Goal: Task Accomplishment & Management: Complete application form

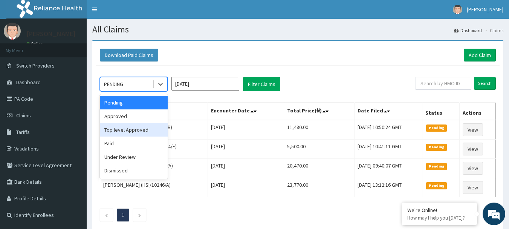
click at [132, 126] on div "Top level Approved" at bounding box center [134, 130] width 68 height 14
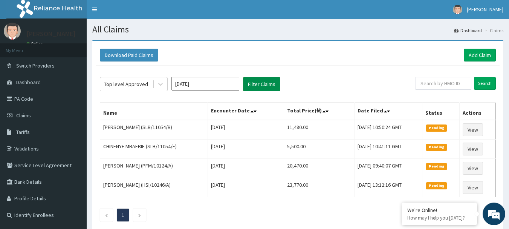
click at [265, 83] on button "Filter Claims" at bounding box center [261, 84] width 37 height 14
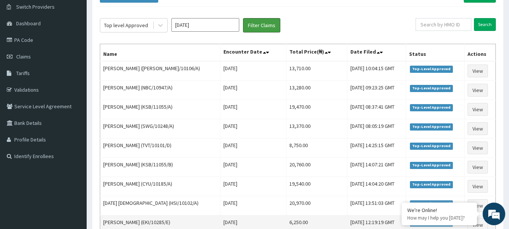
scroll to position [47, 0]
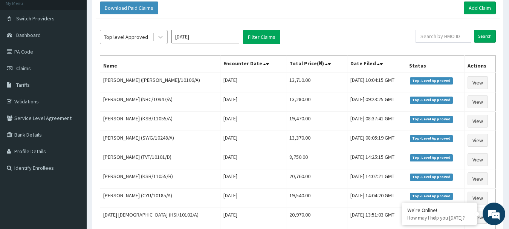
click at [126, 33] on div "Top level Approved" at bounding box center [126, 37] width 44 height 8
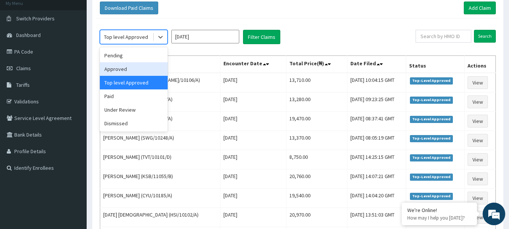
click at [136, 64] on div "Approved" at bounding box center [134, 69] width 68 height 14
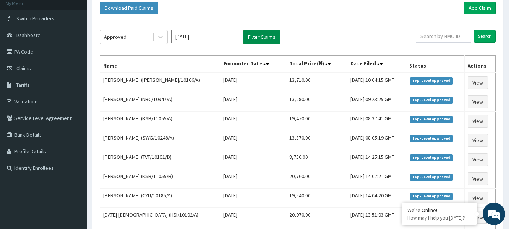
click at [260, 39] on button "Filter Claims" at bounding box center [261, 37] width 37 height 14
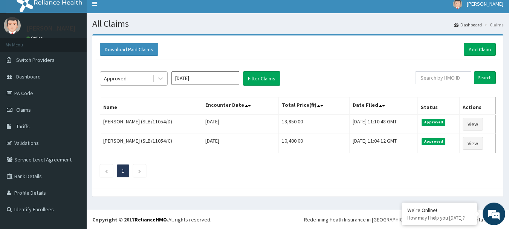
click at [135, 78] on div "Approved" at bounding box center [126, 78] width 52 height 12
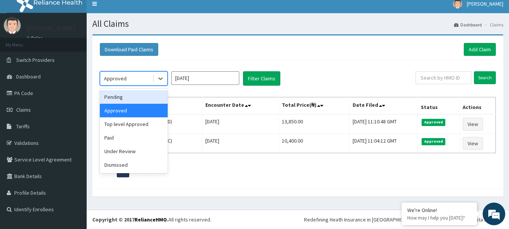
drag, startPoint x: 203, startPoint y: 79, endPoint x: 204, endPoint y: 84, distance: 5.3
click at [203, 80] on input "[DATE]" at bounding box center [206, 78] width 68 height 14
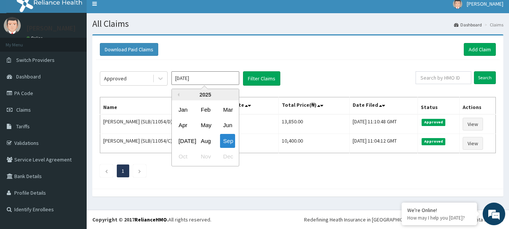
drag, startPoint x: 205, startPoint y: 144, endPoint x: 256, endPoint y: 106, distance: 64.6
click at [209, 140] on div "Aug" at bounding box center [205, 141] width 15 height 14
type input "Aug 2025"
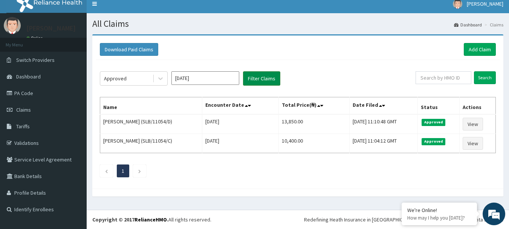
click at [260, 83] on button "Filter Claims" at bounding box center [261, 78] width 37 height 14
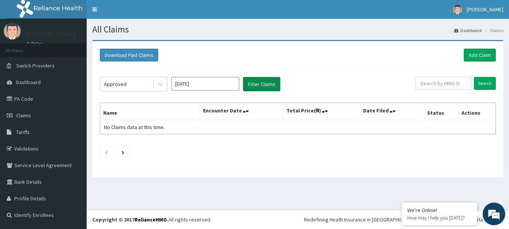
scroll to position [0, 0]
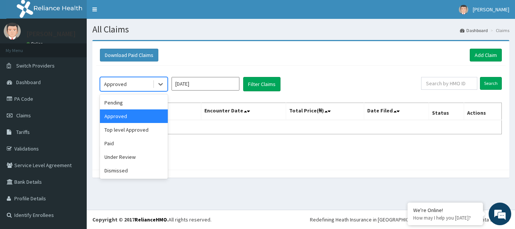
click at [118, 84] on div "Approved" at bounding box center [115, 84] width 23 height 8
click at [136, 127] on div "Top level Approved" at bounding box center [134, 130] width 68 height 14
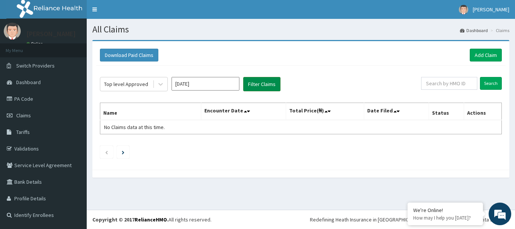
click at [257, 85] on button "Filter Claims" at bounding box center [261, 84] width 37 height 14
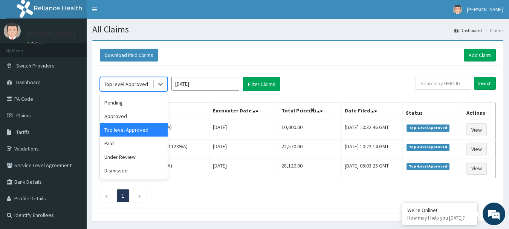
click at [127, 86] on div "Top level Approved" at bounding box center [126, 84] width 44 height 8
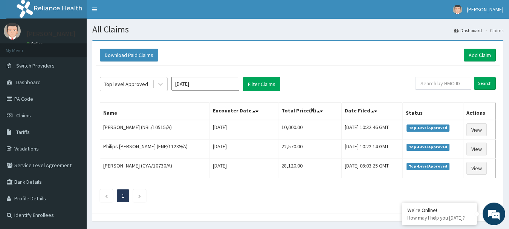
click at [331, 61] on div "Download Paid Claims Add Claim" at bounding box center [298, 55] width 396 height 13
click at [472, 53] on link "Add Claim" at bounding box center [480, 55] width 32 height 13
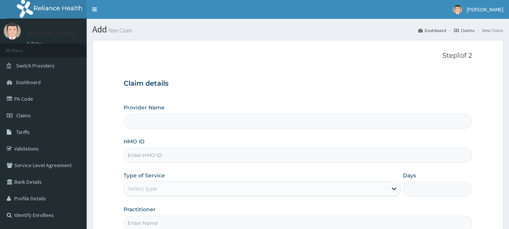
type input "International Clinics And Hospitals Ltd"
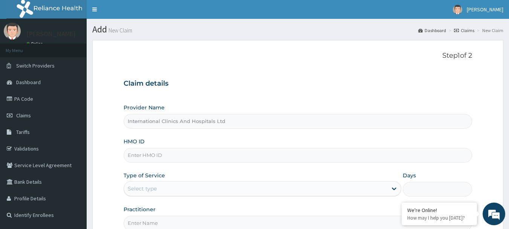
click at [187, 118] on input "International Clinics And Hospitals Ltd" at bounding box center [298, 121] width 349 height 15
click at [176, 155] on input "HMO ID" at bounding box center [298, 155] width 349 height 15
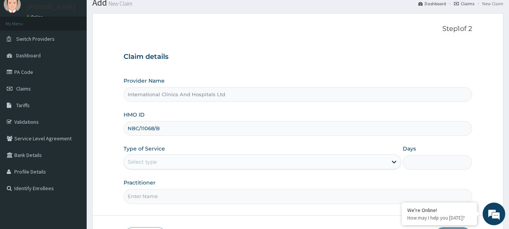
scroll to position [38, 0]
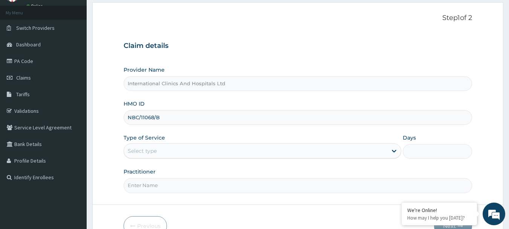
type input "NBC/11068/B"
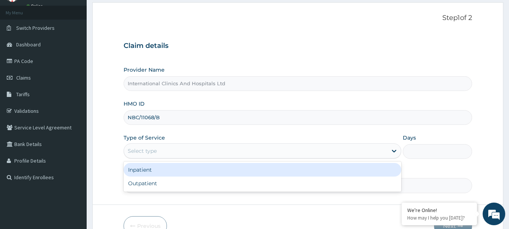
click at [160, 150] on div "Select type" at bounding box center [256, 151] width 264 height 12
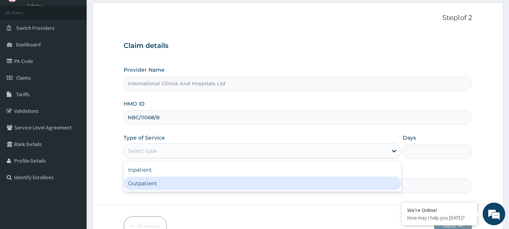
click at [158, 188] on div "Outpatient" at bounding box center [263, 183] width 278 height 14
type input "1"
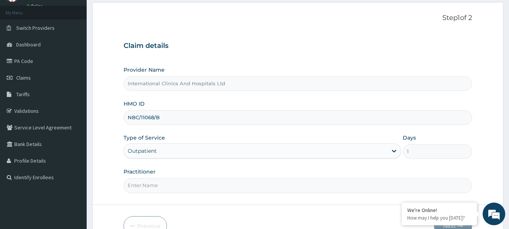
click at [162, 185] on input "Practitioner" at bounding box center [298, 185] width 349 height 15
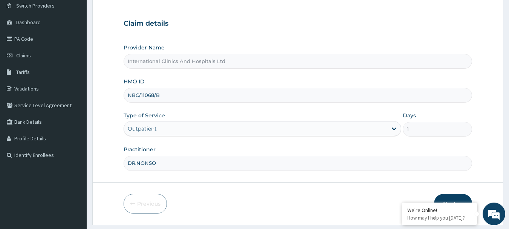
scroll to position [81, 0]
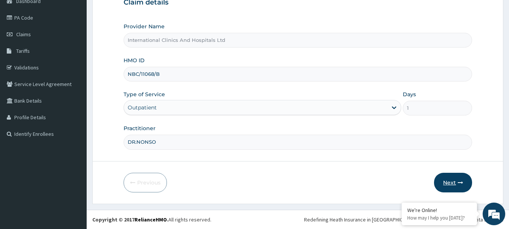
type input "DR.NONSO"
click at [447, 186] on button "Next" at bounding box center [453, 183] width 38 height 20
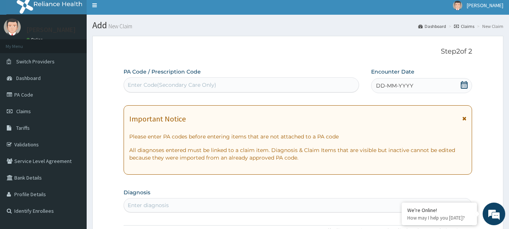
scroll to position [0, 0]
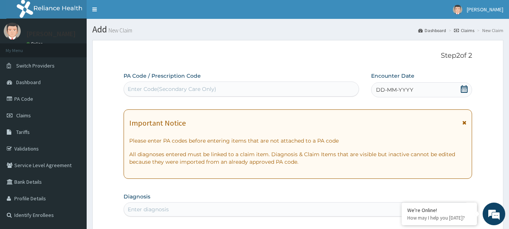
click at [181, 91] on div "Enter Code(Secondary Care Only)" at bounding box center [172, 89] width 89 height 8
paste input "PA/3938BE"
type input "PA/3938BE"
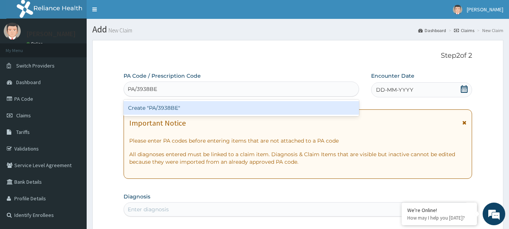
click at [158, 111] on div "Create "PA/3938BE"" at bounding box center [242, 108] width 236 height 14
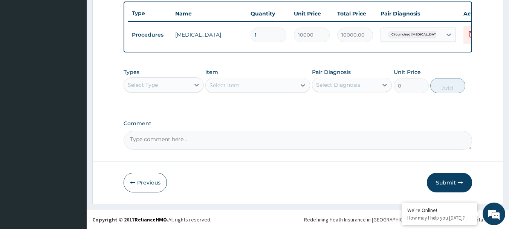
scroll to position [285, 0]
click at [441, 182] on button "Submit" at bounding box center [449, 183] width 45 height 20
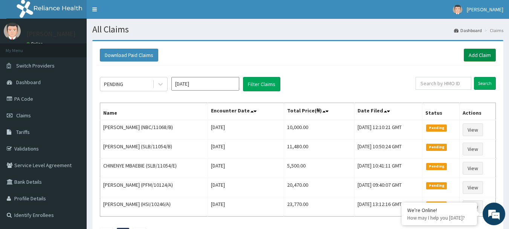
click at [474, 52] on link "Add Claim" at bounding box center [480, 55] width 32 height 13
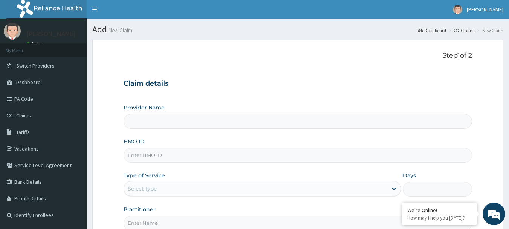
type input "International Clinics And Hospitals Ltd"
click at [168, 152] on input "HMO ID" at bounding box center [298, 155] width 349 height 15
type input "NBC/11068/B"
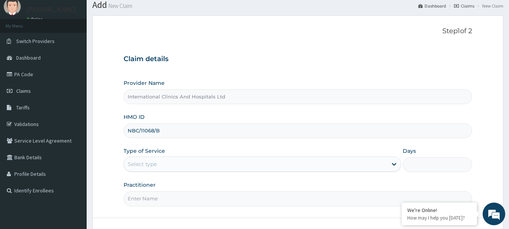
scroll to position [38, 0]
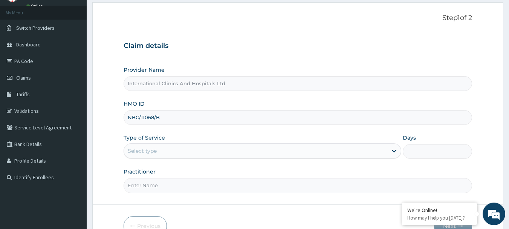
click at [162, 154] on div "Select type" at bounding box center [256, 151] width 264 height 12
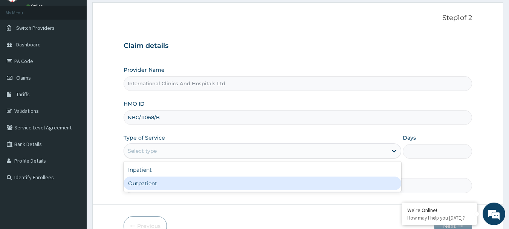
click at [164, 186] on div "Outpatient" at bounding box center [263, 183] width 278 height 14
type input "1"
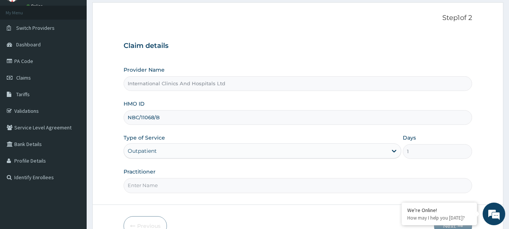
click at [166, 185] on input "Practitioner" at bounding box center [298, 185] width 349 height 15
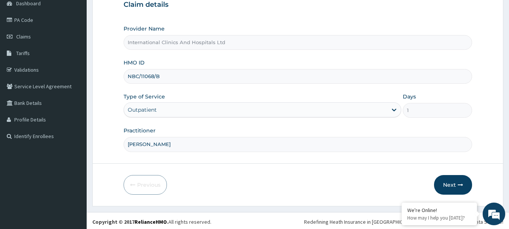
scroll to position [81, 0]
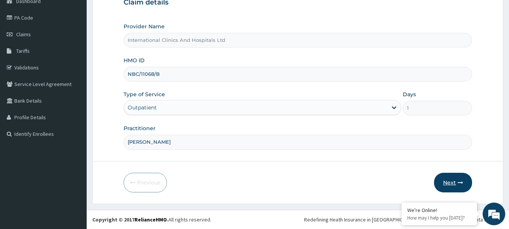
type input "[PERSON_NAME]"
click at [450, 184] on button "Next" at bounding box center [453, 183] width 38 height 20
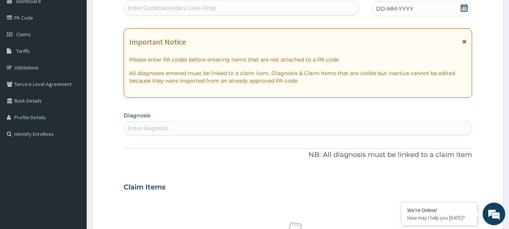
click at [196, 132] on div "Enter diagnosis" at bounding box center [298, 128] width 348 height 12
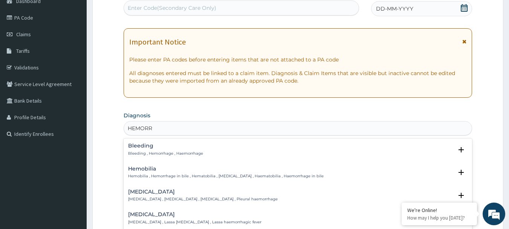
type input "HEMOR"
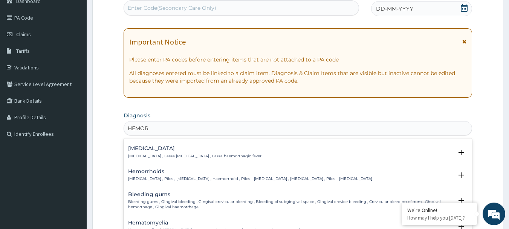
scroll to position [75, 0]
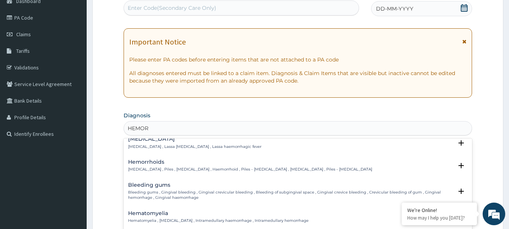
click at [141, 166] on div "Hemorrhoids Hemorrhoids , Piles , Haemorrhoids , Haemorrhoid , Piles - haemorrh…" at bounding box center [250, 165] width 244 height 13
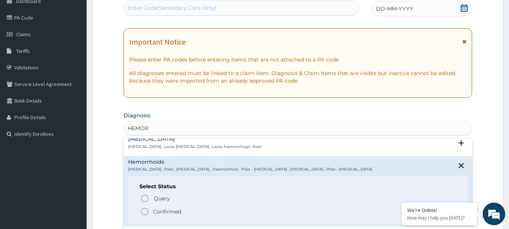
click at [142, 210] on circle "status option filled" at bounding box center [144, 211] width 7 height 7
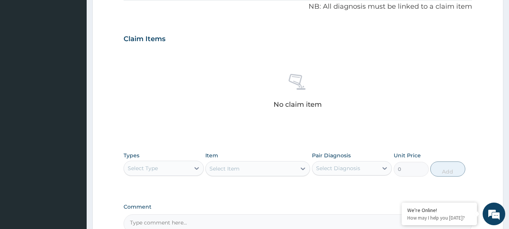
scroll to position [232, 0]
click at [159, 167] on div "Select Type" at bounding box center [157, 168] width 66 height 12
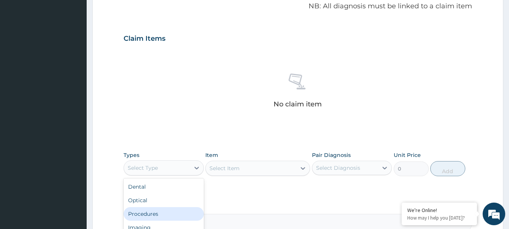
drag, startPoint x: 174, startPoint y: 217, endPoint x: 196, endPoint y: 204, distance: 25.8
click at [175, 215] on div "Procedures" at bounding box center [164, 214] width 80 height 14
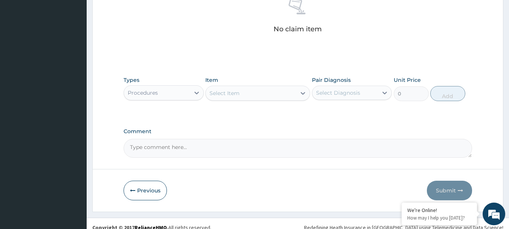
scroll to position [307, 0]
click at [263, 93] on div "Select Item" at bounding box center [251, 93] width 90 height 12
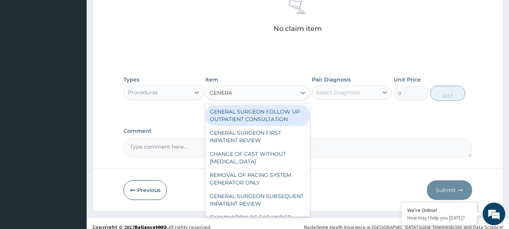
type input "GENERAL"
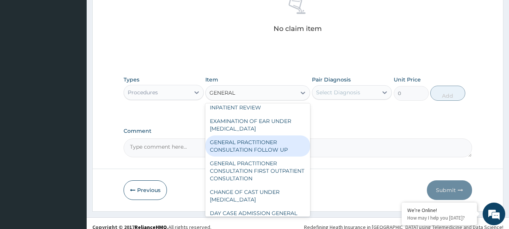
scroll to position [75, 0]
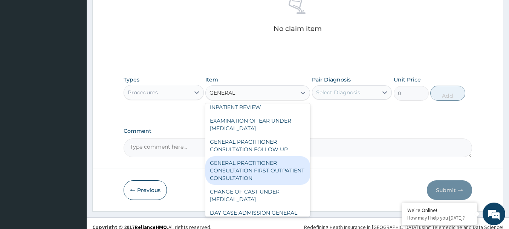
click at [275, 178] on div "GENERAL PRACTITIONER CONSULTATION FIRST OUTPATIENT CONSULTATION" at bounding box center [257, 170] width 105 height 29
type input "3000"
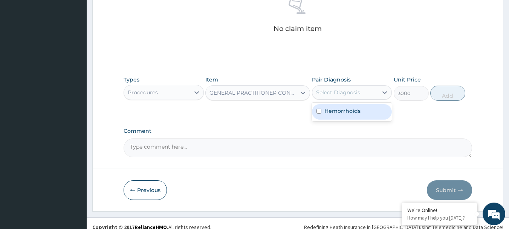
click at [349, 91] on div "Select Diagnosis" at bounding box center [338, 93] width 44 height 8
click at [353, 111] on label "Hemorrhoids" at bounding box center [343, 111] width 36 height 8
checkbox input "true"
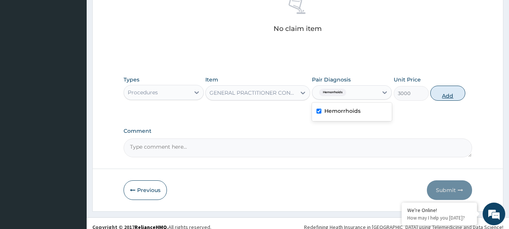
click at [440, 95] on button "Add" at bounding box center [448, 93] width 35 height 15
type input "0"
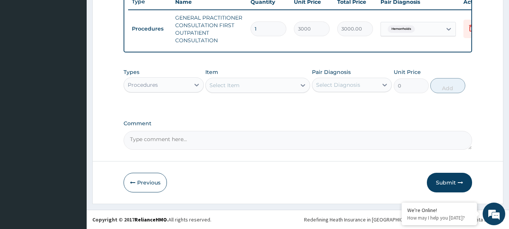
scroll to position [296, 0]
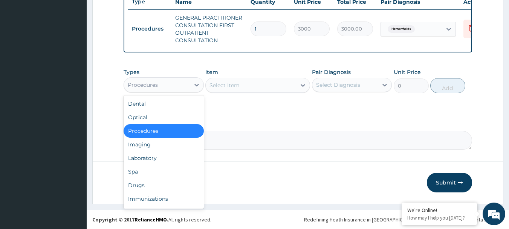
click at [156, 89] on div "Procedures" at bounding box center [157, 85] width 66 height 12
click at [158, 188] on div "Drugs" at bounding box center [164, 185] width 80 height 14
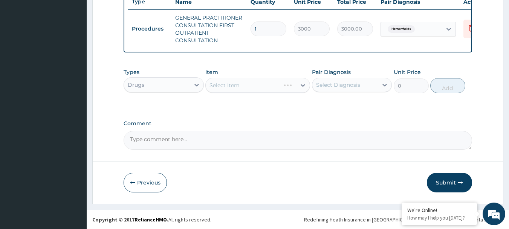
click at [257, 89] on div "Select Item" at bounding box center [257, 85] width 105 height 15
click at [257, 81] on div "Select Item" at bounding box center [257, 85] width 105 height 15
click at [247, 81] on div "Select Item" at bounding box center [251, 85] width 90 height 12
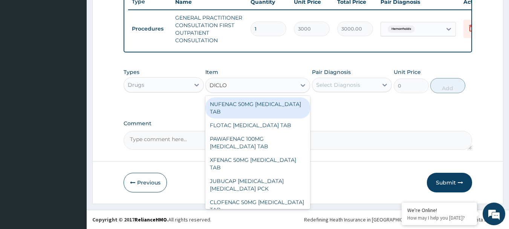
type input "DICLOF"
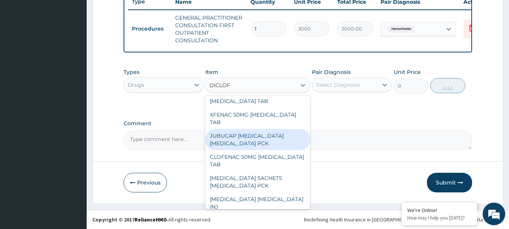
scroll to position [75, 0]
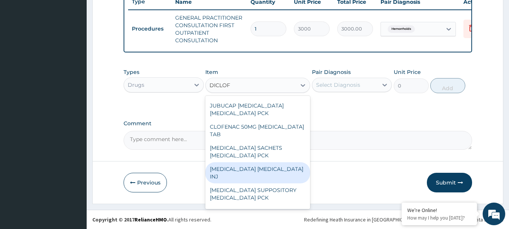
click at [262, 165] on div "[MEDICAL_DATA] [MEDICAL_DATA] INJ" at bounding box center [257, 172] width 105 height 21
type input "240"
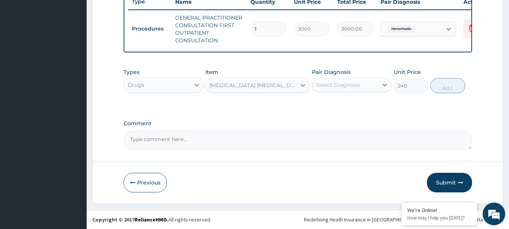
click at [359, 85] on div "Select Diagnosis" at bounding box center [338, 85] width 44 height 8
click at [363, 107] on div "Hemorrhoids" at bounding box center [352, 104] width 80 height 15
checkbox input "true"
click at [446, 84] on button "Add" at bounding box center [448, 85] width 35 height 15
type input "0"
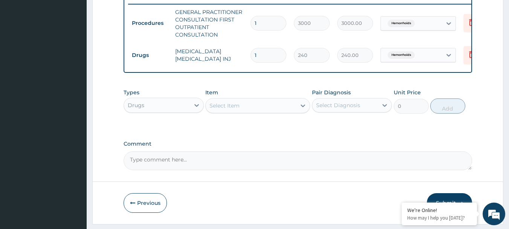
click at [233, 109] on div "Select Item" at bounding box center [225, 106] width 30 height 8
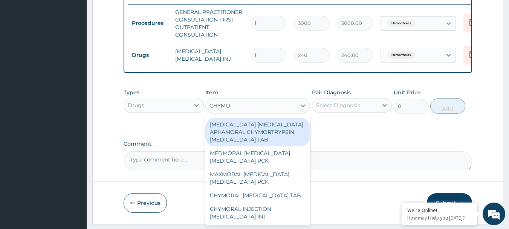
type input "CHYMOR"
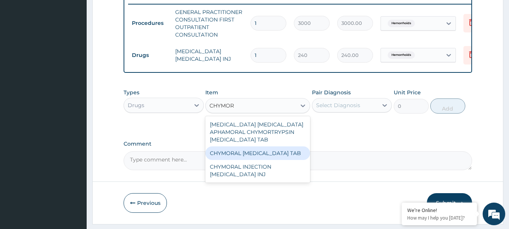
click at [268, 160] on div "CHYMORAL [MEDICAL_DATA] TAB" at bounding box center [257, 153] width 105 height 14
type input "406"
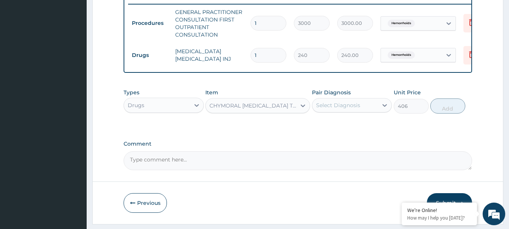
click at [361, 109] on div "Select Diagnosis" at bounding box center [346, 105] width 66 height 12
click at [360, 127] on div "Hemorrhoids" at bounding box center [352, 124] width 80 height 15
checkbox input "true"
drag, startPoint x: 441, startPoint y: 111, endPoint x: 375, endPoint y: 113, distance: 66.4
click at [438, 112] on button "Add" at bounding box center [448, 105] width 35 height 15
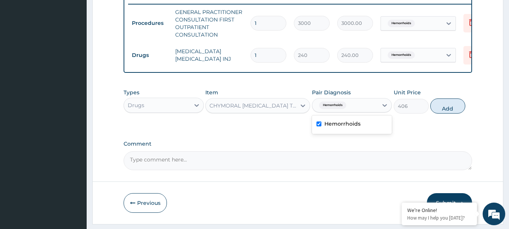
type input "0"
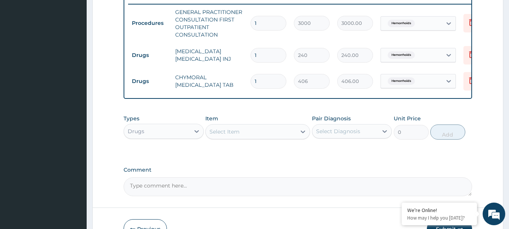
click at [234, 135] on div "Select Item" at bounding box center [225, 132] width 30 height 8
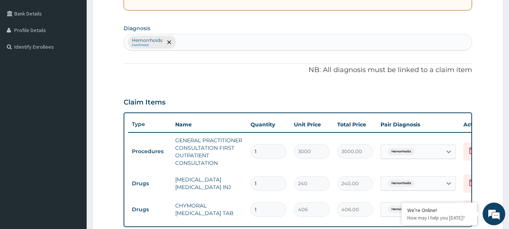
scroll to position [146, 0]
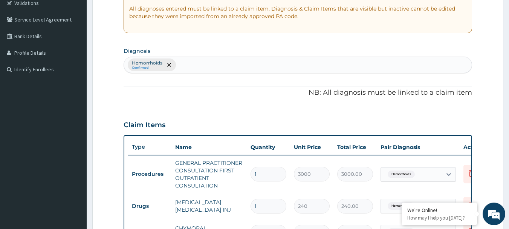
click at [188, 64] on div "Hemorrhoids Confirmed" at bounding box center [298, 65] width 348 height 16
type input "UPPER RESPI"
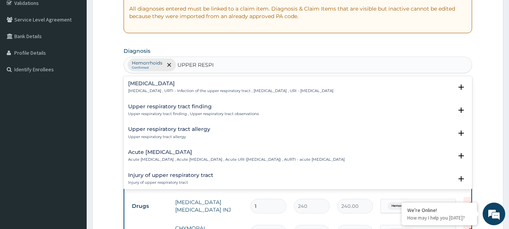
click at [161, 84] on h4 "[MEDICAL_DATA]" at bounding box center [230, 84] width 205 height 6
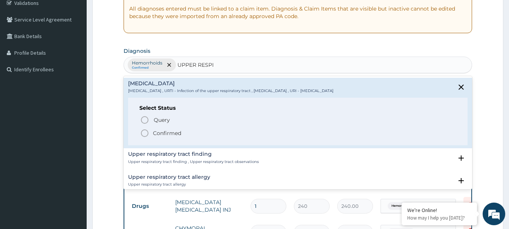
click at [147, 130] on icon "status option filled" at bounding box center [144, 133] width 9 height 9
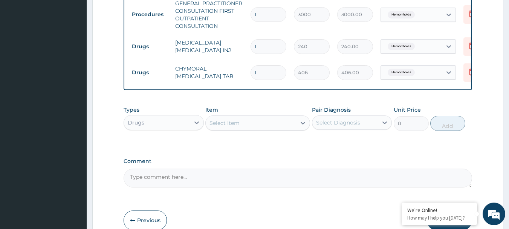
scroll to position [334, 0]
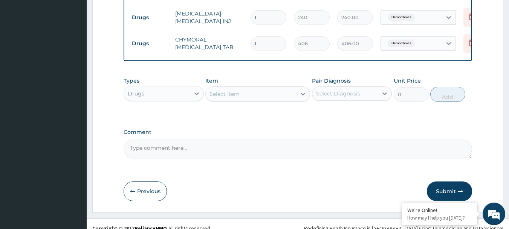
click at [232, 98] on div "Select Item" at bounding box center [225, 94] width 30 height 8
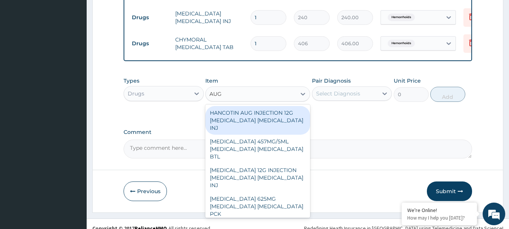
type input "AUGM"
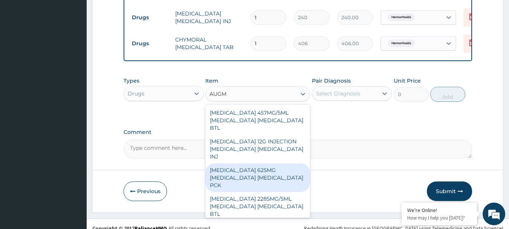
click at [282, 180] on div "[MEDICAL_DATA] 625MG [MEDICAL_DATA] [MEDICAL_DATA] PCK" at bounding box center [257, 177] width 105 height 29
type input "6000"
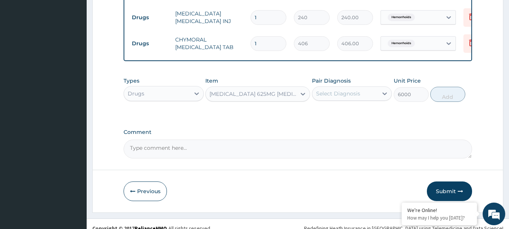
click at [358, 90] on div "Pair Diagnosis Select Diagnosis" at bounding box center [352, 89] width 80 height 25
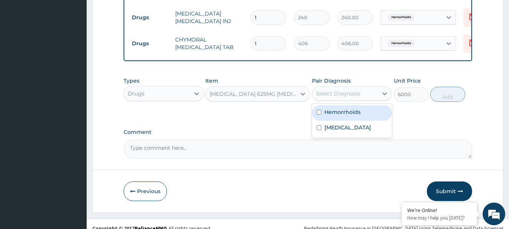
click at [355, 97] on div "Select Diagnosis" at bounding box center [338, 94] width 44 height 8
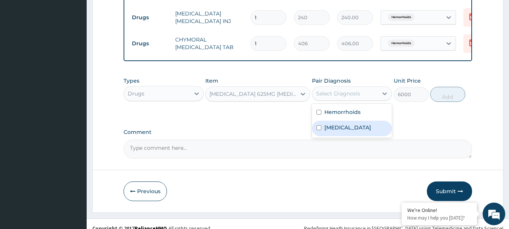
drag, startPoint x: 360, startPoint y: 141, endPoint x: 420, endPoint y: 113, distance: 65.8
click at [361, 131] on label "[MEDICAL_DATA]" at bounding box center [348, 128] width 47 height 8
checkbox input "true"
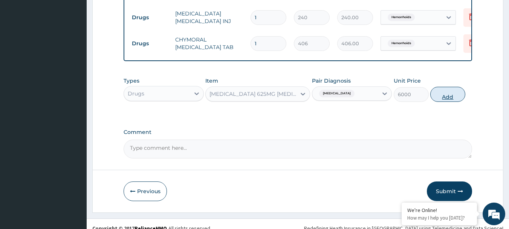
click at [444, 102] on button "Add" at bounding box center [448, 94] width 35 height 15
type input "0"
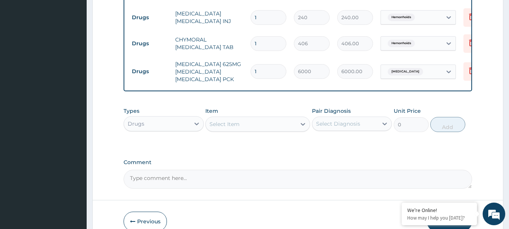
click at [238, 130] on div "Select Item" at bounding box center [251, 124] width 90 height 12
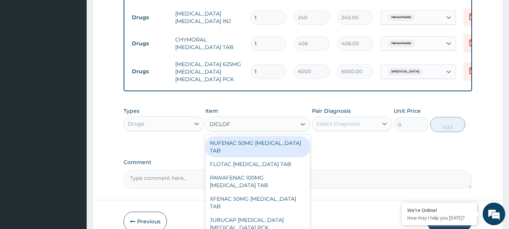
type input "DICLOFE"
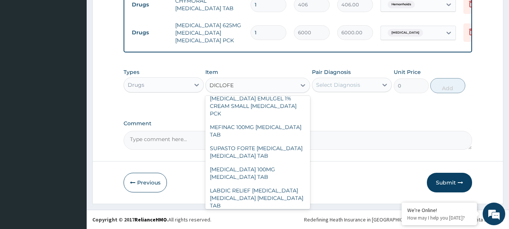
scroll to position [415, 0]
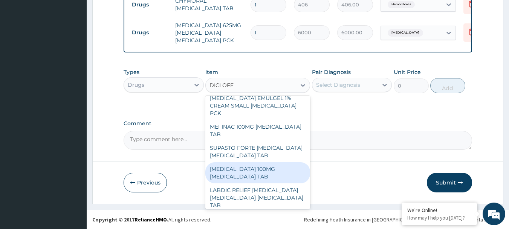
click at [278, 162] on div "[MEDICAL_DATA] 100MG [MEDICAL_DATA] TAB" at bounding box center [257, 172] width 105 height 21
type input "70"
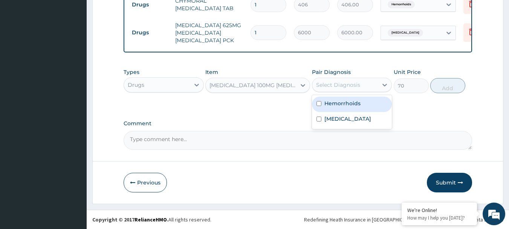
click at [346, 91] on div "Select Diagnosis" at bounding box center [352, 85] width 80 height 14
click at [360, 103] on div "Hemorrhoids" at bounding box center [352, 104] width 80 height 15
checkbox input "true"
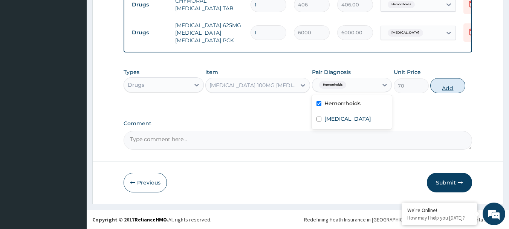
click at [452, 86] on button "Add" at bounding box center [448, 85] width 35 height 15
type input "0"
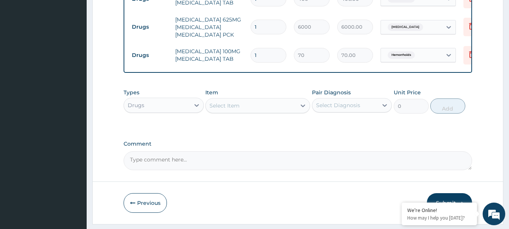
click at [244, 107] on div "Select Item" at bounding box center [251, 106] width 90 height 12
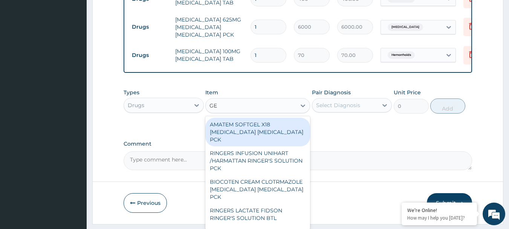
type input "G"
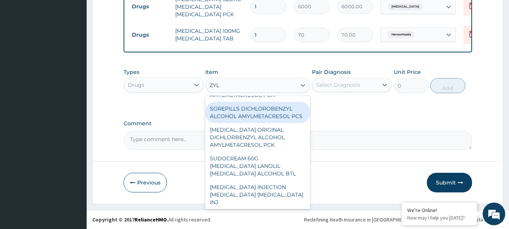
scroll to position [0, 0]
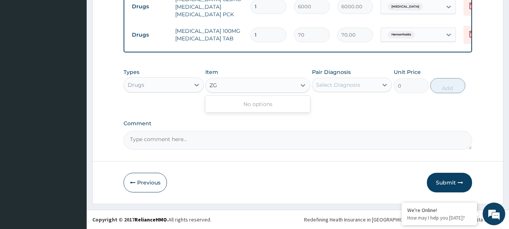
type input "Z"
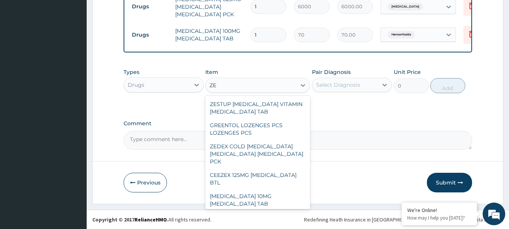
type input "Z"
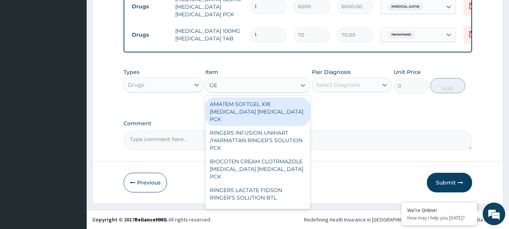
type input "GEL"
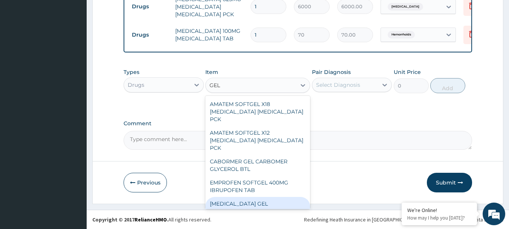
click at [273, 205] on div "[MEDICAL_DATA] GEL [MEDICAL_DATA] GEL BTL" at bounding box center [257, 207] width 105 height 21
type input "950"
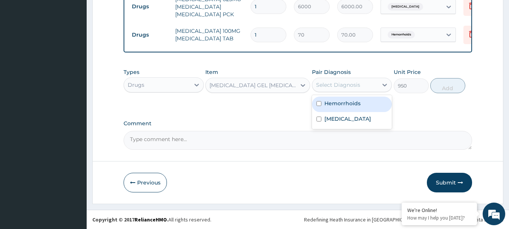
click at [344, 88] on div "Select Diagnosis" at bounding box center [338, 85] width 44 height 8
click at [353, 108] on div "Hemorrhoids" at bounding box center [352, 104] width 80 height 15
checkbox input "true"
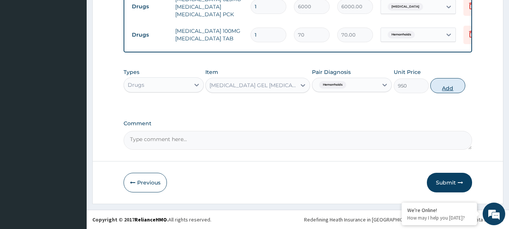
click at [441, 91] on button "Add" at bounding box center [448, 85] width 35 height 15
type input "0"
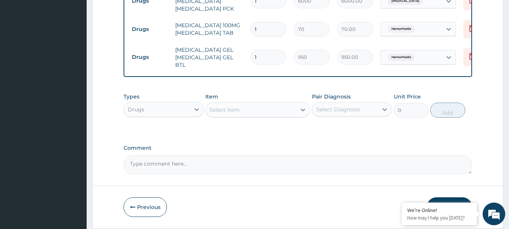
click at [239, 109] on div "Select Item" at bounding box center [225, 110] width 30 height 8
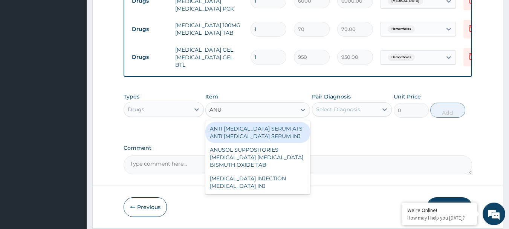
type input "ANUS"
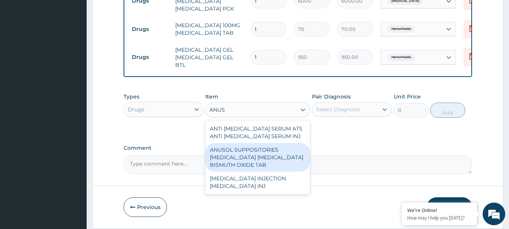
click at [267, 156] on div "ANUSOL SUPPOSITORIES [MEDICAL_DATA] [MEDICAL_DATA] BISMUTH OXIDE TAB" at bounding box center [257, 157] width 105 height 29
type input "500"
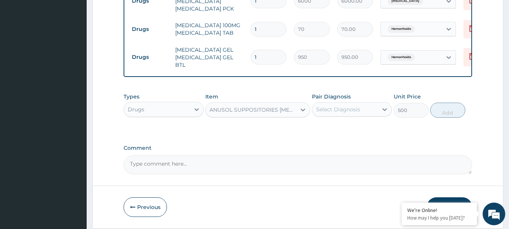
click at [354, 115] on div "Select Diagnosis" at bounding box center [346, 109] width 66 height 12
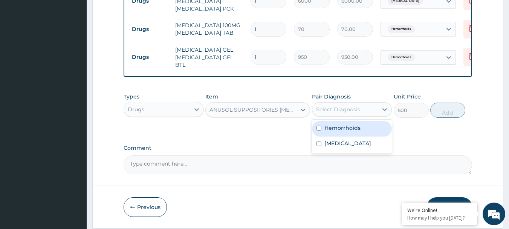
drag, startPoint x: 359, startPoint y: 134, endPoint x: 405, endPoint y: 121, distance: 48.3
click at [360, 133] on div "Hemorrhoids" at bounding box center [352, 128] width 80 height 15
checkbox input "true"
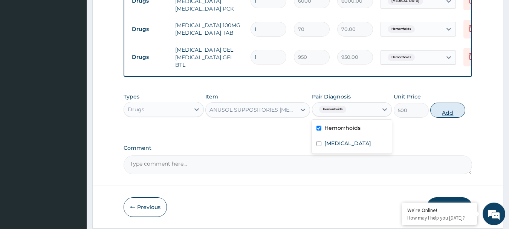
click at [444, 115] on button "Add" at bounding box center [448, 110] width 35 height 15
type input "0"
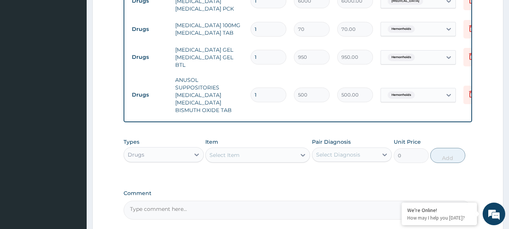
click at [227, 157] on div "Select Item" at bounding box center [225, 155] width 30 height 8
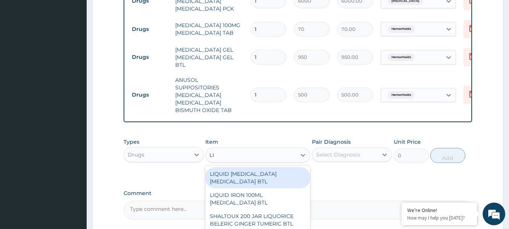
type input "L"
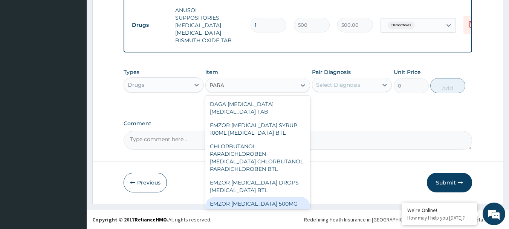
type input "PARAF"
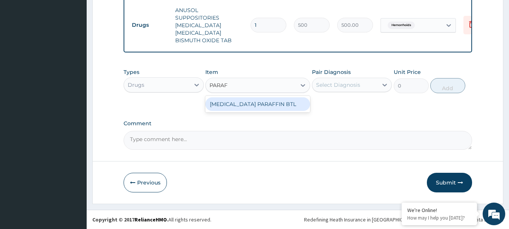
click at [264, 104] on div "[MEDICAL_DATA] PARAFFIN BTL" at bounding box center [257, 104] width 105 height 14
type input "800"
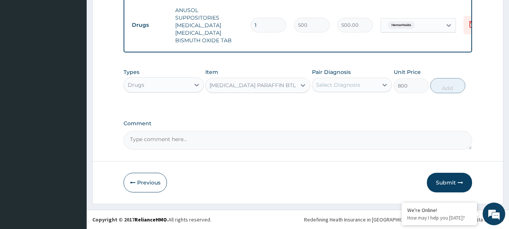
click at [342, 86] on div "Select Diagnosis" at bounding box center [338, 85] width 44 height 8
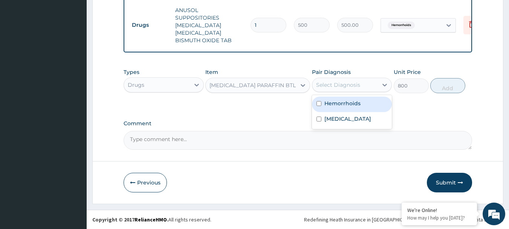
click at [363, 104] on div "Hemorrhoids" at bounding box center [352, 104] width 80 height 15
checkbox input "true"
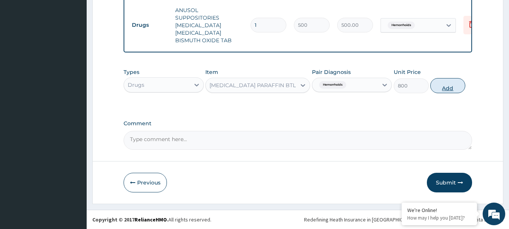
click at [448, 90] on button "Add" at bounding box center [448, 85] width 35 height 15
type input "0"
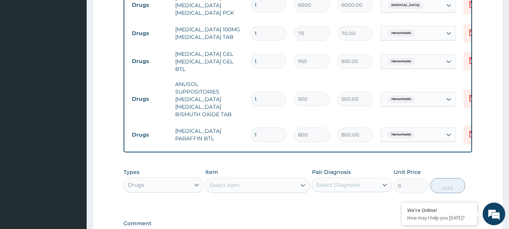
scroll to position [363, 0]
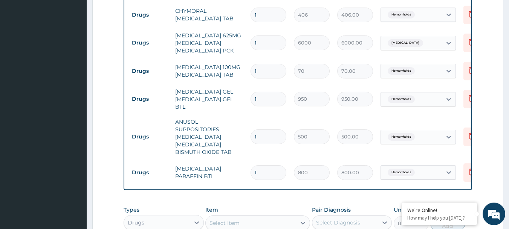
click at [267, 72] on input "1" at bounding box center [269, 71] width 36 height 15
type input "10"
type input "700.00"
type input "10"
click at [267, 17] on input "1" at bounding box center [269, 15] width 36 height 15
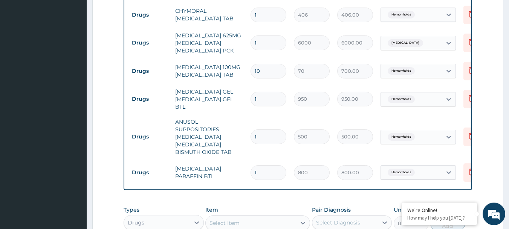
type input "10"
type input "4060.00"
type input "10"
click at [234, 30] on td "[MEDICAL_DATA] 625MG [MEDICAL_DATA] [MEDICAL_DATA] PCK" at bounding box center [209, 43] width 75 height 30
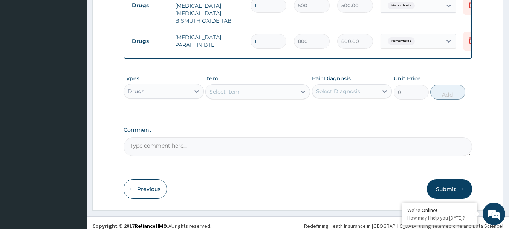
scroll to position [502, 0]
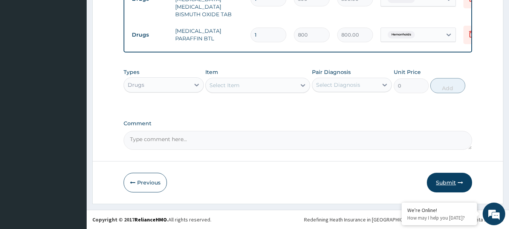
click at [444, 184] on button "Submit" at bounding box center [449, 183] width 45 height 20
click at [444, 178] on button "Submit" at bounding box center [449, 183] width 45 height 20
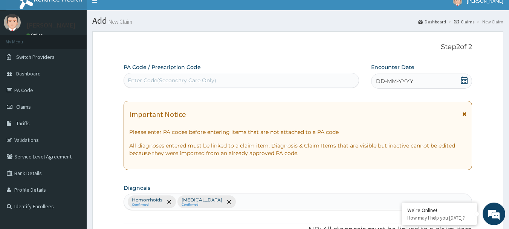
scroll to position [0, 0]
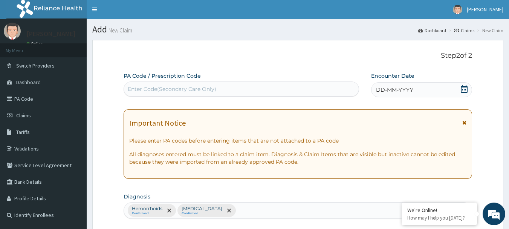
click at [401, 85] on div "DD-MM-YYYY" at bounding box center [421, 89] width 101 height 15
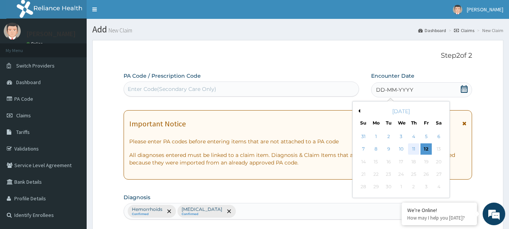
click at [411, 151] on div "11" at bounding box center [413, 149] width 11 height 11
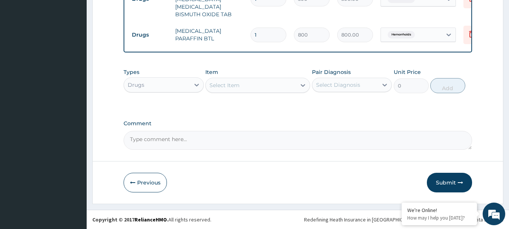
scroll to position [502, 0]
click at [439, 187] on button "Submit" at bounding box center [449, 183] width 45 height 20
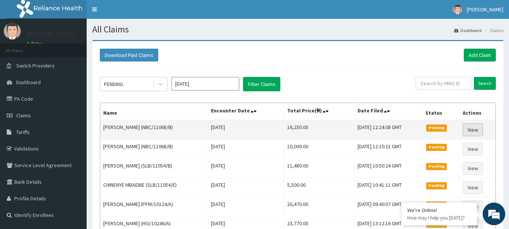
click at [472, 126] on link "View" at bounding box center [473, 129] width 20 height 13
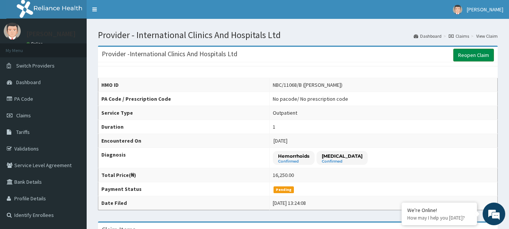
click at [475, 54] on link "Reopen Claim" at bounding box center [474, 55] width 41 height 13
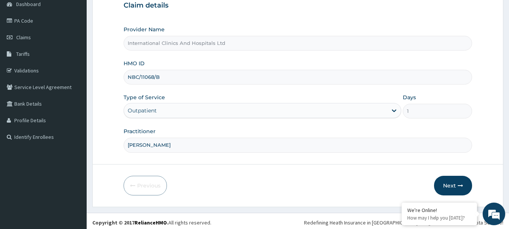
scroll to position [81, 0]
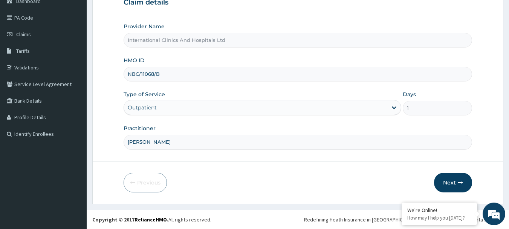
click at [448, 180] on button "Next" at bounding box center [453, 183] width 38 height 20
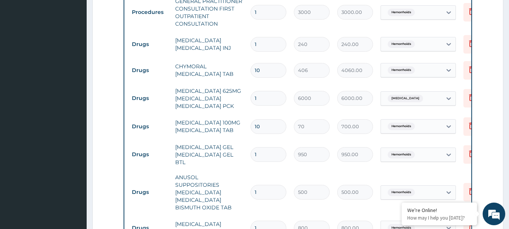
scroll to position [0, 0]
drag, startPoint x: 277, startPoint y: 189, endPoint x: 241, endPoint y: 192, distance: 36.7
click at [241, 192] on tr "Drugs ANUSOL SUPPOSITORIES HYDROCORTISONE ACETATE ZINC OXIDE BISMUTH OXIDE TAB …" at bounding box center [312, 192] width 369 height 45
type input "6"
type input "3000.00"
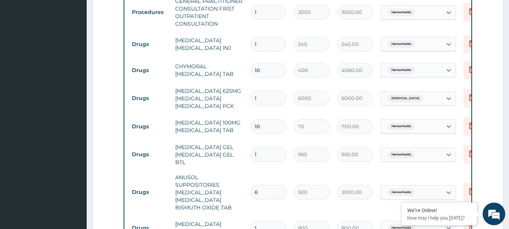
type input "6"
click at [281, 205] on tr "Drugs ANUSOL SUPPOSITORIES HYDROCORTISONE ACETATE ZINC OXIDE BISMUTH OXIDE TAB …" at bounding box center [312, 192] width 369 height 45
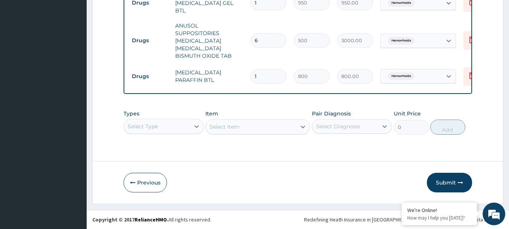
scroll to position [460, 0]
click at [438, 183] on button "Submit" at bounding box center [449, 183] width 45 height 20
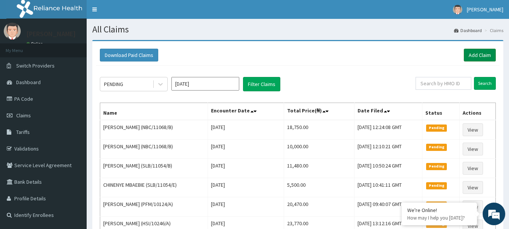
click at [476, 58] on link "Add Claim" at bounding box center [480, 55] width 32 height 13
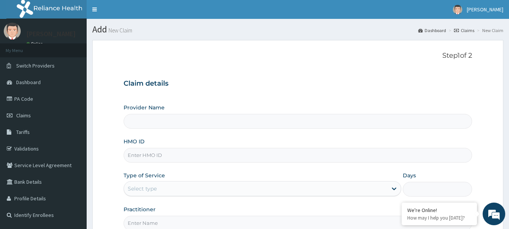
type input "International Clinics And Hospitals Ltd"
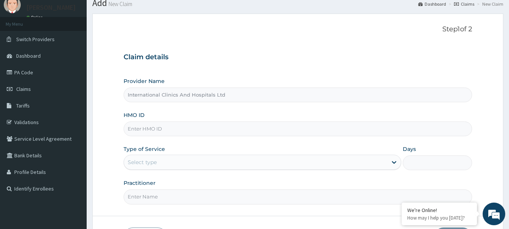
scroll to position [38, 0]
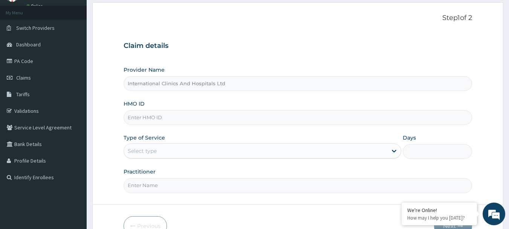
click at [176, 117] on input "HMO ID" at bounding box center [298, 117] width 349 height 15
type input "AIP/10509/A"
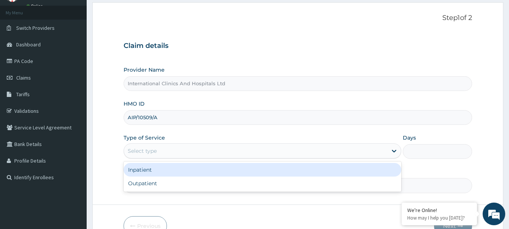
click at [153, 146] on div "Select type" at bounding box center [256, 151] width 264 height 12
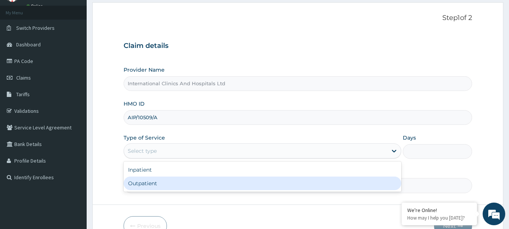
click at [158, 185] on div "Outpatient" at bounding box center [263, 183] width 278 height 14
type input "1"
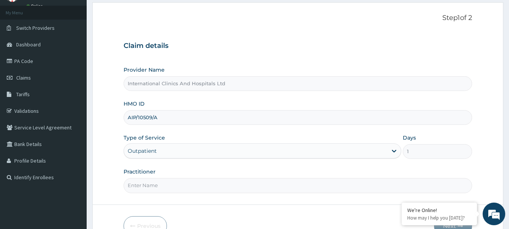
click at [162, 184] on input "Practitioner" at bounding box center [298, 185] width 349 height 15
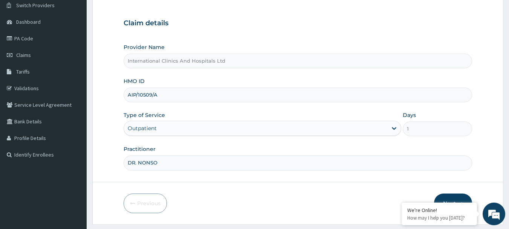
scroll to position [81, 0]
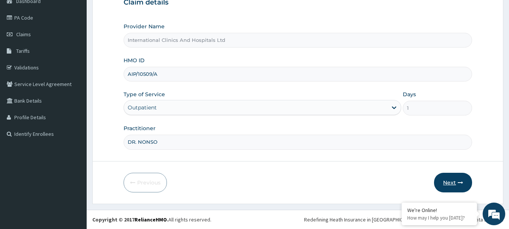
type input "DR. NONSO"
click at [457, 184] on button "Next" at bounding box center [453, 183] width 38 height 20
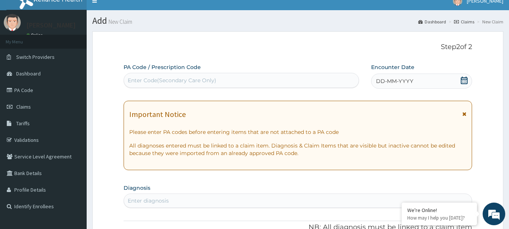
scroll to position [6, 0]
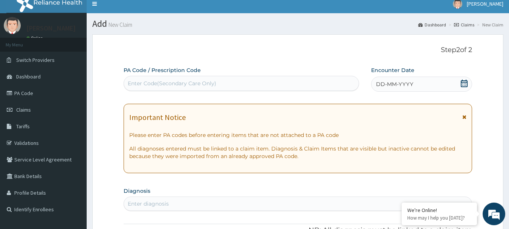
click at [404, 80] on div "DD-MM-YYYY" at bounding box center [421, 84] width 101 height 15
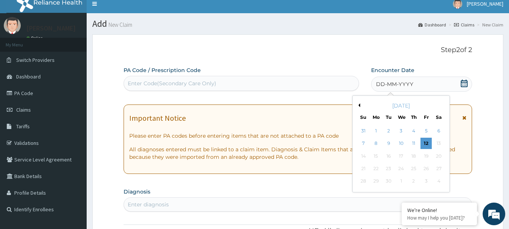
click at [359, 105] on button "Previous Month" at bounding box center [359, 105] width 4 height 4
click at [423, 182] on div "29" at bounding box center [426, 181] width 11 height 11
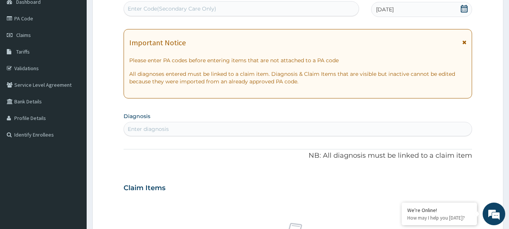
scroll to position [81, 0]
click at [198, 130] on div "Enter diagnosis" at bounding box center [298, 128] width 348 height 12
type input "[MEDICAL_DATA]"
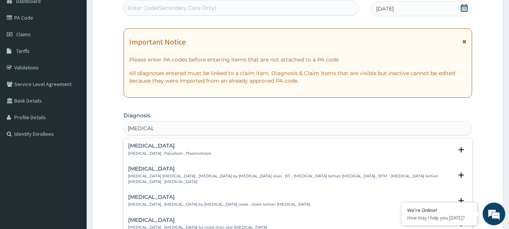
click at [157, 145] on h4 "[MEDICAL_DATA]" at bounding box center [169, 146] width 83 height 6
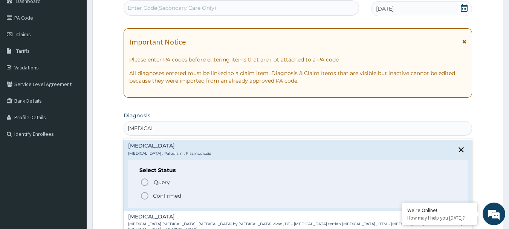
click at [144, 194] on icon "status option filled" at bounding box center [144, 195] width 9 height 9
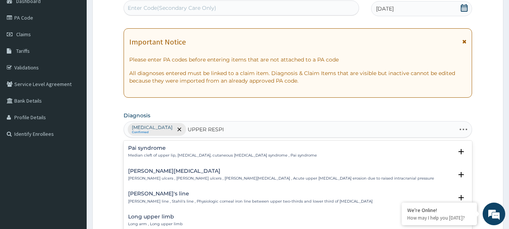
type input "UPPER RESPIR"
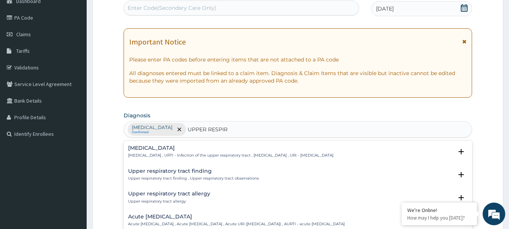
click at [167, 155] on p "[MEDICAL_DATA] , URTI - Infection of the upper respiratory tract , [MEDICAL_DAT…" at bounding box center [230, 155] width 205 height 5
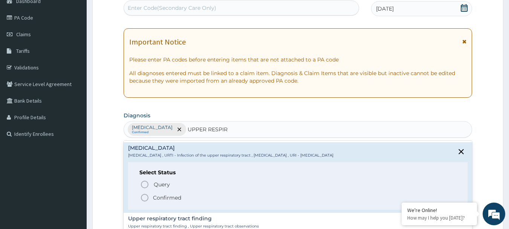
drag, startPoint x: 146, startPoint y: 196, endPoint x: 228, endPoint y: 170, distance: 86.8
click at [146, 196] on icon "status option filled" at bounding box center [144, 197] width 9 height 9
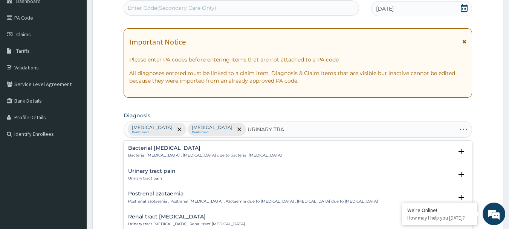
type input "URINARY TRAC"
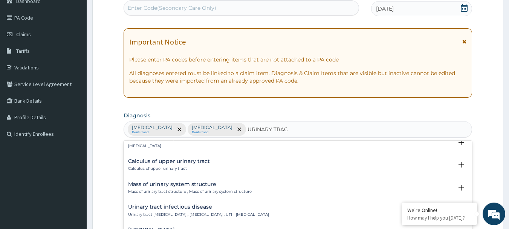
scroll to position [528, 0]
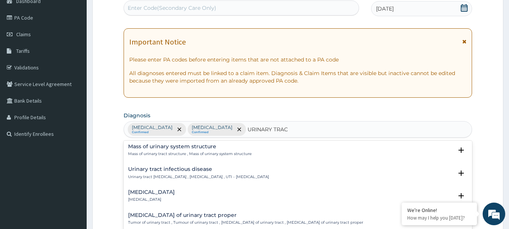
click at [174, 173] on div "Urinary tract [MEDICAL_DATA] Urinary tract [MEDICAL_DATA] , [MEDICAL_DATA] , UT…" at bounding box center [198, 172] width 141 height 13
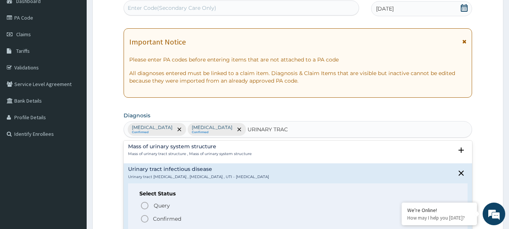
drag, startPoint x: 144, startPoint y: 218, endPoint x: 171, endPoint y: 208, distance: 28.9
click at [145, 217] on icon "status option filled" at bounding box center [144, 218] width 9 height 9
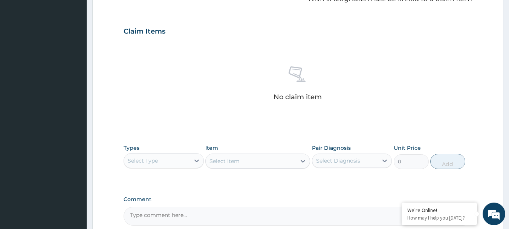
scroll to position [270, 0]
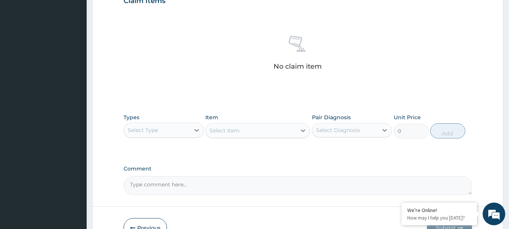
click at [164, 134] on div "Select Type" at bounding box center [157, 130] width 66 height 12
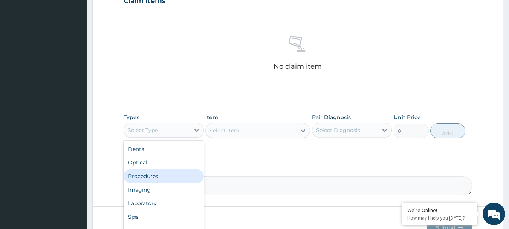
click at [164, 176] on div "Procedures" at bounding box center [164, 176] width 80 height 14
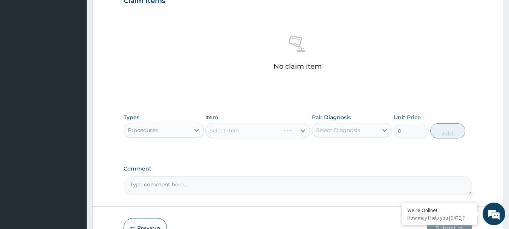
click at [239, 132] on div "Select Item" at bounding box center [257, 130] width 105 height 15
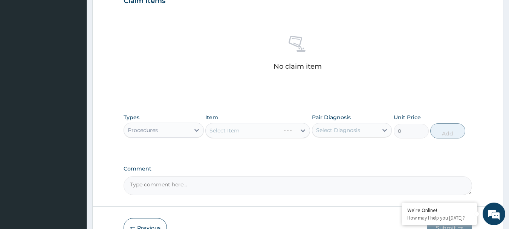
click at [239, 132] on div "Select Item" at bounding box center [257, 130] width 105 height 15
click at [252, 129] on div "Select Item" at bounding box center [257, 130] width 105 height 15
click at [228, 127] on div "Select Item" at bounding box center [257, 130] width 105 height 15
click at [259, 126] on div "Select Item" at bounding box center [257, 130] width 105 height 15
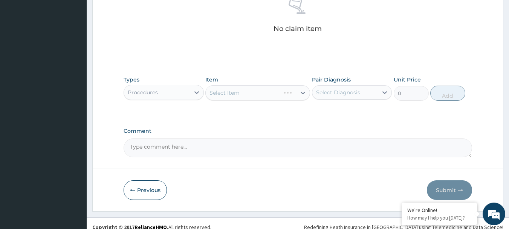
click at [250, 91] on div "Select Item" at bounding box center [257, 92] width 105 height 15
click at [250, 91] on div "Select Item" at bounding box center [251, 93] width 90 height 12
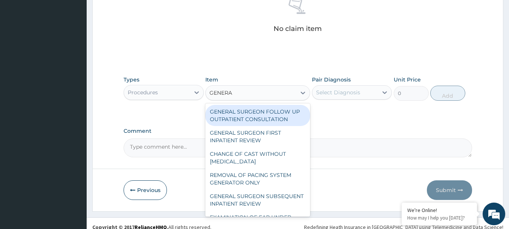
type input "GENERAL"
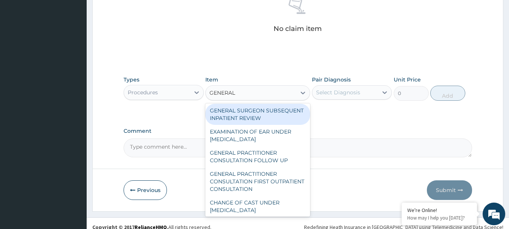
scroll to position [75, 0]
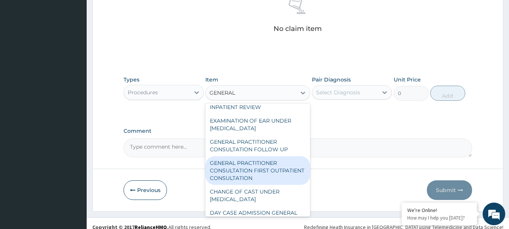
click at [271, 178] on div "GENERAL PRACTITIONER CONSULTATION FIRST OUTPATIENT CONSULTATION" at bounding box center [257, 170] width 105 height 29
type input "3000"
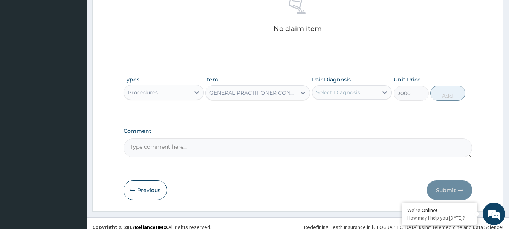
click at [342, 95] on div "Select Diagnosis" at bounding box center [338, 93] width 44 height 8
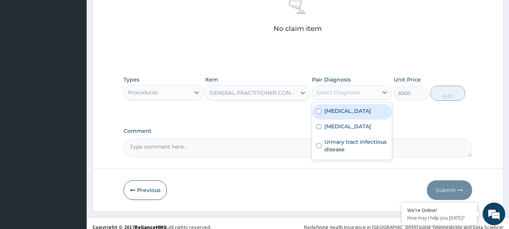
click at [349, 113] on div "[MEDICAL_DATA]" at bounding box center [352, 111] width 80 height 15
checkbox input "true"
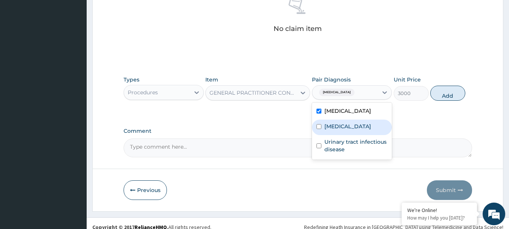
click at [355, 130] on label "[MEDICAL_DATA]" at bounding box center [348, 127] width 47 height 8
checkbox input "true"
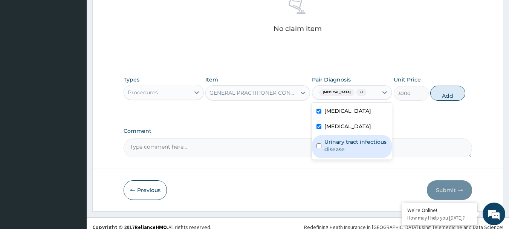
click at [350, 149] on label "Urinary tract infectious disease" at bounding box center [356, 145] width 63 height 15
checkbox input "true"
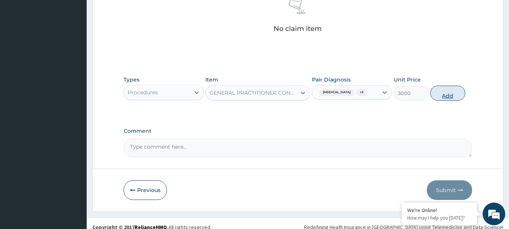
click at [447, 98] on button "Add" at bounding box center [448, 93] width 35 height 15
type input "0"
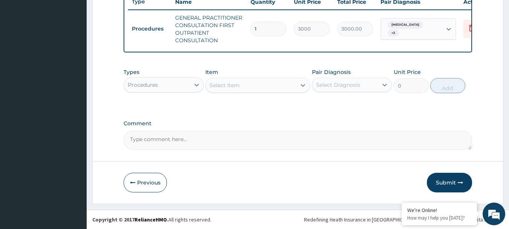
scroll to position [296, 0]
click at [158, 87] on div "Procedures" at bounding box center [157, 85] width 66 height 12
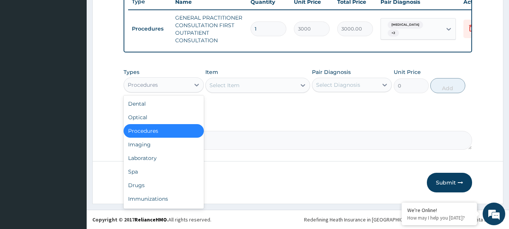
click at [165, 125] on div "Procedures" at bounding box center [164, 131] width 80 height 14
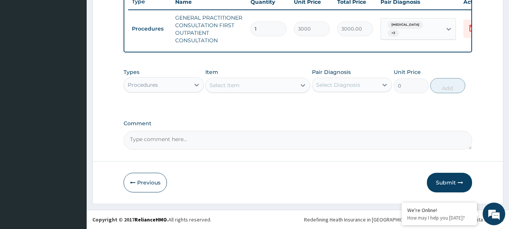
click at [167, 89] on div "Procedures" at bounding box center [157, 85] width 66 height 12
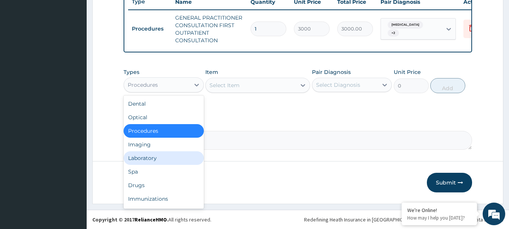
click at [169, 161] on div "Laboratory" at bounding box center [164, 158] width 80 height 14
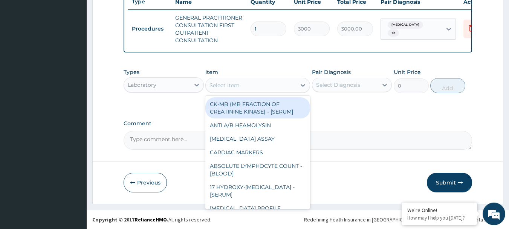
click at [252, 90] on div "Select Item" at bounding box center [251, 85] width 90 height 12
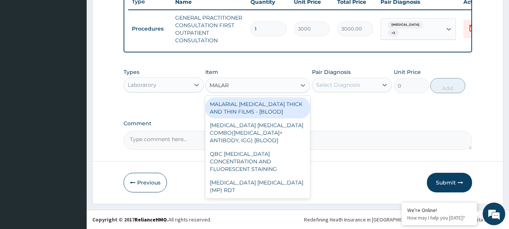
type input "MALARI"
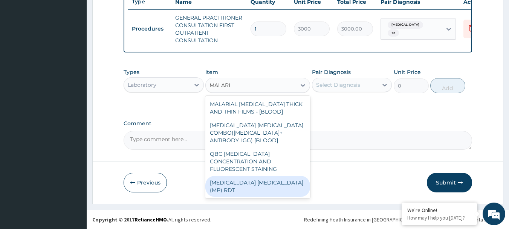
click at [245, 176] on div "MALARIA PARASITE (MP) RDT" at bounding box center [257, 186] width 105 height 21
type input "1500"
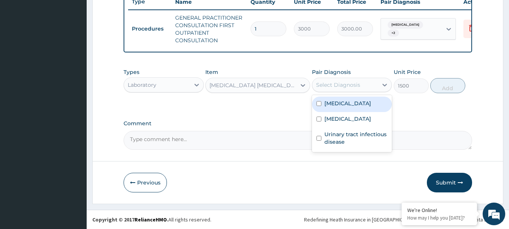
click at [342, 91] on div "Select Diagnosis" at bounding box center [352, 85] width 80 height 14
click at [347, 107] on div "Malaria" at bounding box center [352, 104] width 80 height 15
checkbox input "true"
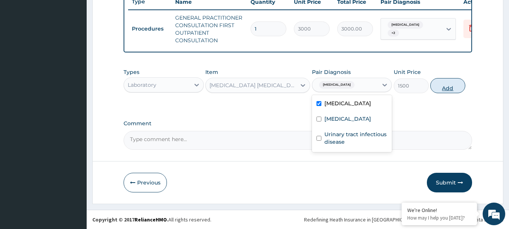
click at [451, 90] on button "Add" at bounding box center [448, 85] width 35 height 15
type input "0"
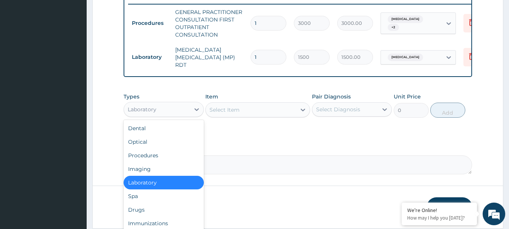
click at [158, 113] on div "Laboratory" at bounding box center [157, 109] width 66 height 12
drag, startPoint x: 161, startPoint y: 208, endPoint x: 221, endPoint y: 193, distance: 61.3
click at [162, 207] on div "Drugs" at bounding box center [164, 210] width 80 height 14
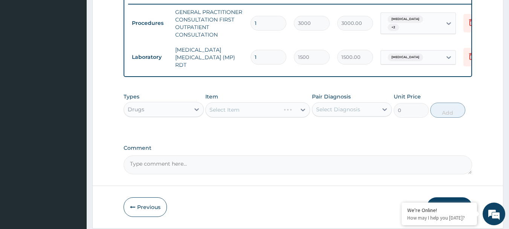
click at [245, 109] on div "Select Item" at bounding box center [257, 109] width 105 height 15
click at [258, 114] on div "Select Item" at bounding box center [251, 110] width 90 height 12
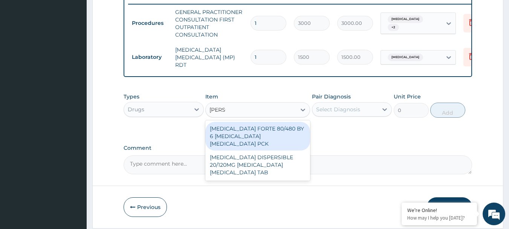
type input "COART"
drag, startPoint x: 264, startPoint y: 132, endPoint x: 334, endPoint y: 115, distance: 72.5
click at [264, 132] on div "COARTEM FORTE 80/480 BY 6 ARTEMETHER LUMEFANTRINE PCK" at bounding box center [257, 136] width 105 height 29
type input "2800"
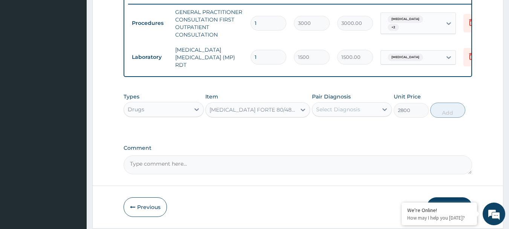
click at [343, 113] on div "Select Diagnosis" at bounding box center [338, 110] width 44 height 8
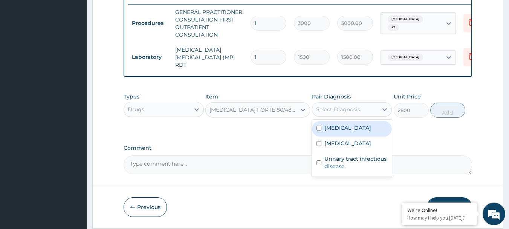
click at [342, 131] on label "Malaria" at bounding box center [348, 128] width 47 height 8
checkbox input "true"
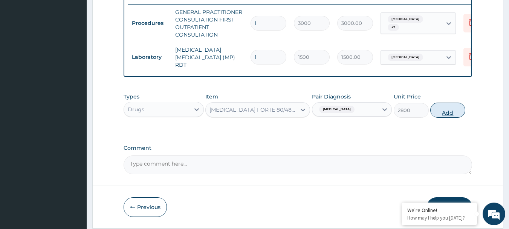
click at [450, 116] on button "Add" at bounding box center [448, 110] width 35 height 15
type input "0"
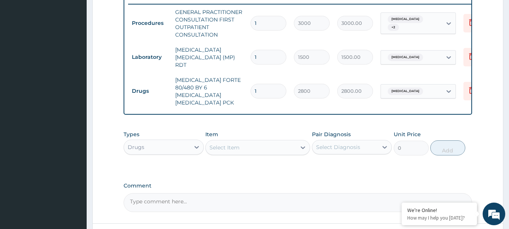
click at [250, 144] on div "Select Item" at bounding box center [251, 147] width 90 height 12
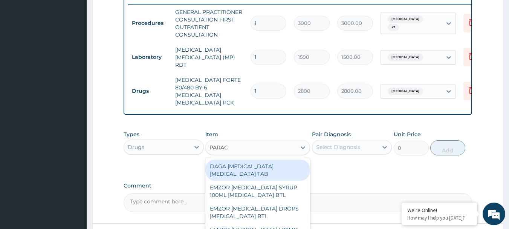
type input "PARACE"
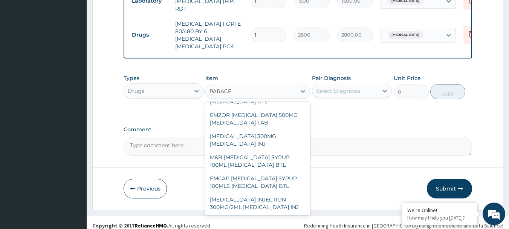
scroll to position [0, 0]
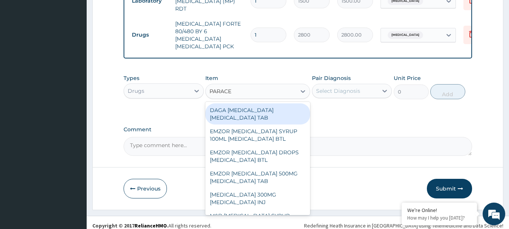
click at [267, 109] on div "DAGA [MEDICAL_DATA] [MEDICAL_DATA] TAB" at bounding box center [257, 113] width 105 height 21
type input "20"
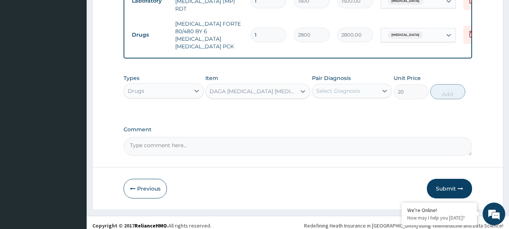
click at [334, 87] on div "Select Diagnosis" at bounding box center [338, 91] width 44 height 8
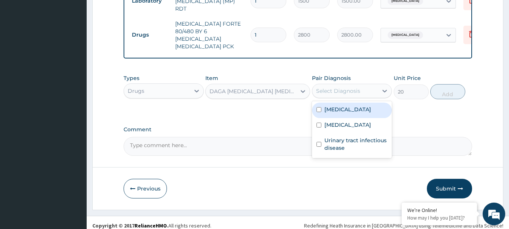
click at [346, 106] on div "[MEDICAL_DATA]" at bounding box center [352, 110] width 80 height 15
checkbox input "true"
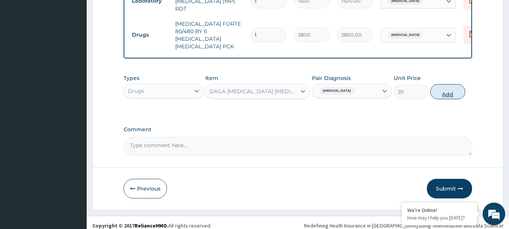
click at [453, 92] on button "Add" at bounding box center [448, 91] width 35 height 15
type input "0"
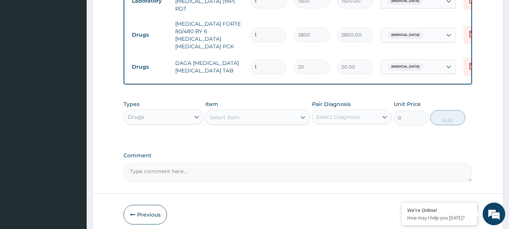
click at [250, 116] on div "Select Item" at bounding box center [251, 117] width 90 height 12
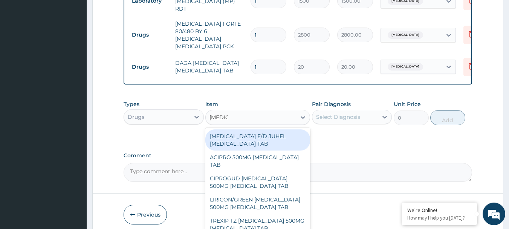
type input "CIPROF"
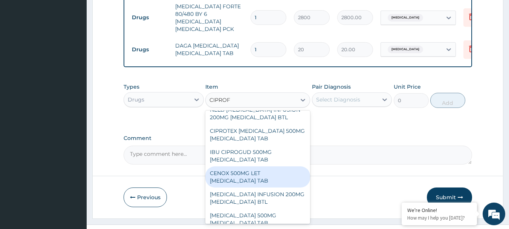
scroll to position [378, 0]
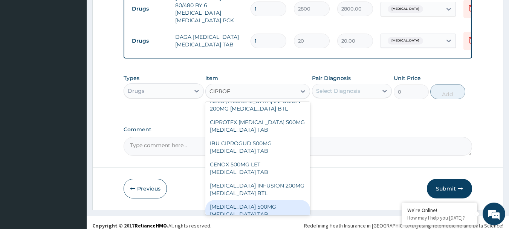
click at [269, 203] on div "[MEDICAL_DATA] 500MG [MEDICAL_DATA] TAB" at bounding box center [257, 210] width 105 height 21
type input "250"
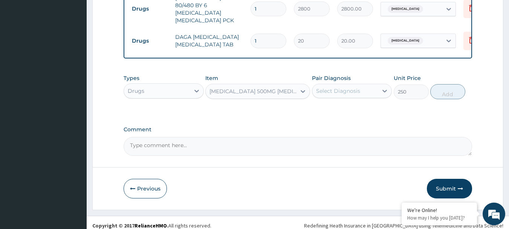
click at [341, 87] on div "Select Diagnosis" at bounding box center [338, 91] width 44 height 8
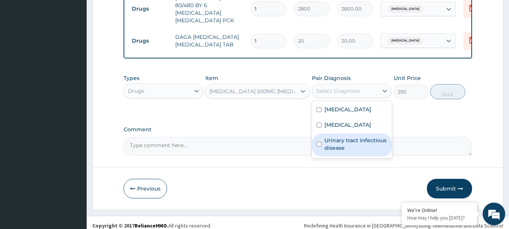
click at [379, 143] on label "Urinary tract infectious disease" at bounding box center [356, 143] width 63 height 15
checkbox input "true"
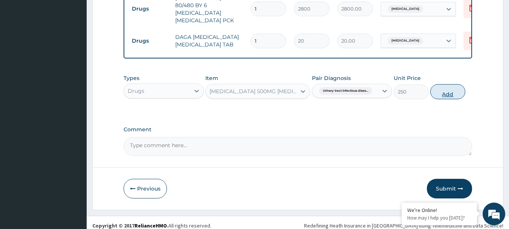
click at [446, 86] on button "Add" at bounding box center [448, 91] width 35 height 15
type input "0"
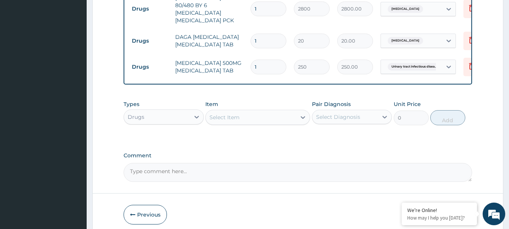
click at [236, 113] on div "Select Item" at bounding box center [225, 117] width 30 height 8
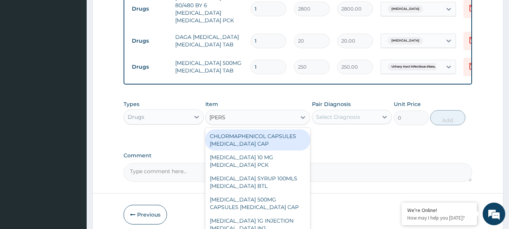
type input "LORAT"
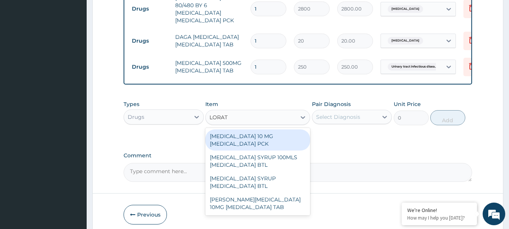
click at [248, 129] on div "[MEDICAL_DATA] 10 MG [MEDICAL_DATA] PCK" at bounding box center [257, 139] width 105 height 21
type input "700"
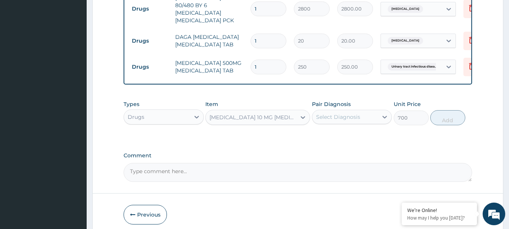
click at [354, 113] on div "Select Diagnosis" at bounding box center [338, 117] width 44 height 8
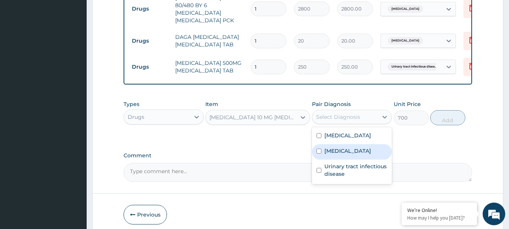
click at [361, 155] on label "Upper respiratory infection" at bounding box center [348, 151] width 47 height 8
checkbox input "true"
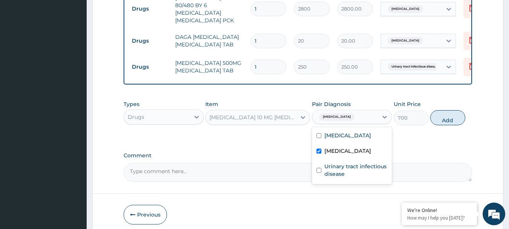
drag, startPoint x: 452, startPoint y: 111, endPoint x: 388, endPoint y: 125, distance: 65.6
click at [450, 112] on button "Add" at bounding box center [448, 117] width 35 height 15
type input "0"
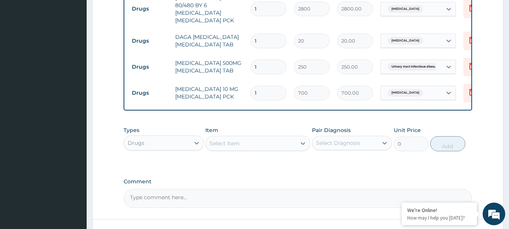
click at [243, 138] on div "Select Item" at bounding box center [251, 143] width 90 height 12
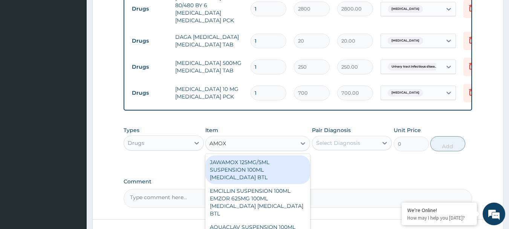
type input "AMOXI"
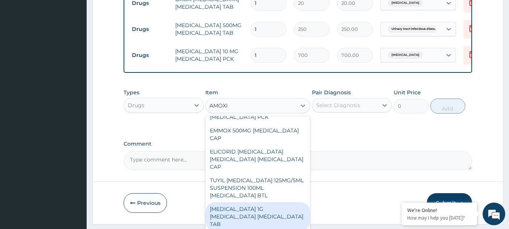
scroll to position [942, 0]
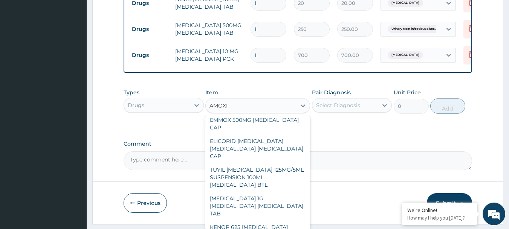
type input "70"
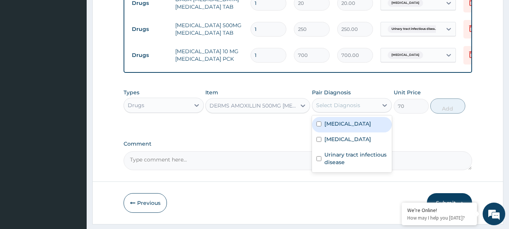
click at [349, 101] on div "Select Diagnosis" at bounding box center [338, 105] width 44 height 8
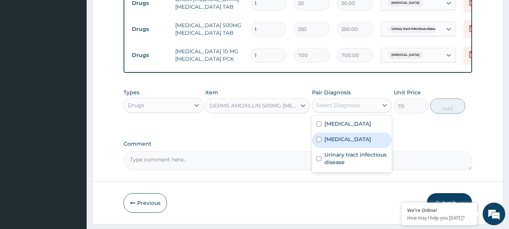
drag, startPoint x: 364, startPoint y: 160, endPoint x: 361, endPoint y: 141, distance: 19.5
click at [362, 143] on div "Malaria Upper respiratory infection Urinary tract infectious disease" at bounding box center [352, 143] width 80 height 57
click at [360, 141] on label "Upper respiratory infection" at bounding box center [348, 139] width 47 height 8
checkbox input "true"
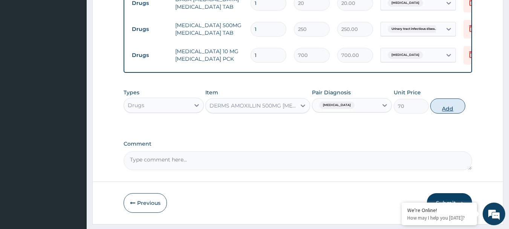
click at [443, 106] on button "Add" at bounding box center [448, 105] width 35 height 15
type input "0"
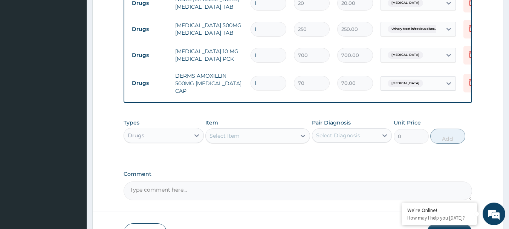
click at [240, 130] on div "Select Item" at bounding box center [251, 136] width 90 height 12
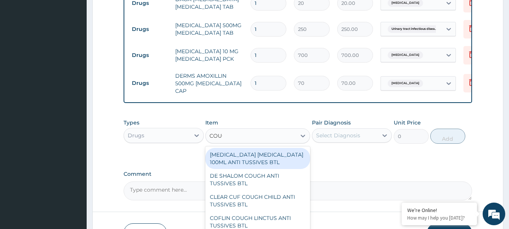
type input "COUGH"
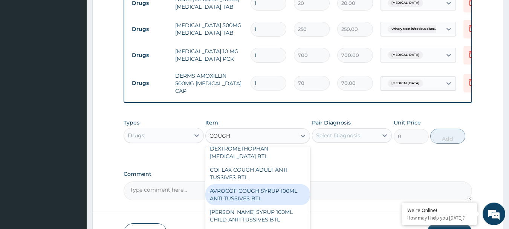
scroll to position [528, 0]
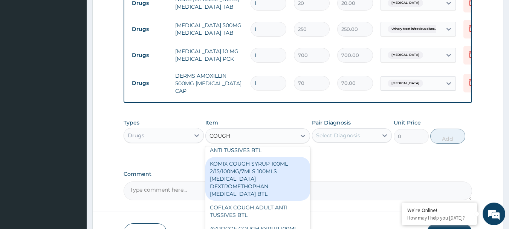
click at [266, 180] on div "KOMIX COUGH SYRUP 100ML 2/15/100MG/7MLS 100MLS [MEDICAL_DATA] DEXTROMETHOPHAN […" at bounding box center [257, 179] width 105 height 44
type input "300"
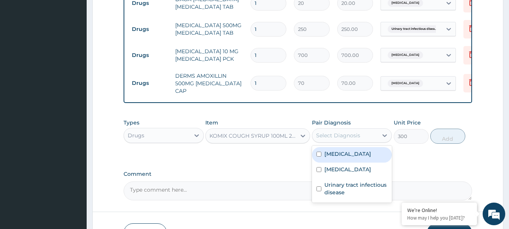
click at [340, 132] on div "Select Diagnosis" at bounding box center [338, 136] width 44 height 8
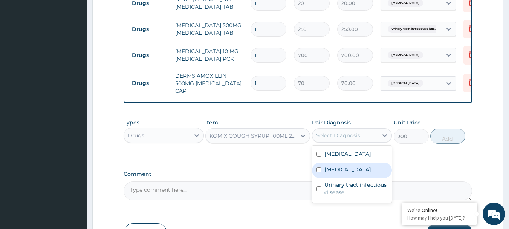
click at [349, 165] on label "Upper respiratory infection" at bounding box center [348, 169] width 47 height 8
checkbox input "true"
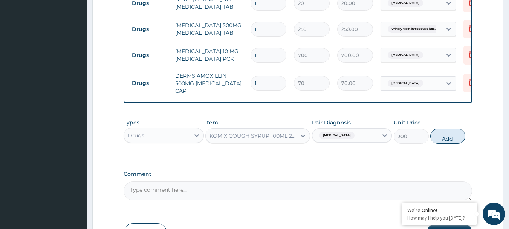
click at [443, 132] on button "Add" at bounding box center [448, 136] width 35 height 15
type input "0"
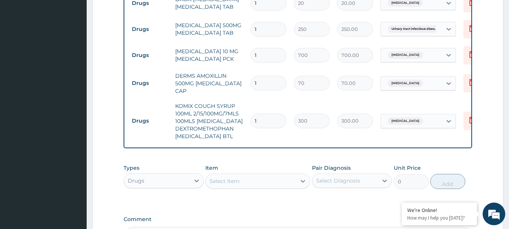
click at [278, 76] on input "1" at bounding box center [269, 83] width 36 height 15
type input "15"
type input "1050.00"
type input "15"
click at [268, 22] on input "1" at bounding box center [269, 29] width 36 height 15
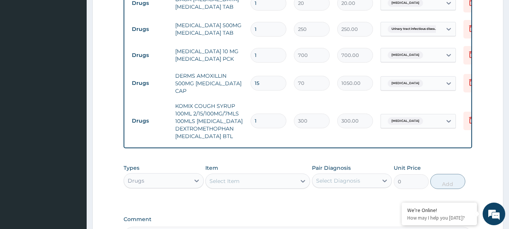
type input "10"
type input "2500.00"
type input "10"
click at [221, 47] on td "[MEDICAL_DATA] 10 MG [MEDICAL_DATA] PCK" at bounding box center [209, 55] width 75 height 23
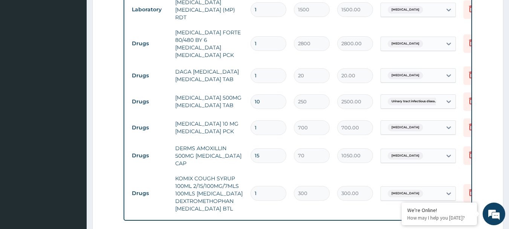
scroll to position [341, 0]
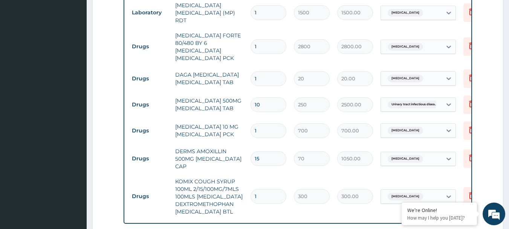
drag, startPoint x: 259, startPoint y: 65, endPoint x: 230, endPoint y: 72, distance: 30.0
click at [230, 72] on tr "Drugs DAGA PARACETAMOL ACETAMINOPHEN TAB 1 20 20.00 Malaria Delete" at bounding box center [312, 79] width 369 height 26
type input "2"
type input "40.00"
type input "24"
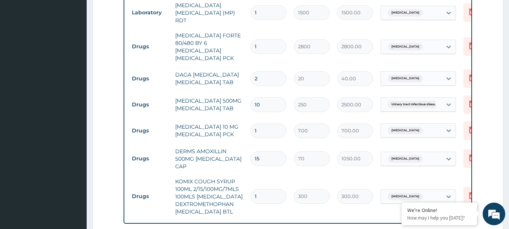
type input "480.00"
type input "24"
click at [221, 52] on td "[MEDICAL_DATA] FORTE 80/480 BY 6 [MEDICAL_DATA] [MEDICAL_DATA] PCK" at bounding box center [209, 47] width 75 height 38
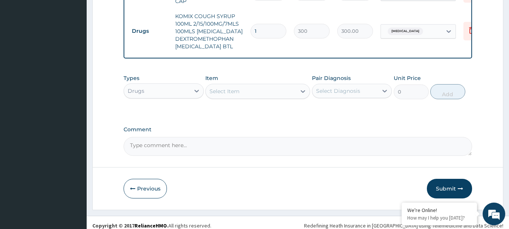
scroll to position [513, 0]
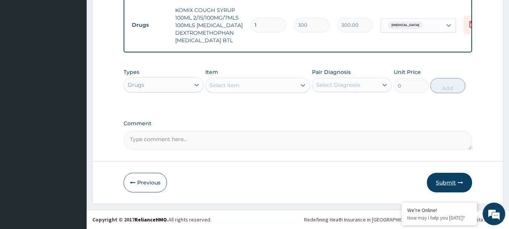
click at [442, 182] on button "Submit" at bounding box center [449, 183] width 45 height 20
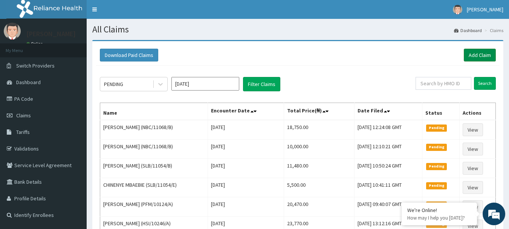
click at [470, 52] on link "Add Claim" at bounding box center [480, 55] width 32 height 13
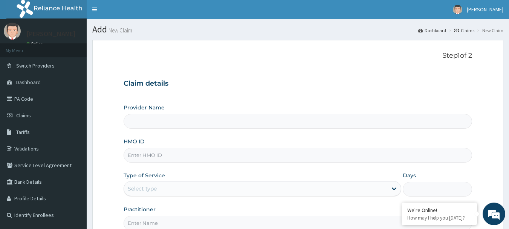
type input "International Clinics And Hospitals Ltd"
click at [176, 149] on input "HMO ID" at bounding box center [298, 155] width 349 height 15
click at [185, 155] on input "HMO ID" at bounding box center [298, 155] width 349 height 15
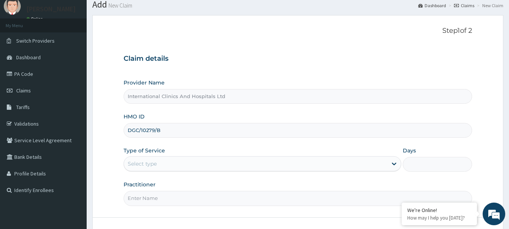
scroll to position [38, 0]
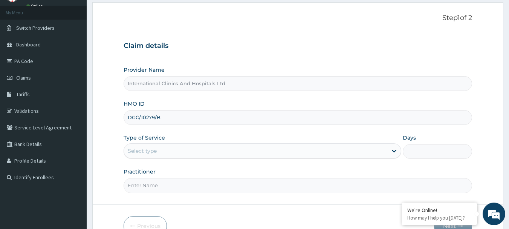
type input "DGC/10279/B"
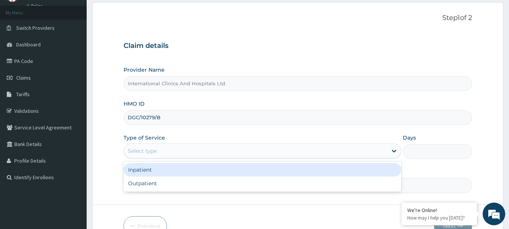
click at [161, 155] on div "Select type" at bounding box center [256, 151] width 264 height 12
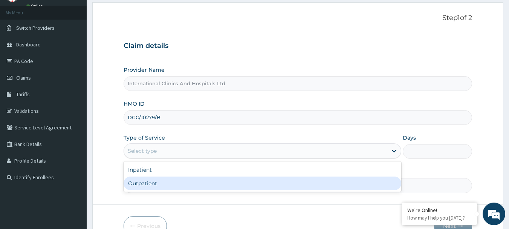
click at [159, 185] on div "Outpatient" at bounding box center [263, 183] width 278 height 14
type input "1"
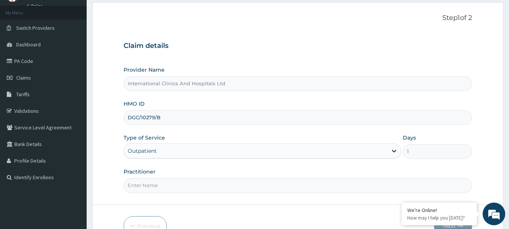
click at [169, 185] on input "Practitioner" at bounding box center [298, 185] width 349 height 15
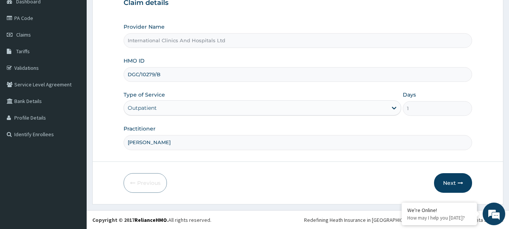
scroll to position [81, 0]
type input "[PERSON_NAME]"
click at [449, 187] on button "Next" at bounding box center [453, 183] width 38 height 20
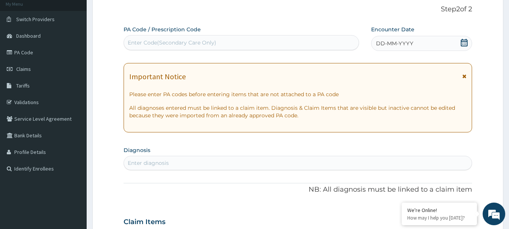
scroll to position [0, 0]
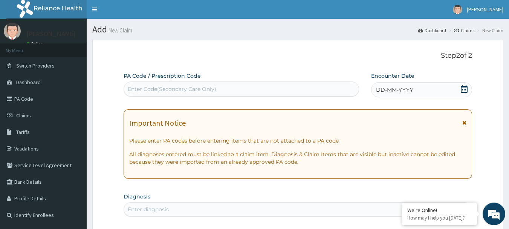
click at [417, 89] on div "DD-MM-YYYY" at bounding box center [421, 89] width 101 height 15
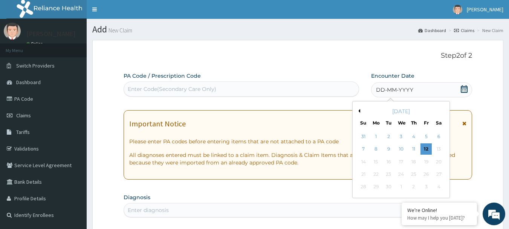
click at [359, 110] on button "Previous Month" at bounding box center [359, 111] width 4 height 4
click at [441, 189] on div "30" at bounding box center [439, 186] width 11 height 11
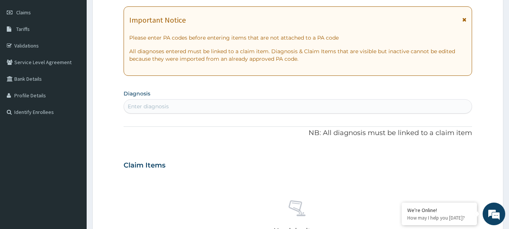
scroll to position [113, 0]
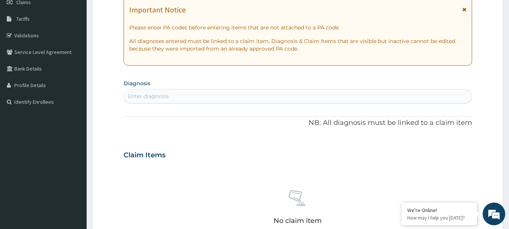
click at [203, 102] on div "Enter diagnosis" at bounding box center [298, 96] width 348 height 12
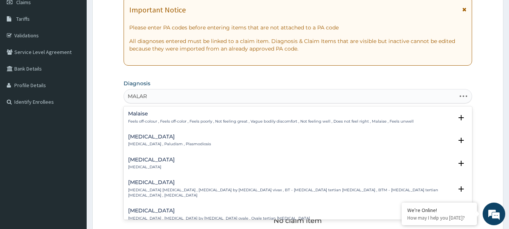
type input "MALARI"
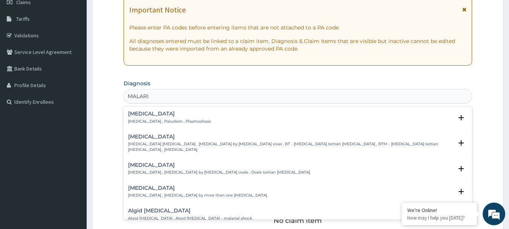
click at [156, 120] on p "[MEDICAL_DATA] , Paludism , Plasmodiosis" at bounding box center [169, 121] width 83 height 5
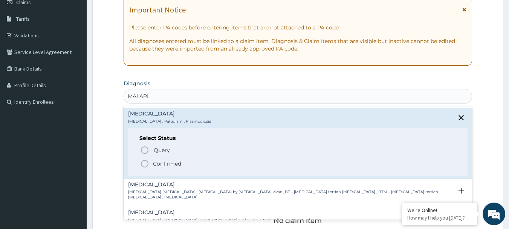
click at [147, 164] on icon "status option filled" at bounding box center [144, 163] width 9 height 9
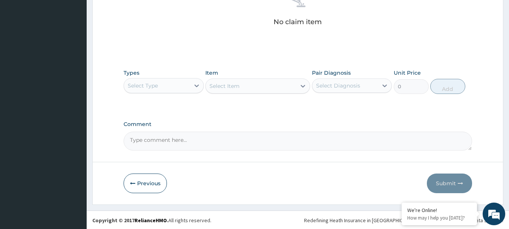
scroll to position [315, 0]
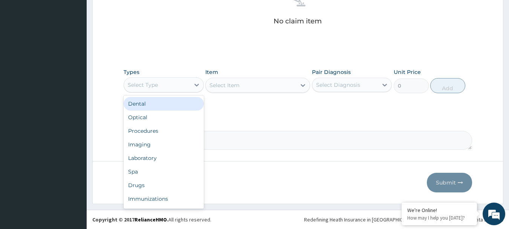
click at [153, 84] on div "Select Type" at bounding box center [143, 85] width 30 height 8
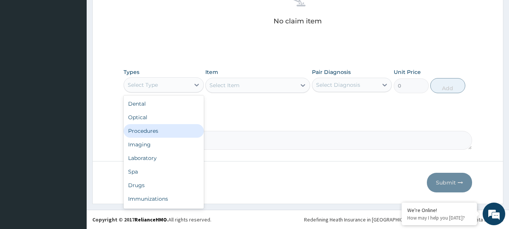
drag, startPoint x: 170, startPoint y: 129, endPoint x: 239, endPoint y: 112, distance: 71.6
click at [174, 127] on div "Procedures" at bounding box center [164, 131] width 80 height 14
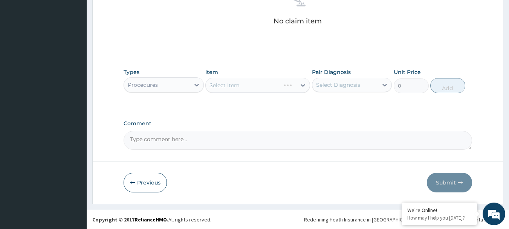
click at [240, 84] on div "Select Item" at bounding box center [257, 85] width 105 height 15
click at [240, 86] on div "Select Item" at bounding box center [257, 85] width 105 height 15
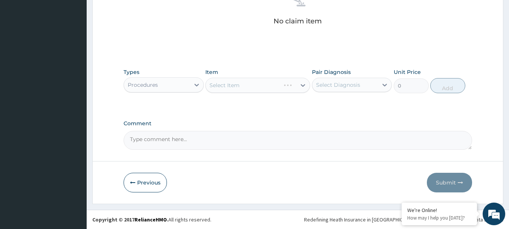
click at [246, 83] on div "Select Item" at bounding box center [257, 85] width 105 height 15
click at [246, 83] on div "Select Item" at bounding box center [251, 85] width 90 height 12
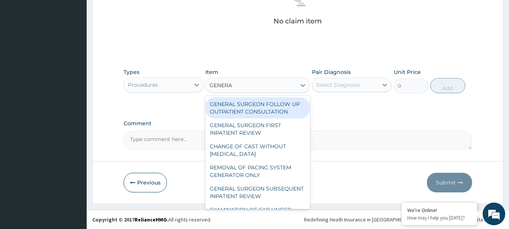
type input "GENERAL"
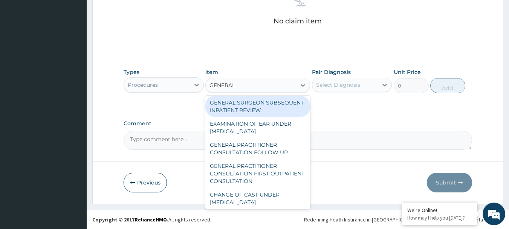
scroll to position [75, 0]
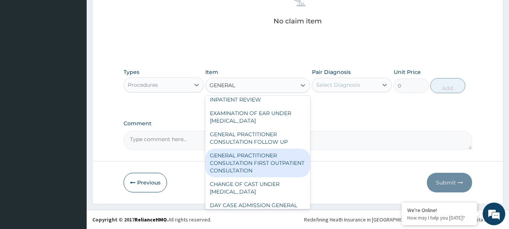
click at [252, 170] on div "GENERAL PRACTITIONER CONSULTATION FIRST OUTPATIENT CONSULTATION" at bounding box center [257, 163] width 105 height 29
type input "3000"
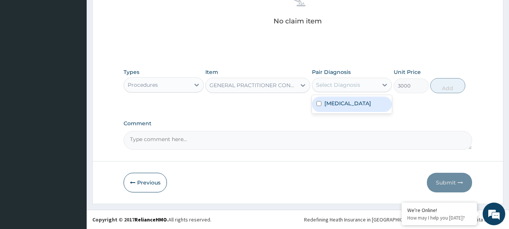
click at [337, 86] on div "Select Diagnosis" at bounding box center [338, 85] width 44 height 8
click at [350, 107] on div "[MEDICAL_DATA]" at bounding box center [352, 104] width 80 height 15
checkbox input "true"
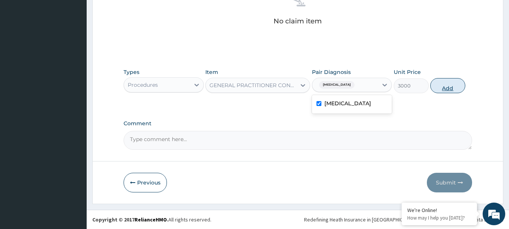
click at [451, 87] on button "Add" at bounding box center [448, 85] width 35 height 15
type input "0"
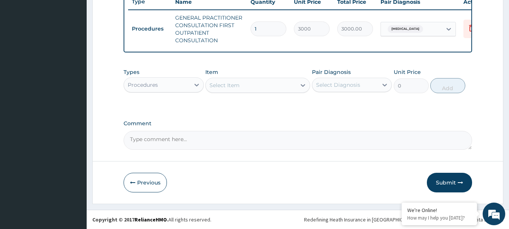
scroll to position [296, 0]
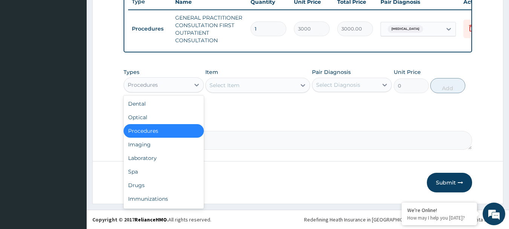
click at [150, 85] on div "Procedures" at bounding box center [143, 85] width 30 height 8
drag, startPoint x: 166, startPoint y: 155, endPoint x: 250, endPoint y: 121, distance: 90.9
click at [185, 150] on div "Dental Optical Procedures Imaging Laboratory Spa Drugs Immunizations Others Gym" at bounding box center [164, 151] width 80 height 113
click at [169, 158] on div "Laboratory" at bounding box center [164, 158] width 80 height 14
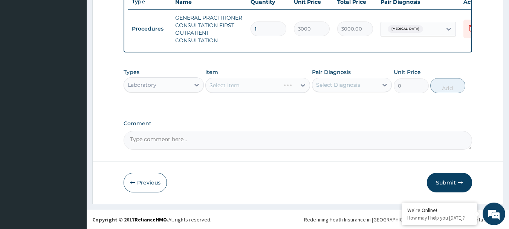
click at [250, 79] on div "Select Item" at bounding box center [257, 85] width 105 height 15
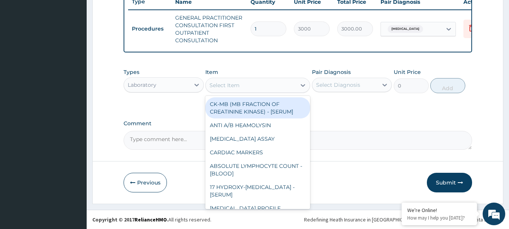
click at [250, 85] on div "Select Item" at bounding box center [251, 85] width 90 height 12
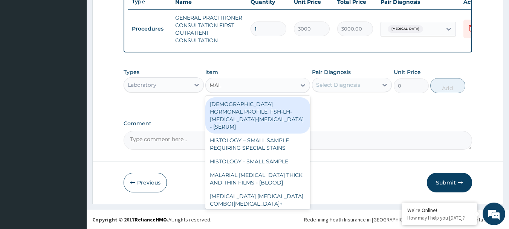
type input "MALA"
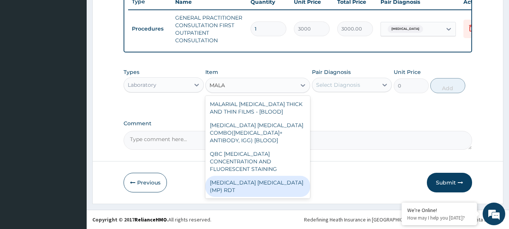
click at [293, 176] on div "[MEDICAL_DATA] [MEDICAL_DATA] (MP) RDT" at bounding box center [257, 186] width 105 height 21
type input "1500"
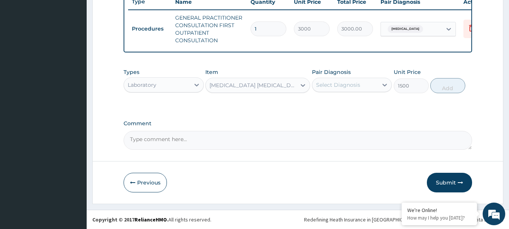
click at [339, 81] on div "Select Diagnosis" at bounding box center [338, 85] width 44 height 8
drag, startPoint x: 355, startPoint y: 107, endPoint x: 399, endPoint y: 105, distance: 44.2
click at [355, 107] on div "Malaria" at bounding box center [352, 104] width 80 height 15
checkbox input "true"
click at [450, 89] on button "Add" at bounding box center [448, 85] width 35 height 15
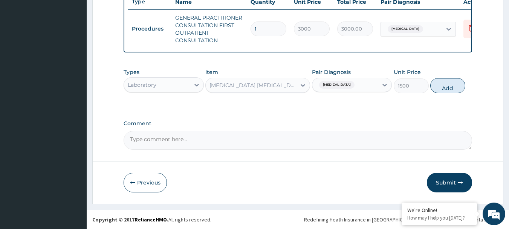
type input "0"
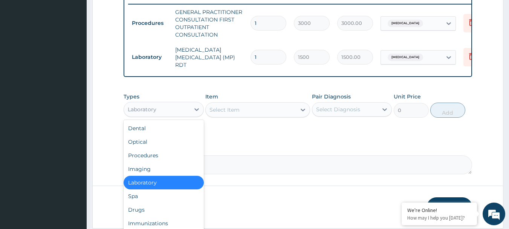
click at [149, 108] on div "Laboratory" at bounding box center [142, 110] width 29 height 8
drag, startPoint x: 158, startPoint y: 207, endPoint x: 211, endPoint y: 168, distance: 65.3
click at [158, 206] on div "Drugs" at bounding box center [164, 210] width 80 height 14
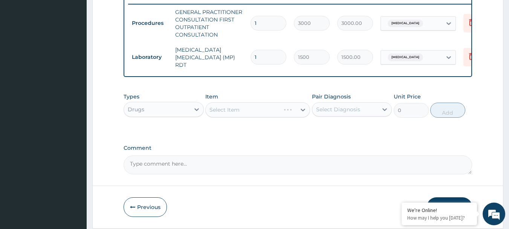
click at [245, 111] on div "Select Item" at bounding box center [257, 109] width 105 height 15
click at [245, 111] on div "Select Item" at bounding box center [251, 110] width 90 height 12
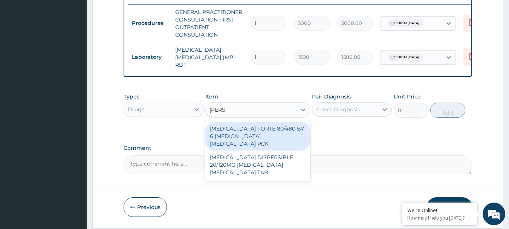
type input "COART"
click at [256, 126] on div "[MEDICAL_DATA] FORTE 80/480 BY 6 [MEDICAL_DATA] [MEDICAL_DATA] PCK" at bounding box center [257, 136] width 105 height 29
type input "2800"
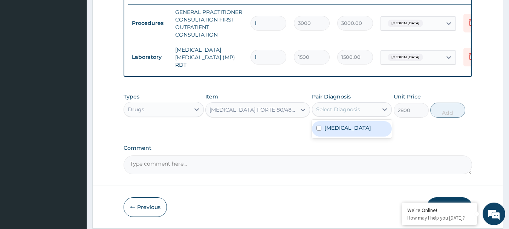
click at [343, 113] on div "Select Diagnosis" at bounding box center [338, 110] width 44 height 8
click at [346, 128] on div "[MEDICAL_DATA]" at bounding box center [352, 128] width 80 height 15
checkbox input "true"
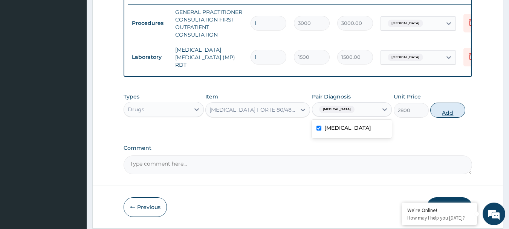
click at [447, 118] on button "Add" at bounding box center [448, 110] width 35 height 15
type input "0"
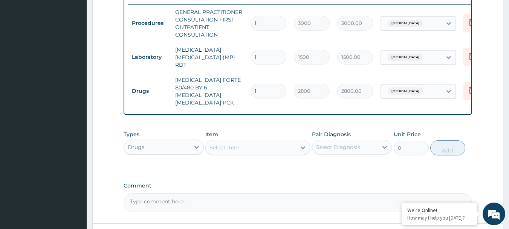
click at [228, 144] on div "Select Item" at bounding box center [225, 148] width 30 height 8
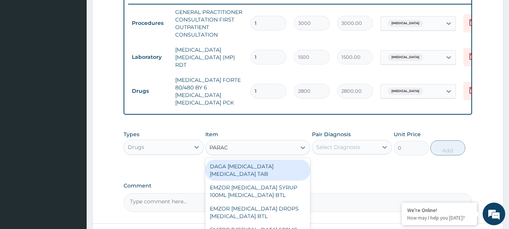
type input "PARACE"
click at [260, 169] on div "DAGA [MEDICAL_DATA] [MEDICAL_DATA] TAB" at bounding box center [257, 169] width 105 height 21
type input "20"
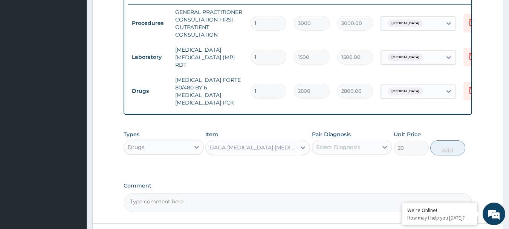
click at [352, 144] on div "Select Diagnosis" at bounding box center [338, 147] width 44 height 8
click at [355, 166] on div "[MEDICAL_DATA]" at bounding box center [352, 166] width 80 height 15
checkbox input "true"
click at [450, 140] on button "Add" at bounding box center [448, 147] width 35 height 15
type input "0"
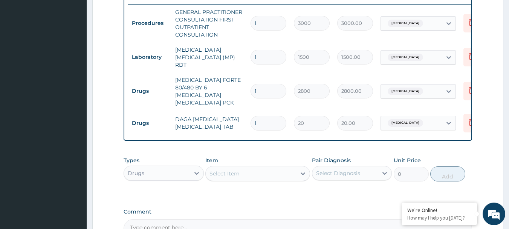
drag, startPoint x: 267, startPoint y: 108, endPoint x: 246, endPoint y: 113, distance: 21.4
click at [248, 113] on td "1" at bounding box center [268, 123] width 43 height 22
type input "2"
type input "40.00"
type input "24"
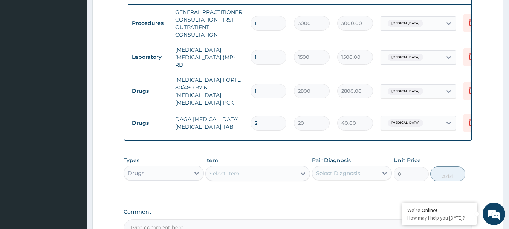
type input "480.00"
type input "24"
click at [391, 192] on div "PA Code / Prescription Code Enter Code(Secondary Care Only) Encounter Date 30-0…" at bounding box center [298, 7] width 349 height 462
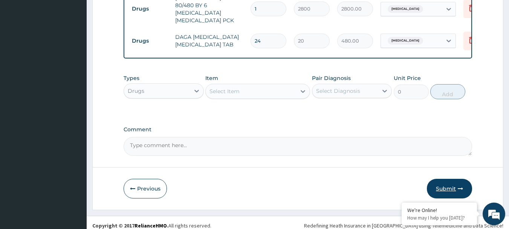
click at [451, 179] on button "Submit" at bounding box center [449, 189] width 45 height 20
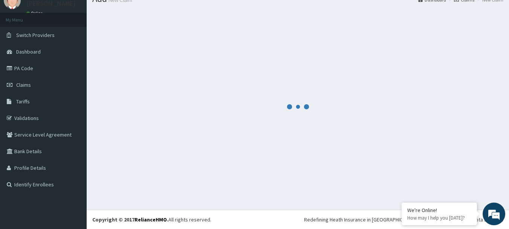
scroll to position [378, 0]
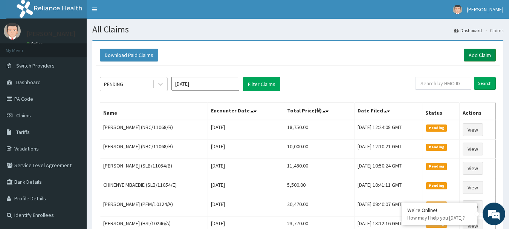
click at [477, 58] on link "Add Claim" at bounding box center [480, 55] width 32 height 13
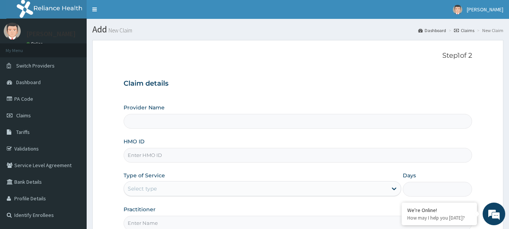
type input "International Clinics And Hospitals Ltd"
click at [178, 158] on input "HMO ID" at bounding box center [298, 155] width 349 height 15
drag, startPoint x: 166, startPoint y: 154, endPoint x: 123, endPoint y: 158, distance: 43.2
click at [123, 158] on form "Step 1 of 2 Claim details Provider Name International Clinics And Hospitals Ltd…" at bounding box center [297, 162] width 411 height 245
type input "NBL/10137/A"
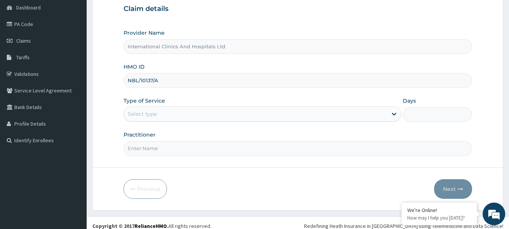
scroll to position [75, 0]
click at [157, 119] on div "Select type" at bounding box center [256, 113] width 264 height 12
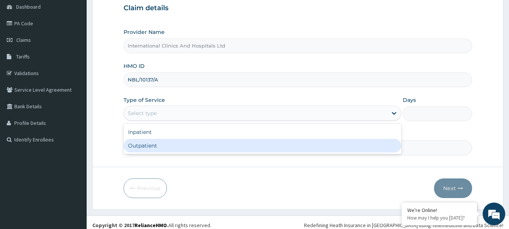
click at [166, 145] on div "Outpatient" at bounding box center [263, 146] width 278 height 14
type input "1"
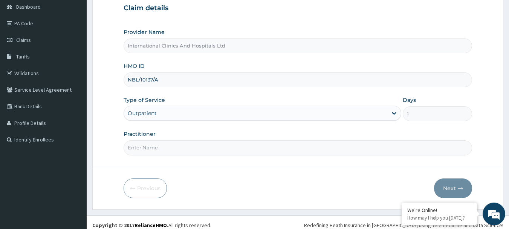
click at [235, 148] on input "Practitioner" at bounding box center [298, 147] width 349 height 15
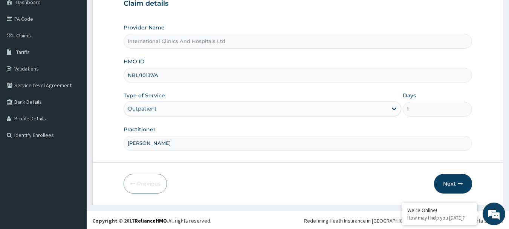
scroll to position [81, 0]
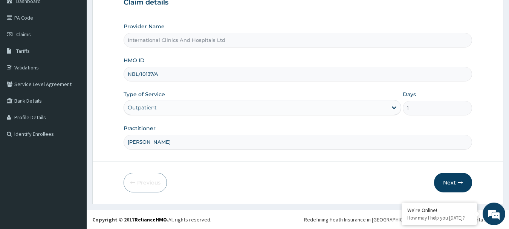
type input "[PERSON_NAME]"
click at [440, 183] on button "Next" at bounding box center [453, 183] width 38 height 20
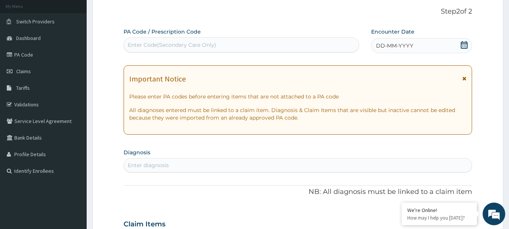
scroll to position [0, 0]
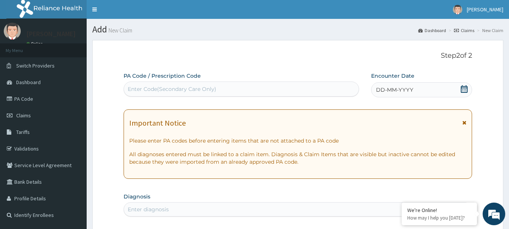
click at [231, 81] on div "Enter Code(Secondary Care Only)" at bounding box center [242, 88] width 236 height 15
drag, startPoint x: 231, startPoint y: 81, endPoint x: 183, endPoint y: 86, distance: 48.1
click at [183, 86] on div "Enter Code(Secondary Care Only)" at bounding box center [172, 89] width 89 height 8
paste input "PA/C50451"
type input "PA/C50451"
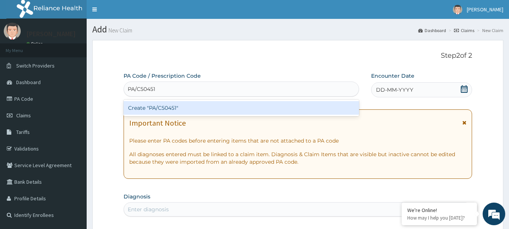
click at [169, 107] on div "Create "PA/C50451"" at bounding box center [242, 108] width 236 height 14
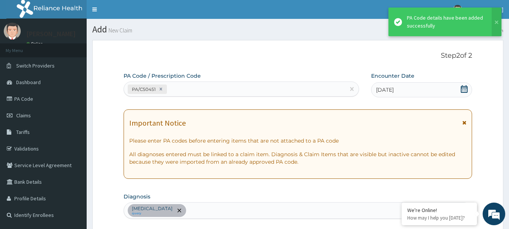
scroll to position [199, 0]
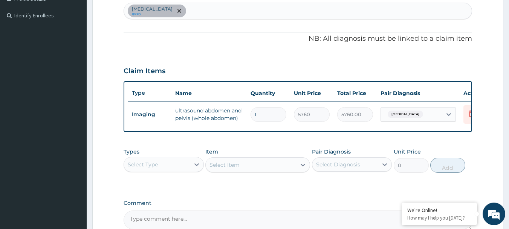
click at [207, 7] on div "Uterine leiomyoma query" at bounding box center [298, 11] width 348 height 16
type input "MALAR"
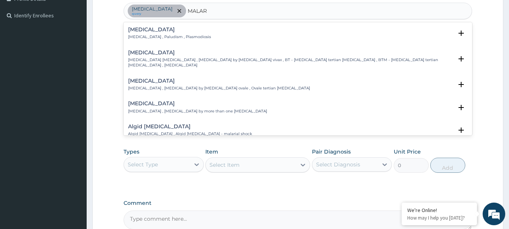
click at [142, 37] on p "Malaria , Paludism , Plasmodiosis" at bounding box center [169, 36] width 83 height 5
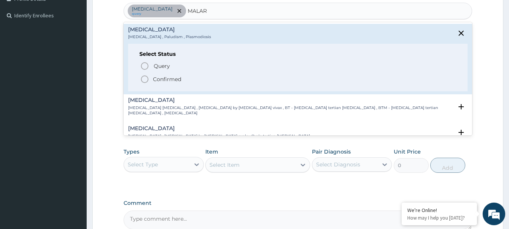
click at [147, 78] on icon "status option filled" at bounding box center [144, 79] width 9 height 9
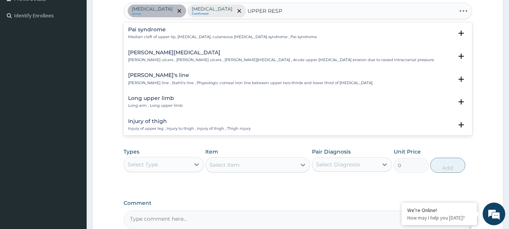
type input "UPPER RESPI"
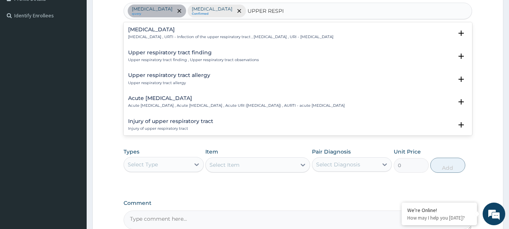
click at [161, 34] on div "Upper respiratory infection Upper respiratory infection , URTI - Infection of t…" at bounding box center [230, 33] width 205 height 13
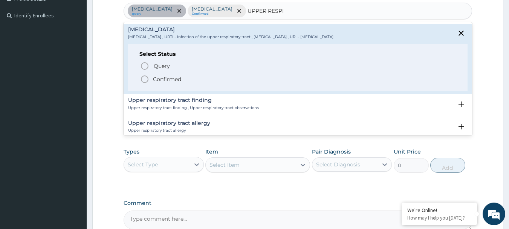
click at [144, 78] on icon "status option filled" at bounding box center [144, 79] width 9 height 9
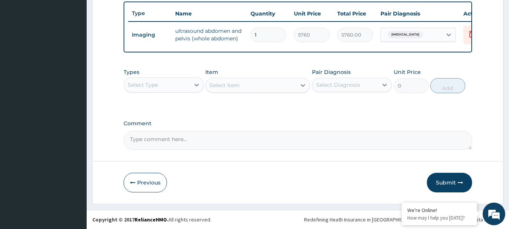
scroll to position [285, 0]
click at [149, 87] on div "Select Type" at bounding box center [143, 85] width 30 height 8
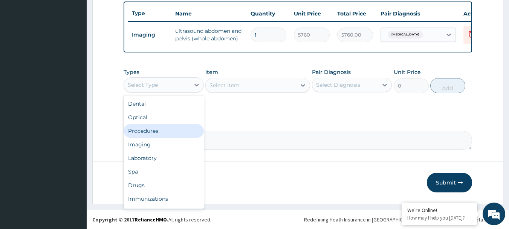
drag, startPoint x: 160, startPoint y: 134, endPoint x: 224, endPoint y: 122, distance: 65.2
click at [161, 134] on div "Procedures" at bounding box center [164, 131] width 80 height 14
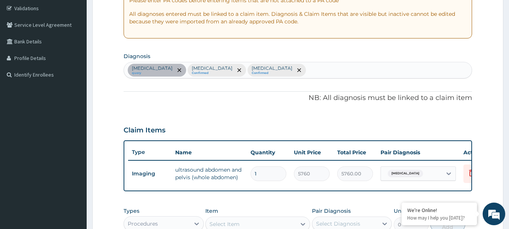
scroll to position [134, 0]
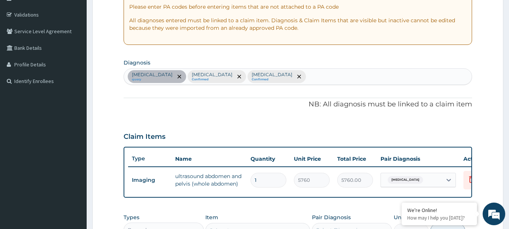
click at [311, 77] on div "Uterine leiomyoma query Malaria Confirmed Upper respiratory infection Confirmed" at bounding box center [298, 77] width 348 height 16
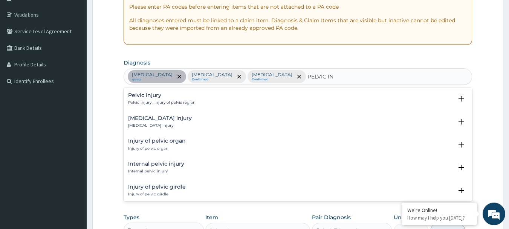
type input "PELVIC INF"
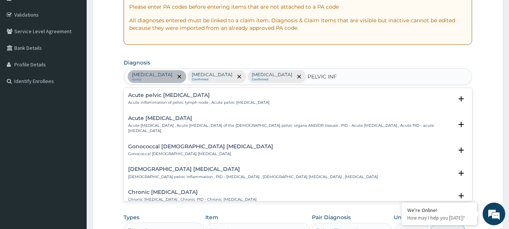
click at [175, 169] on h4 "Female pelvic inflammatory disease" at bounding box center [253, 169] width 250 height 6
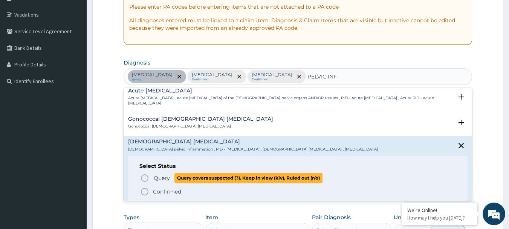
scroll to position [38, 0]
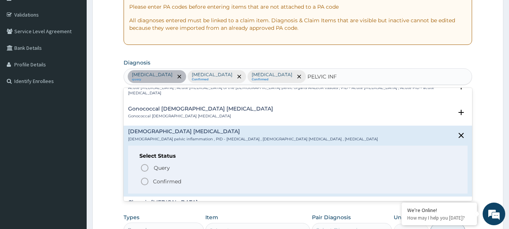
click at [146, 181] on icon "status option filled" at bounding box center [144, 181] width 9 height 9
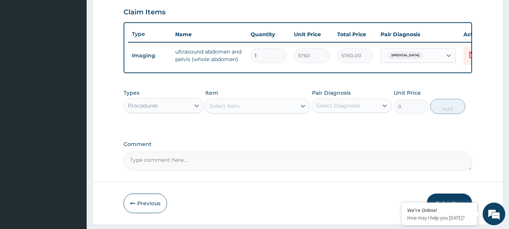
scroll to position [285, 0]
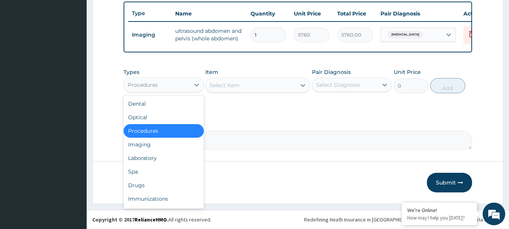
click at [178, 85] on div "Procedures" at bounding box center [157, 85] width 66 height 12
click at [171, 131] on div "Procedures" at bounding box center [164, 131] width 80 height 14
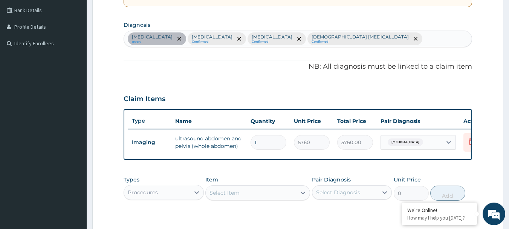
scroll to position [209, 0]
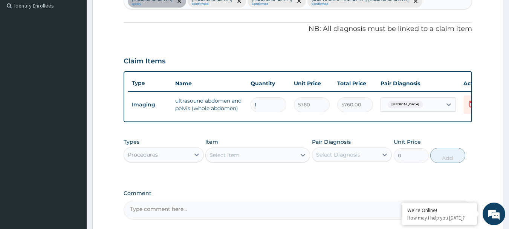
click at [248, 160] on div "Select Item" at bounding box center [251, 155] width 90 height 12
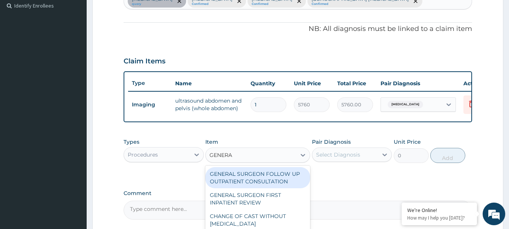
type input "GENERAL"
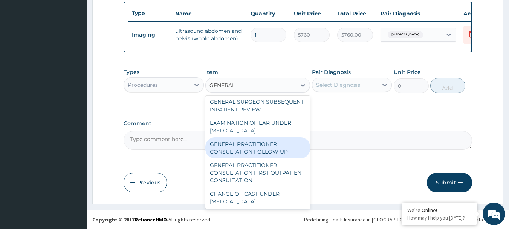
scroll to position [75, 0]
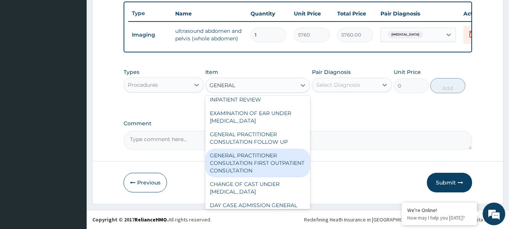
click at [271, 171] on div "GENERAL PRACTITIONER CONSULTATION FIRST OUTPATIENT CONSULTATION" at bounding box center [257, 163] width 105 height 29
type input "3000"
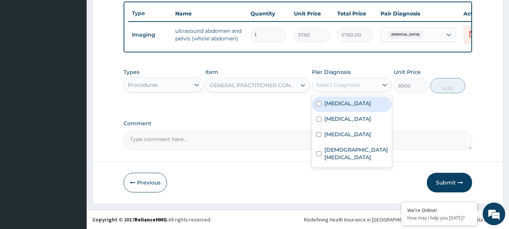
click at [351, 89] on div "Select Diagnosis" at bounding box center [346, 85] width 66 height 12
click at [359, 109] on div "Uterine leiomyoma" at bounding box center [352, 104] width 80 height 15
checkbox input "true"
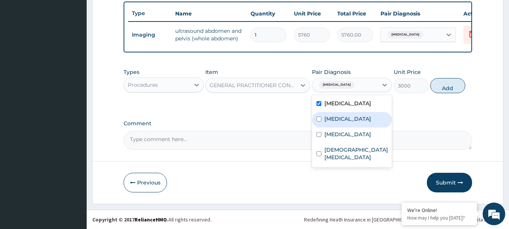
click at [360, 124] on div "Malaria" at bounding box center [352, 119] width 80 height 15
checkbox input "true"
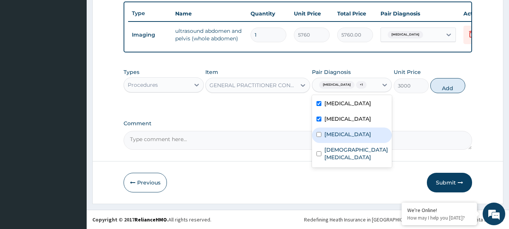
click at [361, 138] on label "Upper respiratory infection" at bounding box center [348, 134] width 47 height 8
checkbox input "true"
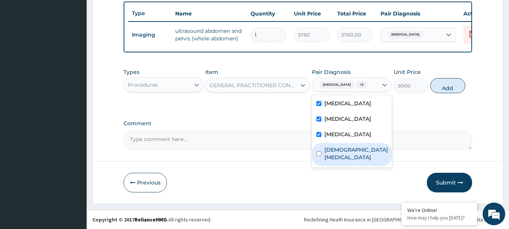
click at [360, 161] on label "Female pelvic inflammatory disease" at bounding box center [357, 153] width 64 height 15
checkbox input "true"
drag, startPoint x: 444, startPoint y: 88, endPoint x: 294, endPoint y: 101, distance: 149.8
click at [440, 88] on button "Add" at bounding box center [448, 85] width 35 height 15
type input "0"
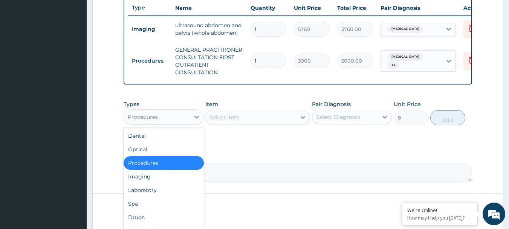
click at [149, 119] on div "Procedures" at bounding box center [143, 117] width 30 height 8
click at [163, 197] on div "Laboratory" at bounding box center [164, 190] width 80 height 14
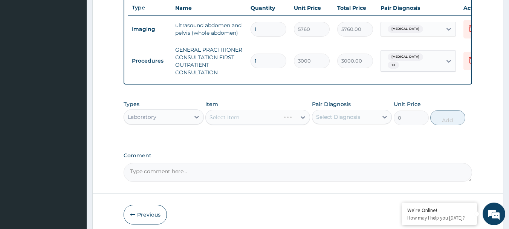
click at [251, 123] on div "Select Item" at bounding box center [257, 117] width 105 height 15
click at [251, 123] on div "Select Item" at bounding box center [251, 117] width 90 height 12
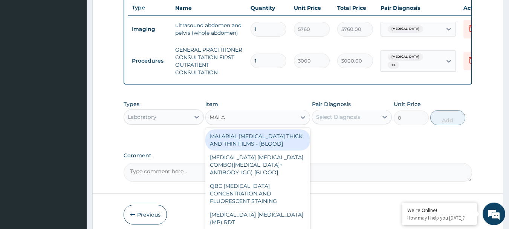
type input "MALAR"
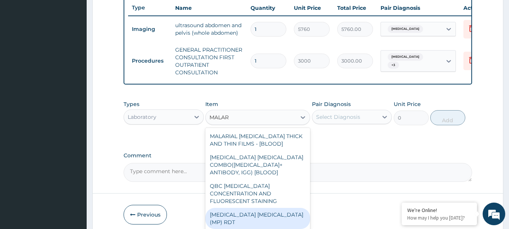
click at [256, 213] on div "MALARIA PARASITE (MP) RDT" at bounding box center [257, 218] width 105 height 21
type input "1500"
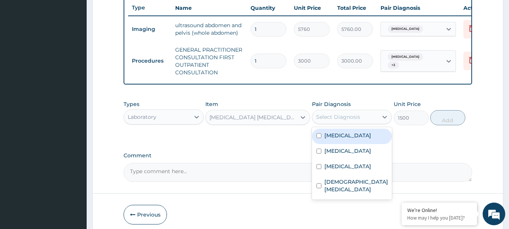
click at [344, 121] on div "Select Diagnosis" at bounding box center [338, 117] width 44 height 8
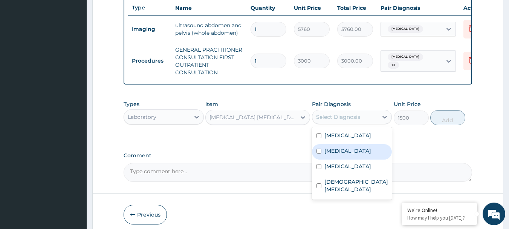
click at [350, 156] on div "Malaria" at bounding box center [352, 151] width 80 height 15
checkbox input "true"
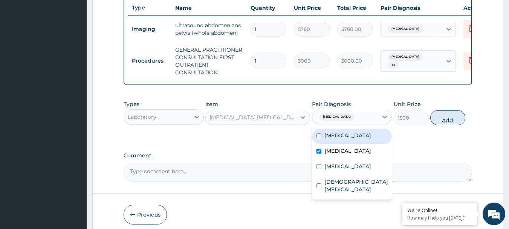
click at [449, 125] on button "Add" at bounding box center [448, 117] width 35 height 15
type input "0"
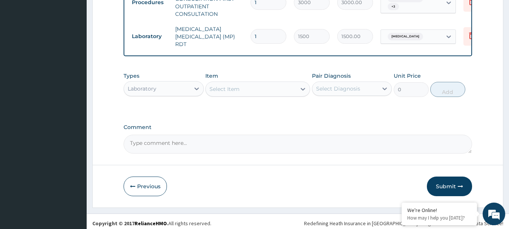
scroll to position [348, 0]
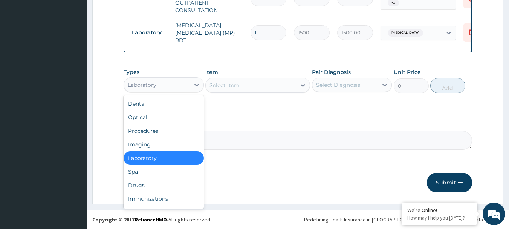
click at [155, 83] on div "Laboratory" at bounding box center [142, 85] width 29 height 8
click at [158, 187] on div "Drugs" at bounding box center [164, 185] width 80 height 14
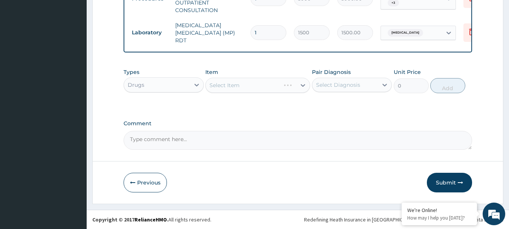
click at [247, 84] on div "Select Item" at bounding box center [257, 85] width 105 height 15
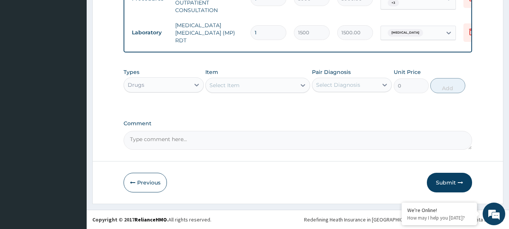
click at [247, 84] on div "Select Item" at bounding box center [251, 85] width 90 height 12
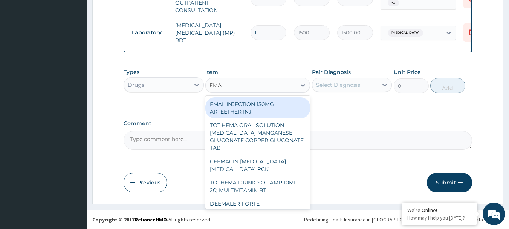
type input "EMAL"
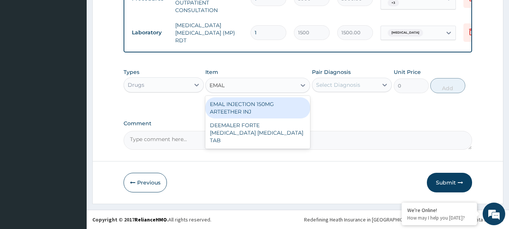
click at [273, 105] on div "EMAL INJECTION 150MG ARTEETHER INJ" at bounding box center [257, 107] width 105 height 21
type input "730"
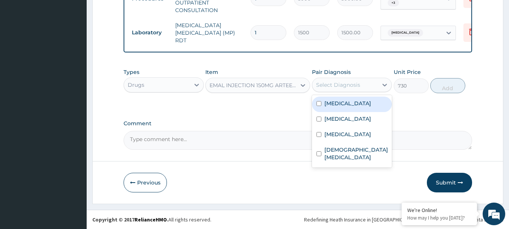
click at [347, 81] on div "Select Diagnosis" at bounding box center [338, 85] width 44 height 8
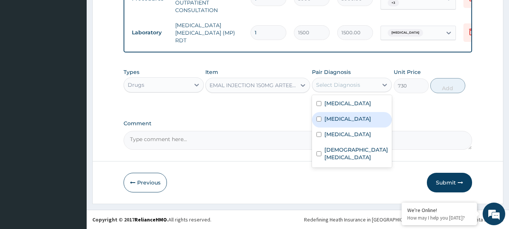
click at [356, 123] on div "Malaria" at bounding box center [352, 119] width 80 height 15
checkbox input "true"
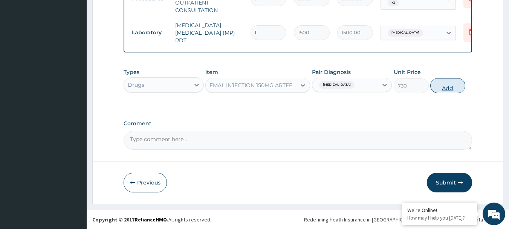
click at [447, 83] on button "Add" at bounding box center [448, 85] width 35 height 15
type input "0"
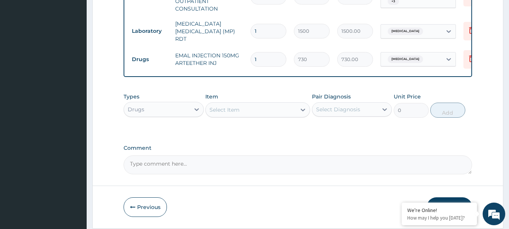
click at [232, 108] on div "Select Item" at bounding box center [225, 110] width 30 height 8
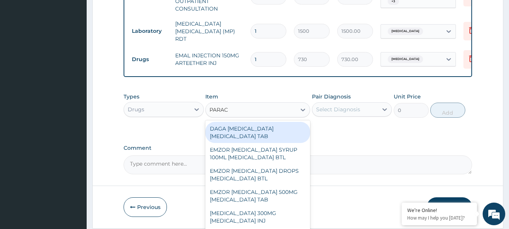
type input "PARACE"
click at [240, 132] on div "DAGA PARACETAMOL ACETAMINOPHEN TAB" at bounding box center [257, 132] width 105 height 21
type input "20"
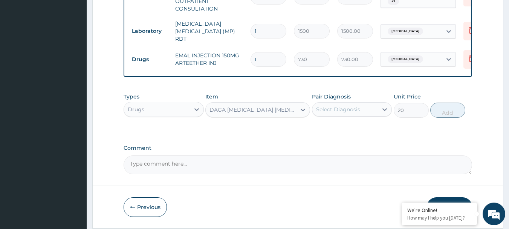
click at [360, 112] on div "Select Diagnosis" at bounding box center [346, 109] width 66 height 12
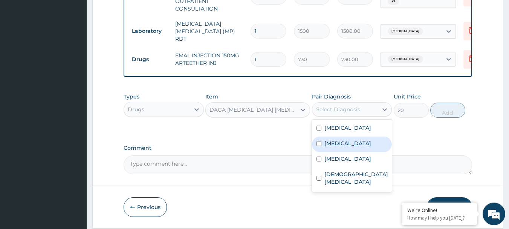
click at [353, 145] on div "Malaria" at bounding box center [352, 143] width 80 height 15
checkbox input "true"
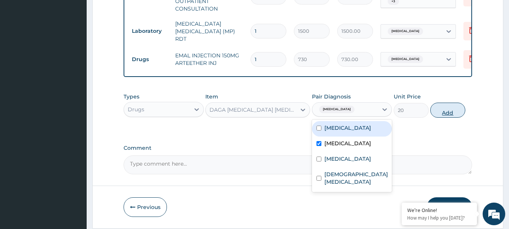
click at [442, 104] on button "Add" at bounding box center [448, 110] width 35 height 15
type input "0"
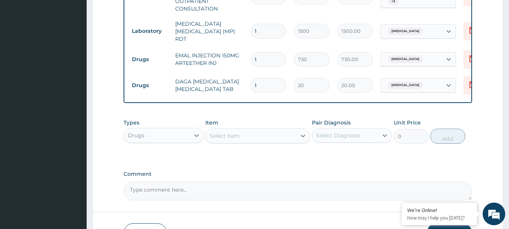
click at [237, 136] on div "Select Item" at bounding box center [225, 136] width 30 height 8
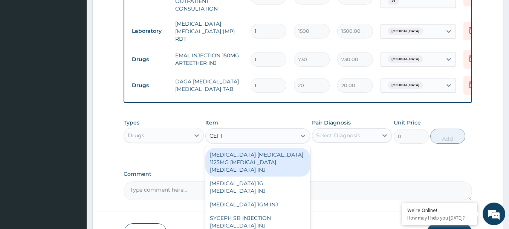
type input "CEFTR"
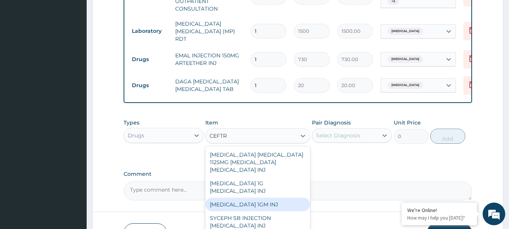
click at [272, 209] on div "[MEDICAL_DATA] 1GM INJ" at bounding box center [257, 205] width 105 height 14
type input "2000"
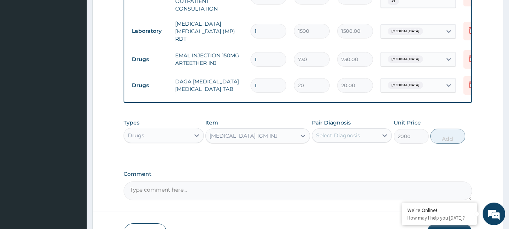
click at [352, 139] on div "Select Diagnosis" at bounding box center [338, 136] width 44 height 8
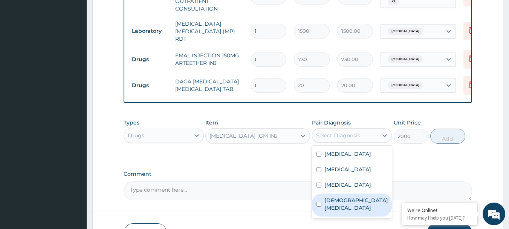
click at [355, 211] on label "Female pelvic inflammatory disease" at bounding box center [357, 203] width 64 height 15
checkbox input "true"
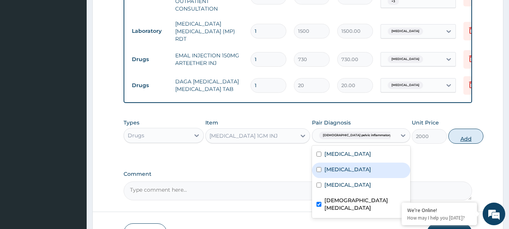
click at [449, 137] on button "Add" at bounding box center [466, 136] width 35 height 15
type input "0"
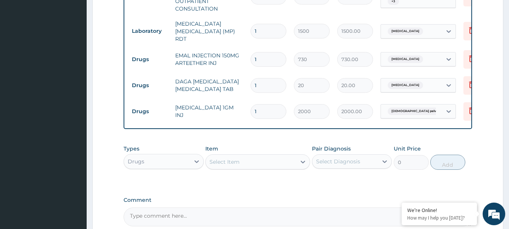
click at [256, 169] on div "Select Item" at bounding box center [257, 161] width 105 height 15
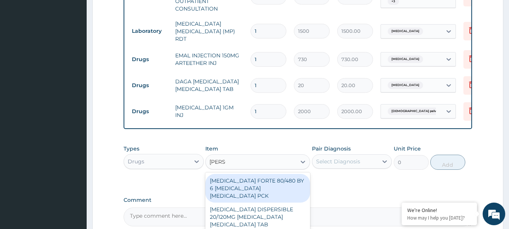
type input "COART"
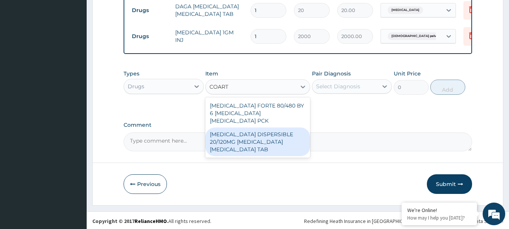
scroll to position [424, 0]
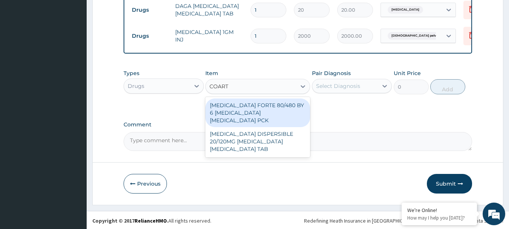
click at [259, 114] on div "[MEDICAL_DATA] FORTE 80/480 BY 6 [MEDICAL_DATA] [MEDICAL_DATA] PCK" at bounding box center [257, 112] width 105 height 29
type input "2800"
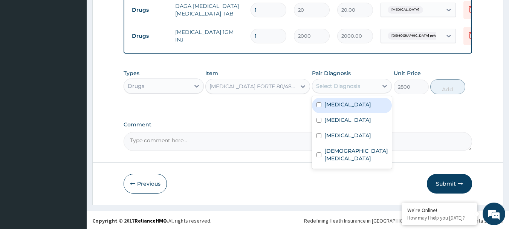
click at [345, 90] on div "Select Diagnosis" at bounding box center [338, 86] width 44 height 8
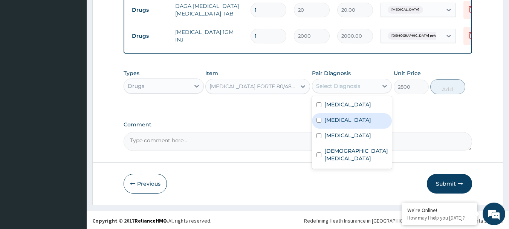
click at [348, 128] on div "Malaria" at bounding box center [352, 120] width 80 height 15
checkbox input "true"
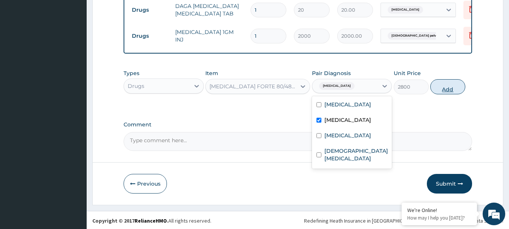
click at [442, 94] on button "Add" at bounding box center [448, 86] width 35 height 15
type input "0"
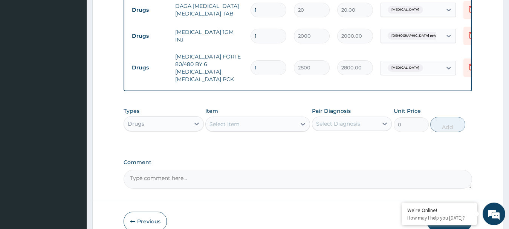
click at [230, 120] on div "Select Item" at bounding box center [225, 124] width 30 height 8
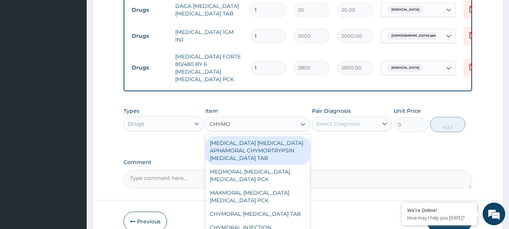
type input "CHYMOR"
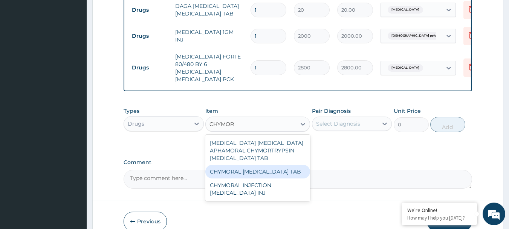
click at [265, 165] on div "CHYMORAL CHYMOTRYPSIN TAB" at bounding box center [257, 172] width 105 height 14
type input "406"
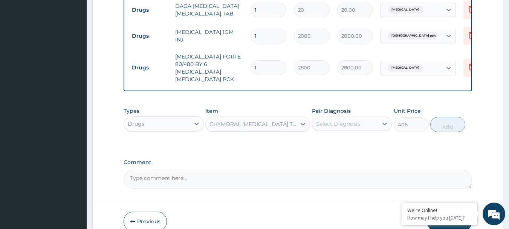
click at [352, 120] on div "Select Diagnosis" at bounding box center [338, 124] width 44 height 8
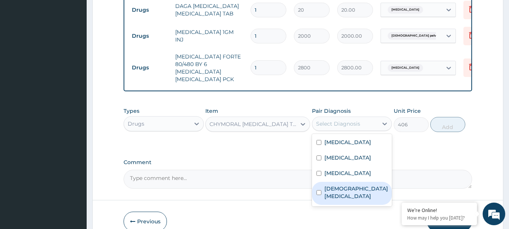
click at [367, 190] on label "Female pelvic inflammatory disease" at bounding box center [357, 192] width 64 height 15
checkbox input "true"
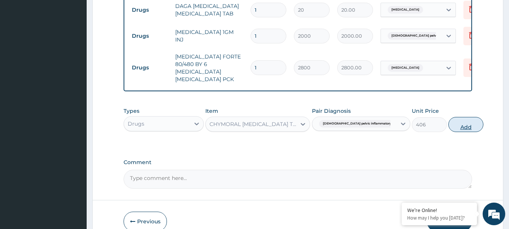
click at [449, 120] on button "Add" at bounding box center [466, 124] width 35 height 15
type input "0"
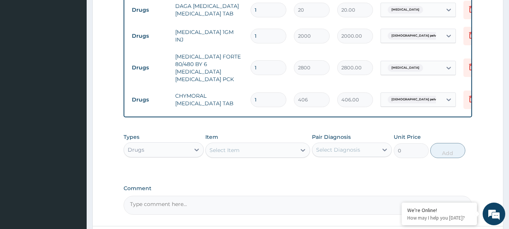
click at [238, 146] on div "Select Item" at bounding box center [225, 150] width 30 height 8
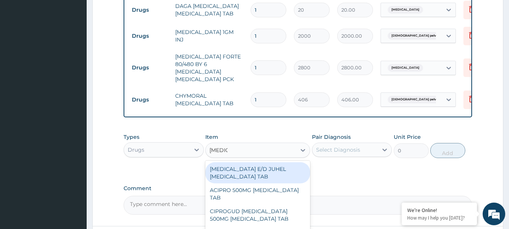
type input "CIPROF"
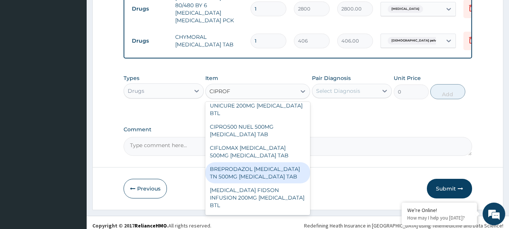
scroll to position [440, 0]
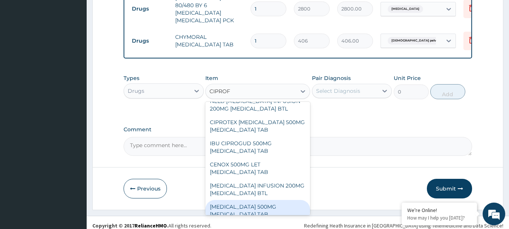
click at [273, 200] on div "CIPRO 500MG CIPROFLOXACIN TAB" at bounding box center [257, 210] width 105 height 21
type input "250"
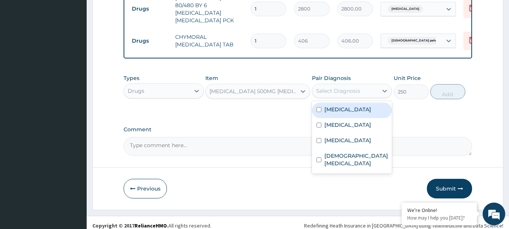
click at [349, 87] on div "Select Diagnosis" at bounding box center [338, 91] width 44 height 8
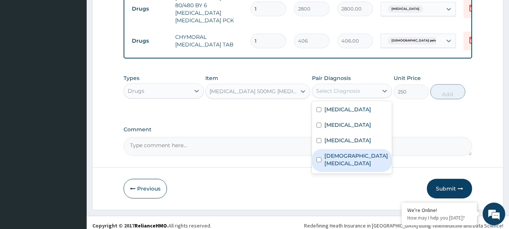
click at [365, 164] on label "Female pelvic inflammatory disease" at bounding box center [357, 159] width 64 height 15
checkbox input "true"
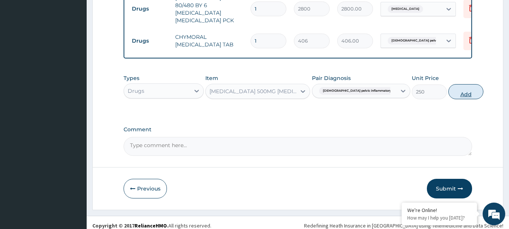
click at [449, 89] on button "Add" at bounding box center [466, 91] width 35 height 15
type input "0"
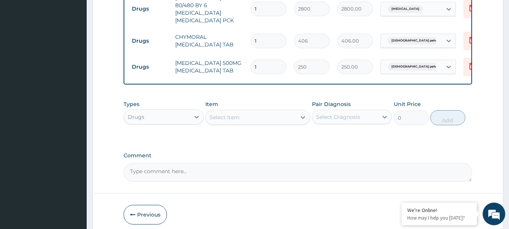
type input "10"
type input "2500.00"
type input "10"
click at [256, 111] on div "Select Item" at bounding box center [251, 117] width 90 height 12
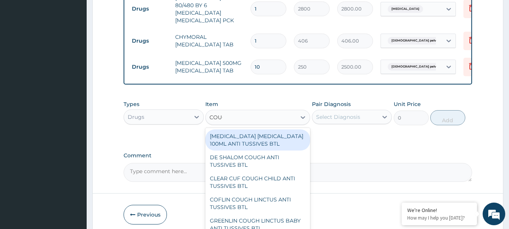
type input "COUGH"
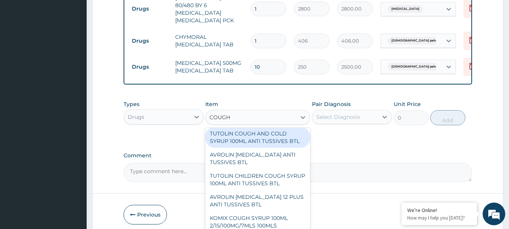
scroll to position [490, 0]
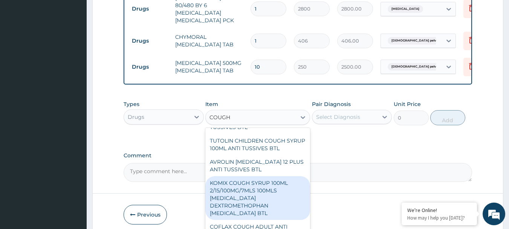
click at [283, 188] on div "KOMIX COUGH SYRUP 100ML 2/15/100MG/7MLS 100MLS CHLORPHENIRAMINE DEXTROMETHOPHAN…" at bounding box center [257, 198] width 105 height 44
type input "300"
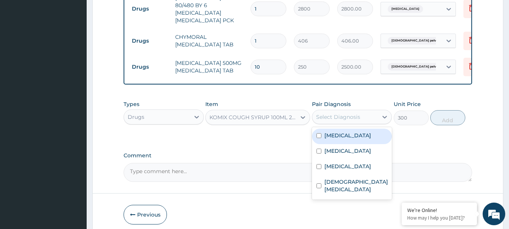
click at [349, 111] on div "Select Diagnosis" at bounding box center [346, 117] width 66 height 12
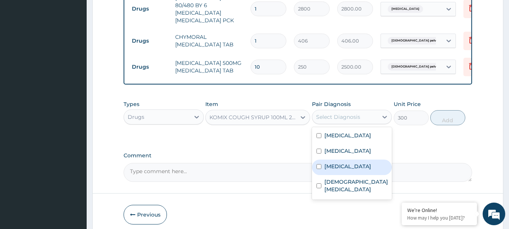
click at [359, 166] on label "Upper respiratory infection" at bounding box center [348, 166] width 47 height 8
checkbox input "true"
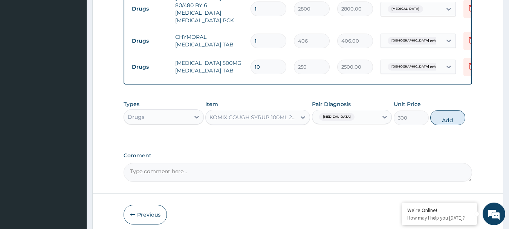
click at [445, 119] on div "Types Drugs Item KOMIX COUGH SYRUP 100ML 2/15/100MG/7MLS 100MLS CHLORPHENIRAMIN…" at bounding box center [298, 113] width 349 height 32
click at [448, 113] on button "Add" at bounding box center [448, 117] width 35 height 15
type input "0"
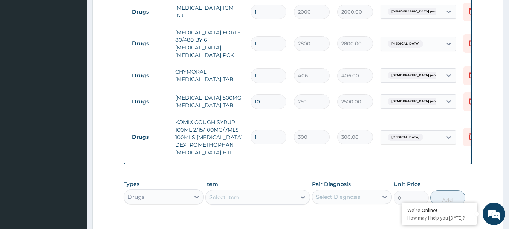
scroll to position [445, 0]
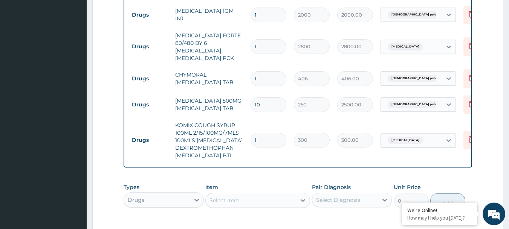
click at [268, 71] on input "1" at bounding box center [269, 78] width 36 height 15
type input "10"
type input "4060.00"
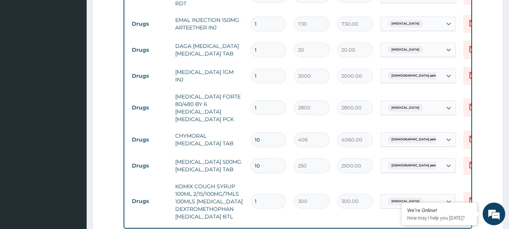
scroll to position [369, 0]
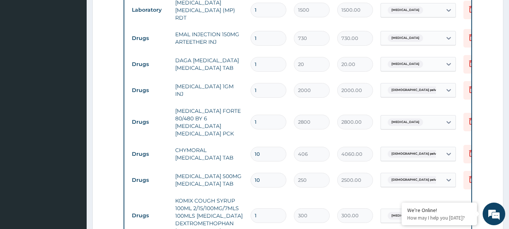
type input "10"
drag, startPoint x: 266, startPoint y: 60, endPoint x: 243, endPoint y: 63, distance: 23.2
click at [243, 63] on tr "Drugs DAGA PARACETAMOL ACETAMINOPHEN TAB 1 20 20.00 Malaria Delete" at bounding box center [312, 64] width 369 height 26
type input "2"
type input "40.00"
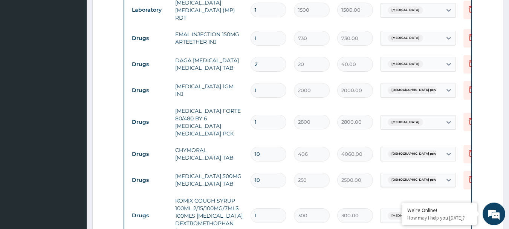
type input "24"
type input "480.00"
type input "24"
drag, startPoint x: 264, startPoint y: 36, endPoint x: 248, endPoint y: 40, distance: 16.4
click at [248, 40] on td "1" at bounding box center [268, 38] width 43 height 22
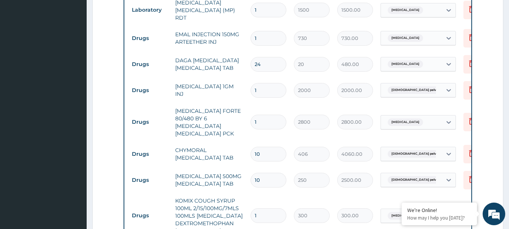
type input "3"
type input "2190.00"
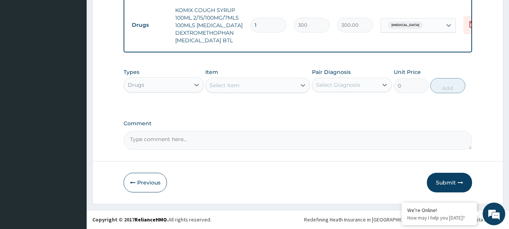
scroll to position [561, 0]
type input "3"
click at [448, 187] on button "Submit" at bounding box center [449, 183] width 45 height 20
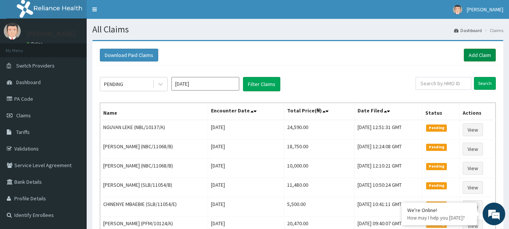
click at [480, 58] on link "Add Claim" at bounding box center [480, 55] width 32 height 13
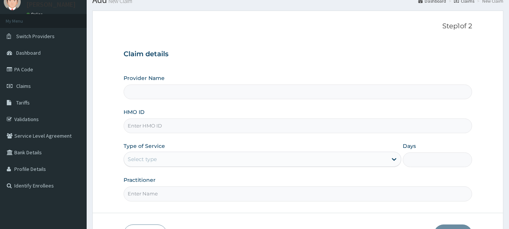
scroll to position [38, 0]
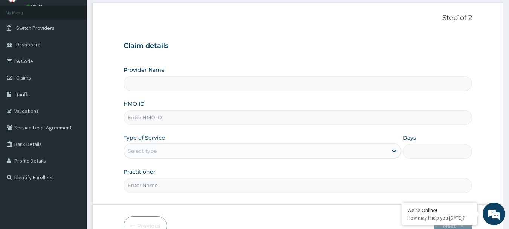
type input "International Clinics And Hospitals Ltd"
click at [170, 118] on input "HMO ID" at bounding box center [298, 117] width 349 height 15
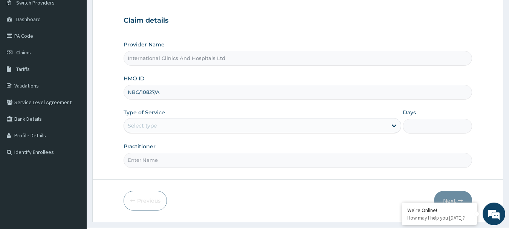
scroll to position [75, 0]
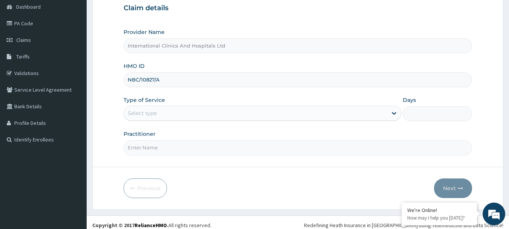
type input "NBC/10827/A"
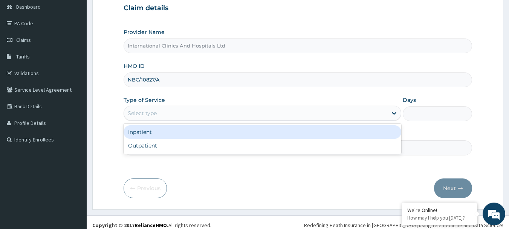
click at [163, 113] on div "Select type" at bounding box center [256, 113] width 264 height 12
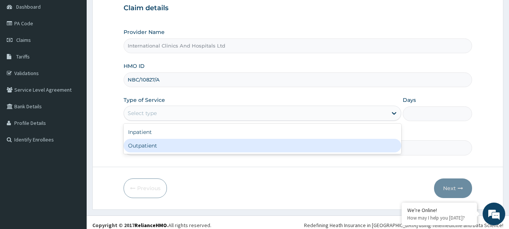
click at [161, 150] on div "Outpatient" at bounding box center [263, 146] width 278 height 14
type input "1"
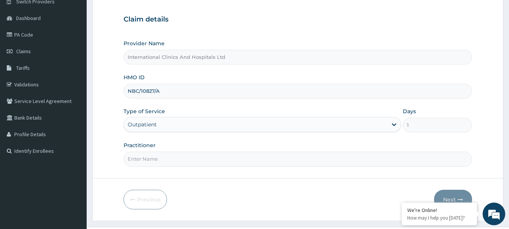
scroll to position [81, 0]
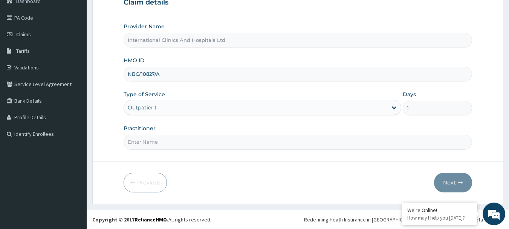
click at [161, 142] on input "Practitioner" at bounding box center [298, 142] width 349 height 15
type input "DR.[PERSON_NAME]"
click at [446, 181] on button "Next" at bounding box center [453, 183] width 38 height 20
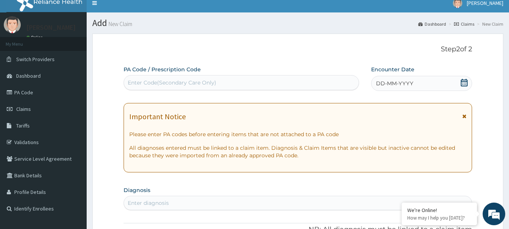
scroll to position [0, 0]
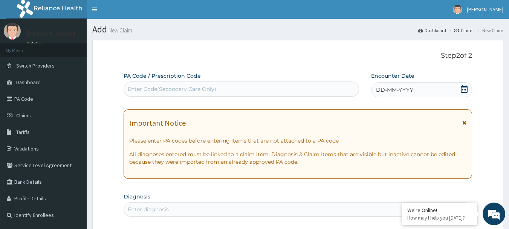
click at [409, 85] on div "DD-MM-YYYY" at bounding box center [421, 89] width 101 height 15
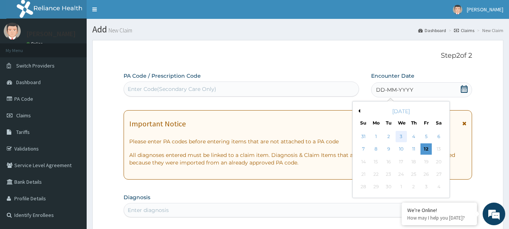
click at [398, 138] on div "3" at bounding box center [401, 136] width 11 height 11
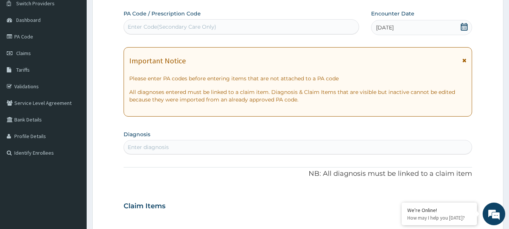
scroll to position [75, 0]
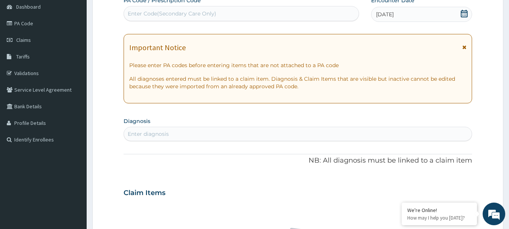
click at [199, 133] on div "Enter diagnosis" at bounding box center [298, 134] width 348 height 12
type input "MALARIA"
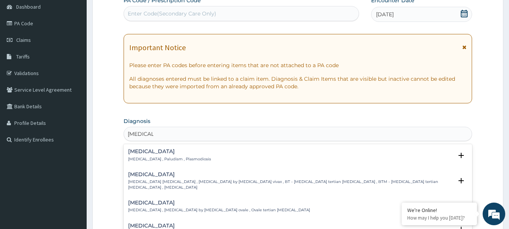
click at [130, 152] on h4 "Malaria" at bounding box center [169, 152] width 83 height 6
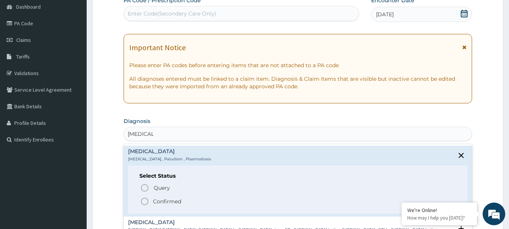
drag, startPoint x: 143, startPoint y: 204, endPoint x: 156, endPoint y: 186, distance: 21.6
click at [143, 204] on icon "status option filled" at bounding box center [144, 201] width 9 height 9
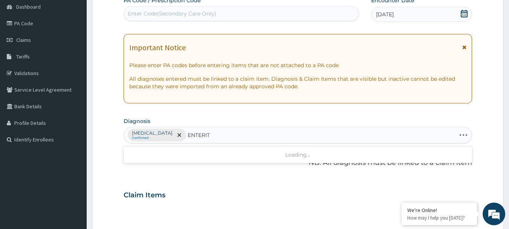
type input "ENTERITI"
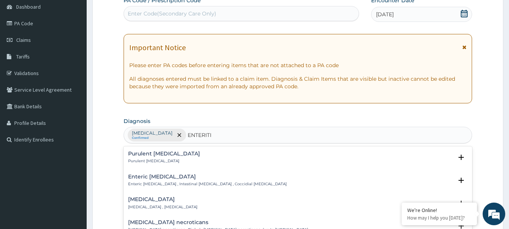
click at [147, 199] on h4 "Adenoviral enteritis" at bounding box center [162, 199] width 69 height 6
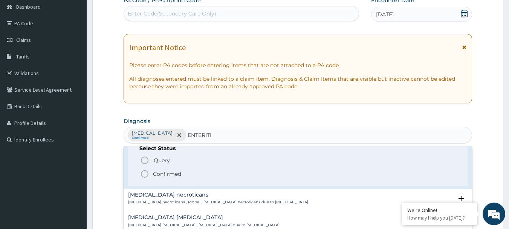
click at [143, 172] on icon "status option filled" at bounding box center [144, 173] width 9 height 9
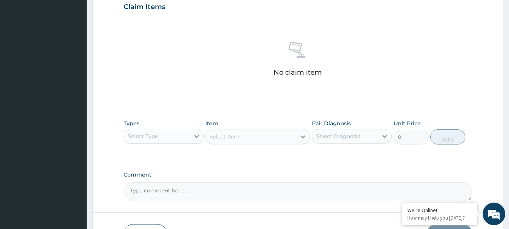
scroll to position [264, 0]
click at [159, 135] on div "Select Type" at bounding box center [157, 136] width 66 height 12
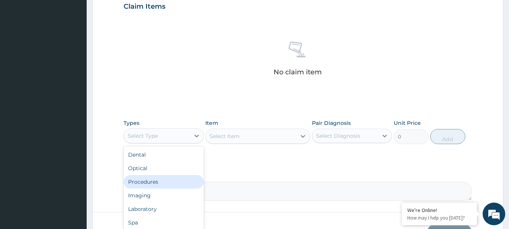
click at [166, 181] on div "Procedures" at bounding box center [164, 182] width 80 height 14
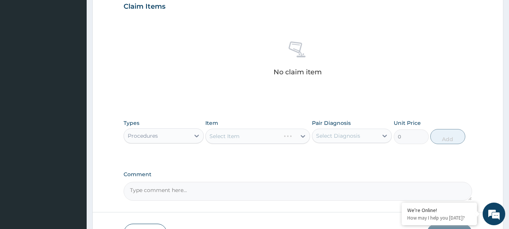
click at [244, 139] on div "Select Item" at bounding box center [257, 136] width 105 height 15
click at [248, 137] on div "Select Item" at bounding box center [257, 136] width 105 height 15
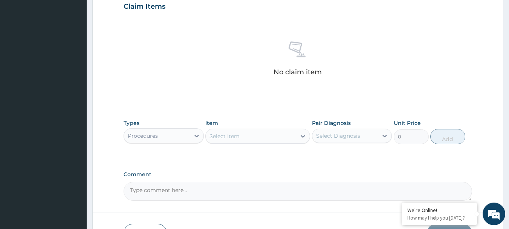
click at [248, 137] on div "Select Item" at bounding box center [251, 136] width 90 height 12
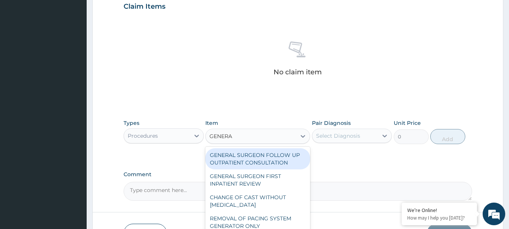
type input "GENERAL"
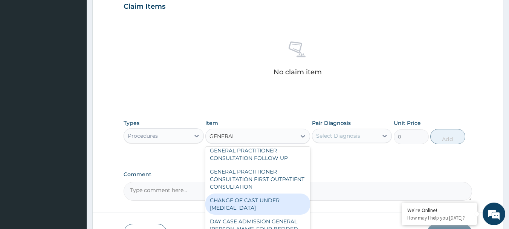
scroll to position [113, 0]
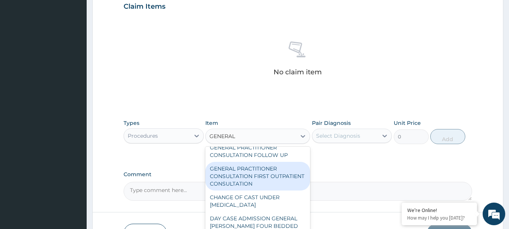
click at [265, 182] on div "GENERAL PRACTITIONER CONSULTATION FIRST OUTPATIENT CONSULTATION" at bounding box center [257, 176] width 105 height 29
type input "3000"
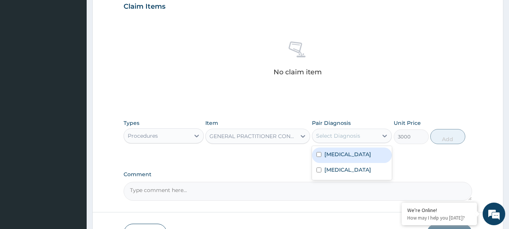
click at [365, 135] on div "Select Diagnosis" at bounding box center [346, 136] width 66 height 12
drag, startPoint x: 364, startPoint y: 151, endPoint x: 367, endPoint y: 158, distance: 7.1
click at [364, 152] on div "Malaria" at bounding box center [352, 154] width 80 height 15
checkbox input "true"
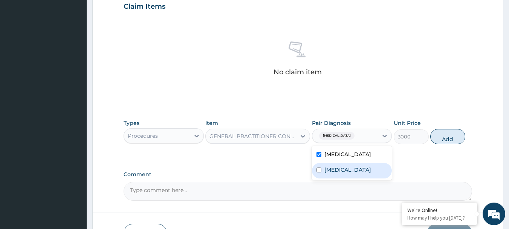
drag, startPoint x: 367, startPoint y: 166, endPoint x: 438, endPoint y: 144, distance: 74.5
click at [368, 166] on label "Adenoviral enteritis" at bounding box center [348, 170] width 47 height 8
checkbox input "true"
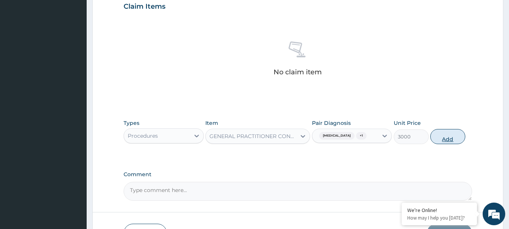
click at [461, 135] on button "Add" at bounding box center [448, 136] width 35 height 15
type input "0"
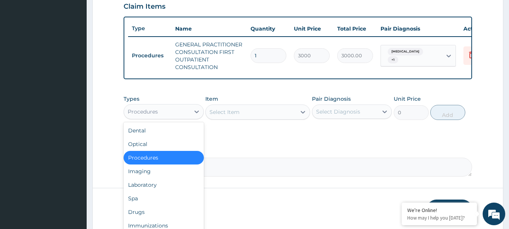
click at [148, 115] on div "Procedures" at bounding box center [143, 112] width 30 height 8
drag, startPoint x: 156, startPoint y: 188, endPoint x: 237, endPoint y: 158, distance: 86.1
click at [157, 188] on div "Laboratory" at bounding box center [164, 185] width 80 height 14
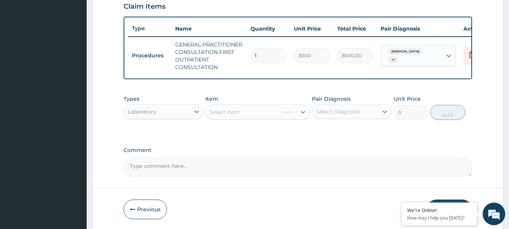
click at [239, 116] on div "Select Item" at bounding box center [257, 111] width 105 height 15
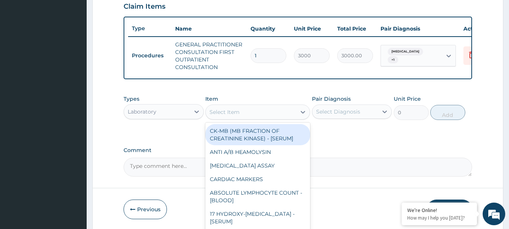
click at [243, 116] on div "Select Item" at bounding box center [251, 112] width 90 height 12
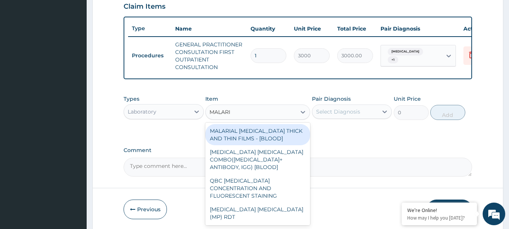
type input "MALARIA"
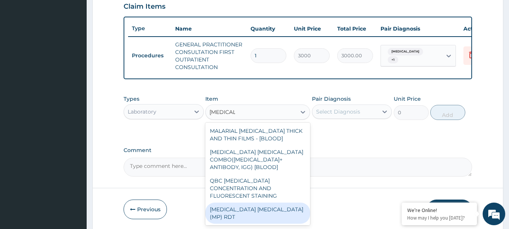
click at [250, 207] on div "MALARIA PARASITE (MP) RDT" at bounding box center [257, 212] width 105 height 21
type input "1500"
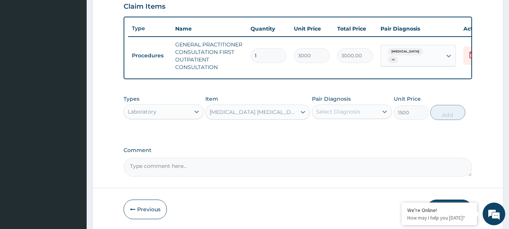
click at [354, 118] on div "Select Diagnosis" at bounding box center [346, 112] width 66 height 12
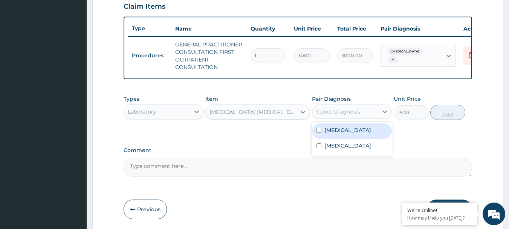
click at [356, 135] on div "Malaria" at bounding box center [352, 130] width 80 height 15
checkbox input "true"
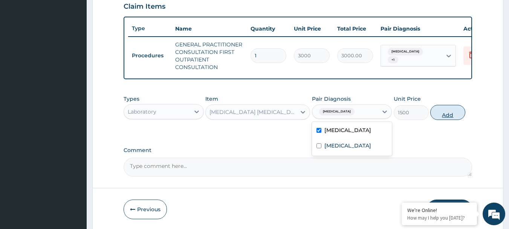
click at [445, 120] on button "Add" at bounding box center [448, 112] width 35 height 15
type input "0"
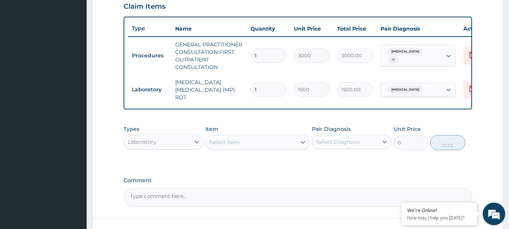
click at [167, 144] on div "Laboratory" at bounding box center [157, 142] width 66 height 12
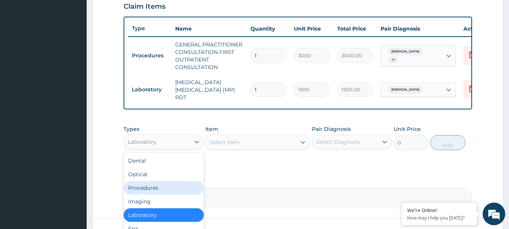
scroll to position [302, 0]
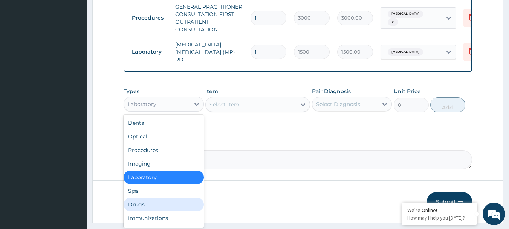
click at [174, 203] on div "Drugs" at bounding box center [164, 205] width 80 height 14
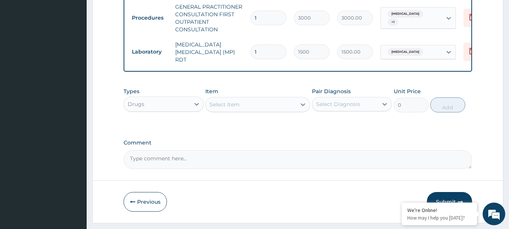
click at [233, 110] on div "Select Item" at bounding box center [251, 104] width 90 height 12
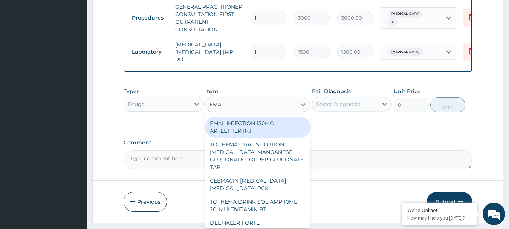
type input "EMAL"
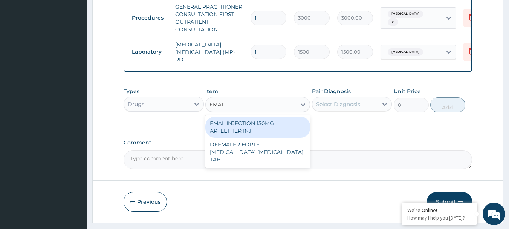
click at [261, 128] on div "EMAL INJECTION 150MG ARTEETHER INJ" at bounding box center [257, 126] width 105 height 21
type input "730"
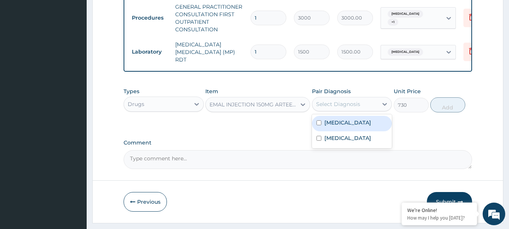
click at [348, 110] on div "Select Diagnosis" at bounding box center [346, 104] width 66 height 12
click at [356, 120] on div "Malaria" at bounding box center [352, 123] width 80 height 15
checkbox input "true"
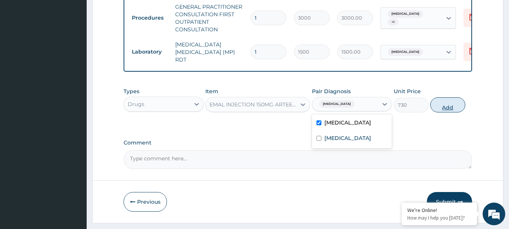
click at [457, 107] on button "Add" at bounding box center [448, 104] width 35 height 15
type input "0"
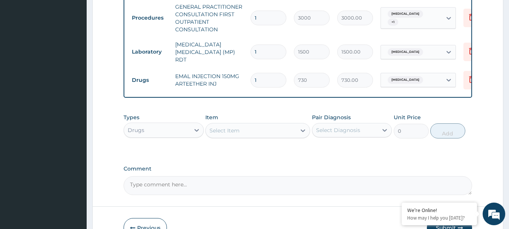
click at [235, 130] on div "Select Item" at bounding box center [225, 131] width 30 height 8
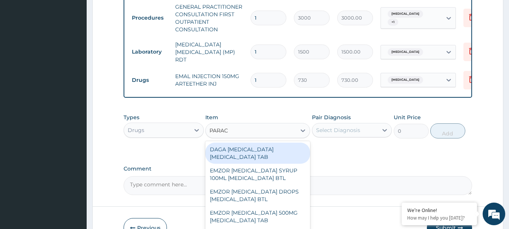
type input "PARACE"
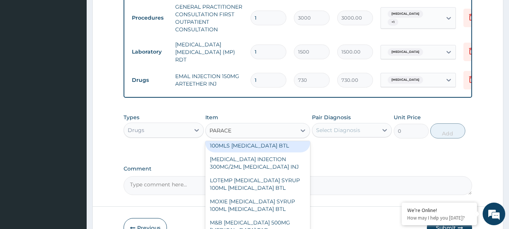
scroll to position [151, 0]
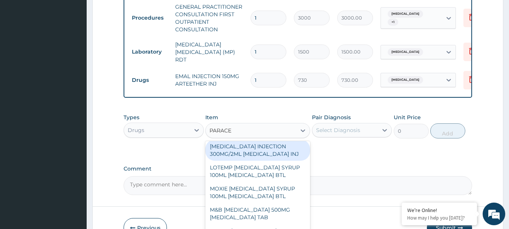
click at [262, 158] on div "PARACETAMOL INJECTION 300MG/2ML ACETAMINOPHEN INJ" at bounding box center [257, 149] width 105 height 21
type input "150"
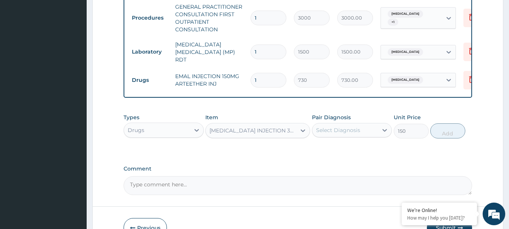
click at [359, 124] on div "Select Diagnosis" at bounding box center [352, 130] width 80 height 14
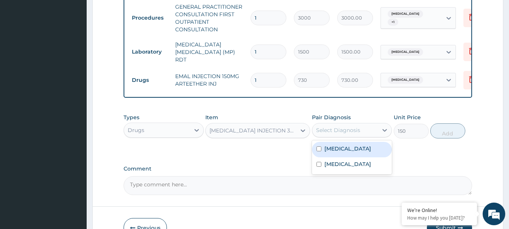
click at [351, 149] on div "Malaria" at bounding box center [352, 149] width 80 height 15
checkbox input "true"
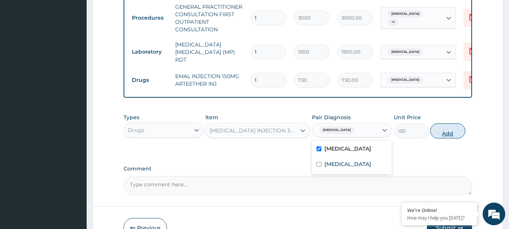
click at [446, 133] on button "Add" at bounding box center [448, 130] width 35 height 15
type input "0"
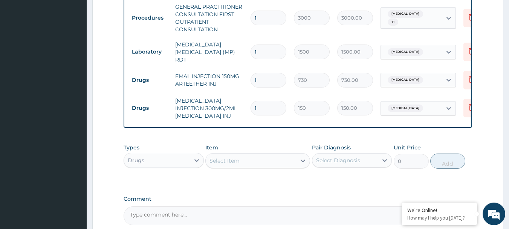
click at [254, 158] on div "Select Item" at bounding box center [251, 161] width 90 height 12
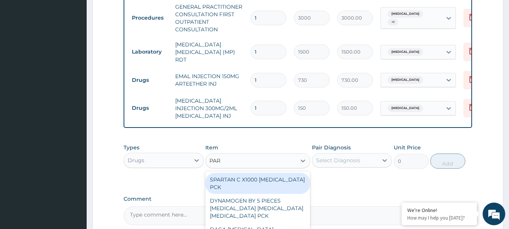
type input "PARA"
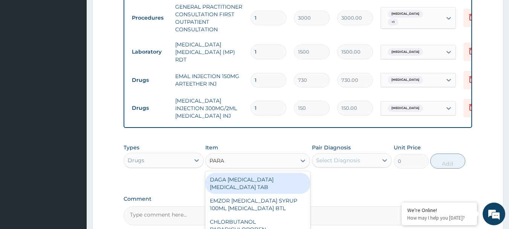
click at [287, 186] on div "DAGA [MEDICAL_DATA] [MEDICAL_DATA] TAB" at bounding box center [257, 183] width 105 height 21
type input "20"
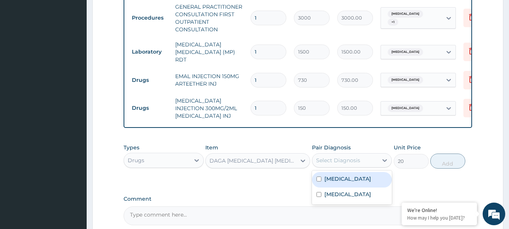
click at [341, 164] on div "Select Diagnosis" at bounding box center [338, 160] width 44 height 8
click at [346, 177] on div "[MEDICAL_DATA]" at bounding box center [352, 179] width 80 height 15
checkbox input "true"
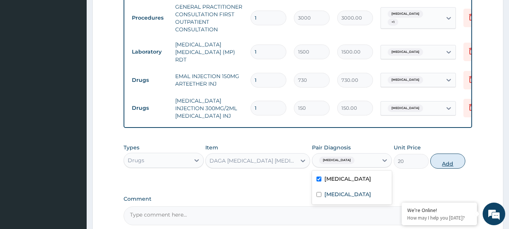
click at [444, 168] on button "Add" at bounding box center [448, 160] width 35 height 15
type input "0"
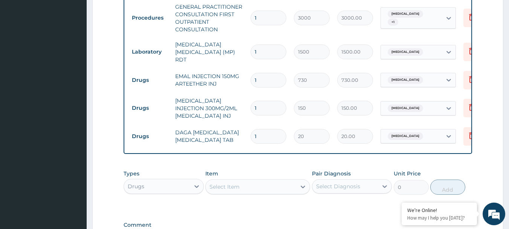
click at [227, 190] on div "Select Item" at bounding box center [225, 187] width 30 height 8
type input "COART"
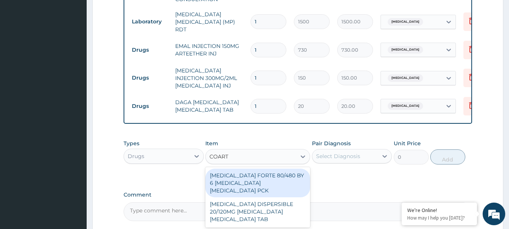
scroll to position [377, 0]
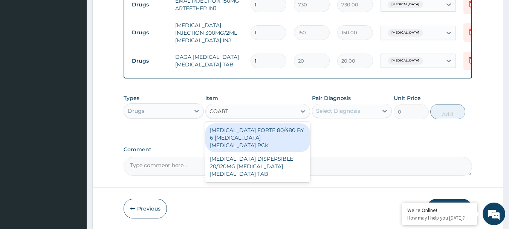
click at [262, 137] on div "[MEDICAL_DATA] FORTE 80/480 BY 6 [MEDICAL_DATA] [MEDICAL_DATA] PCK" at bounding box center [257, 137] width 105 height 29
type input "2800"
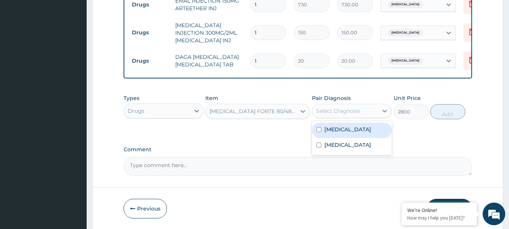
click at [349, 112] on div "Select Diagnosis" at bounding box center [338, 111] width 44 height 8
click at [359, 136] on div "Malaria" at bounding box center [352, 130] width 80 height 15
checkbox input "true"
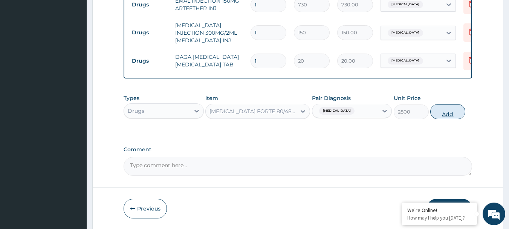
click at [438, 116] on button "Add" at bounding box center [448, 111] width 35 height 15
type input "0"
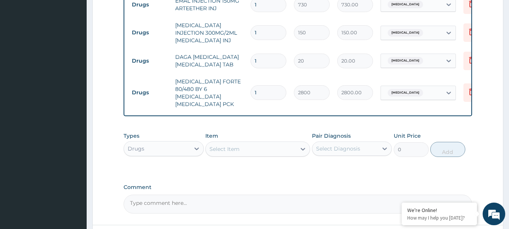
click at [222, 145] on div "Select Item" at bounding box center [225, 149] width 30 height 8
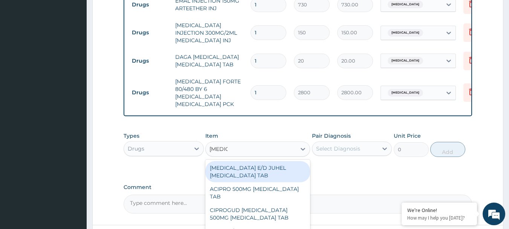
type input "CIPROF"
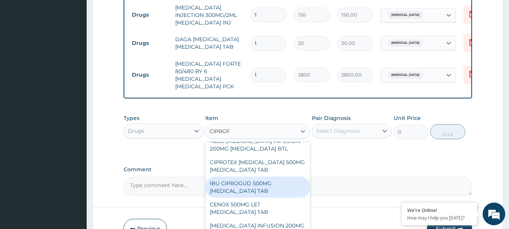
scroll to position [435, 0]
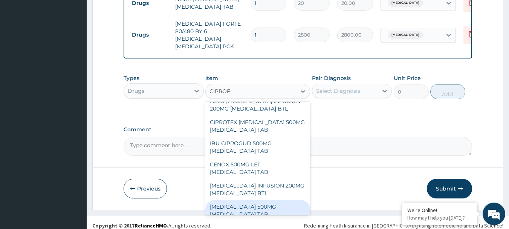
click at [285, 200] on div "CIPRO 500MG CIPROFLOXACIN TAB" at bounding box center [257, 210] width 105 height 21
type input "250"
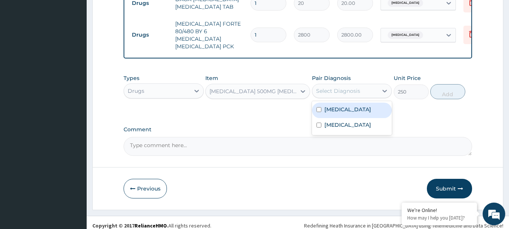
click at [359, 87] on div "Select Diagnosis" at bounding box center [338, 91] width 44 height 8
click at [366, 110] on div "Malaria" at bounding box center [352, 110] width 80 height 15
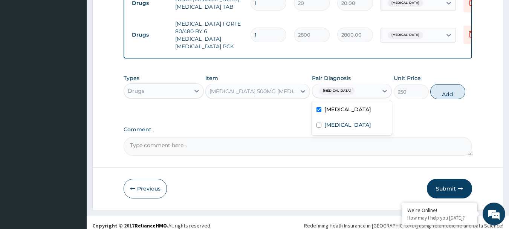
click at [366, 110] on div "Malaria" at bounding box center [352, 110] width 80 height 15
checkbox input "false"
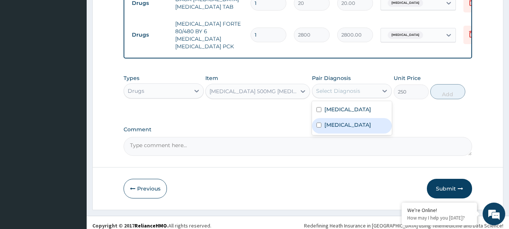
click at [368, 121] on label "Adenoviral enteritis" at bounding box center [348, 125] width 47 height 8
checkbox input "true"
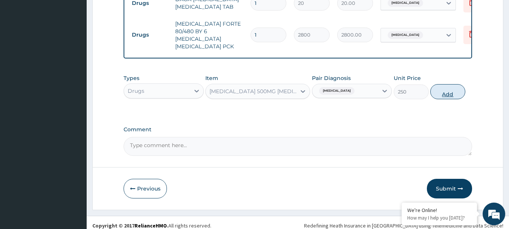
click at [454, 88] on button "Add" at bounding box center [448, 91] width 35 height 15
type input "0"
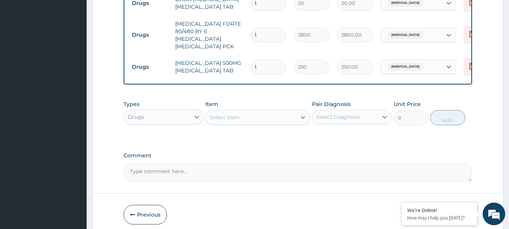
click at [243, 115] on div "Select Item" at bounding box center [251, 117] width 90 height 12
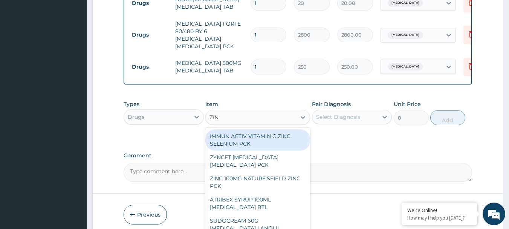
type input "ZINC"
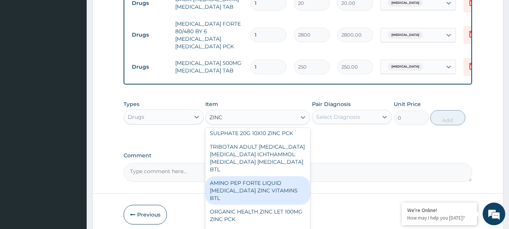
scroll to position [279, 0]
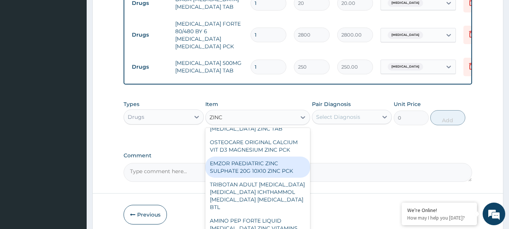
click at [267, 162] on div "EMZOR PAEDIATRIC ZINC SULPHATE 20G 10X10 ZINC PCK" at bounding box center [257, 166] width 105 height 21
type input "450"
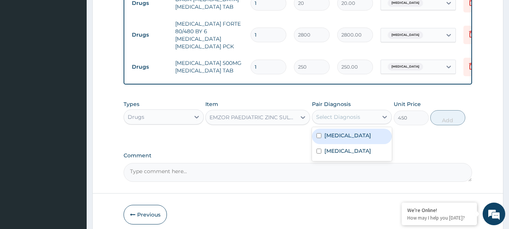
click at [361, 111] on div "Select Diagnosis" at bounding box center [346, 117] width 66 height 12
click at [366, 135] on div "Malaria" at bounding box center [352, 136] width 80 height 15
checkbox input "true"
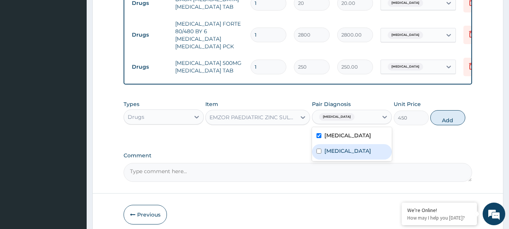
click at [366, 147] on label "Adenoviral enteritis" at bounding box center [348, 151] width 47 height 8
checkbox input "true"
click at [442, 114] on button "Add" at bounding box center [448, 117] width 35 height 15
type input "0"
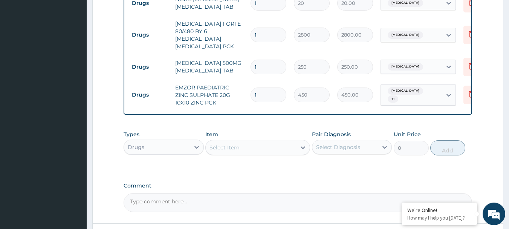
click at [272, 60] on input "1" at bounding box center [269, 67] width 36 height 15
type input "10"
type input "2500.00"
type input "10"
click at [257, 65] on td "10" at bounding box center [268, 67] width 43 height 22
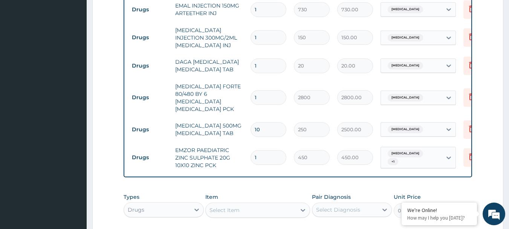
scroll to position [359, 0]
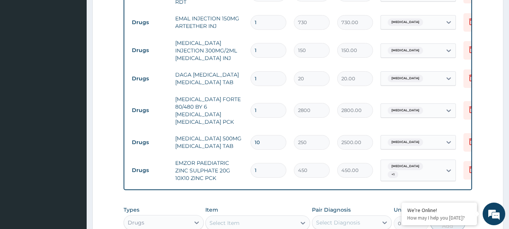
drag, startPoint x: 267, startPoint y: 76, endPoint x: 196, endPoint y: 82, distance: 71.1
click at [196, 82] on tr "Drugs DAGA PARACETAMOL ACETAMINOPHEN TAB 1 20 20.00 Malaria Delete" at bounding box center [312, 79] width 369 height 26
type input "2"
type input "40.00"
type input "24"
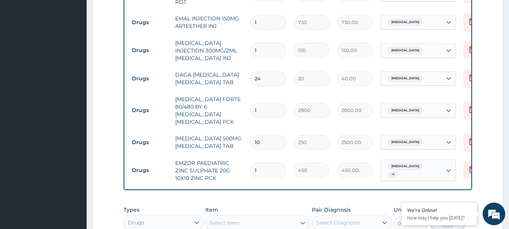
type input "480.00"
type input "24"
click at [205, 81] on td "DAGA PARACETAMOL ACETAMINOPHEN TAB" at bounding box center [209, 78] width 75 height 23
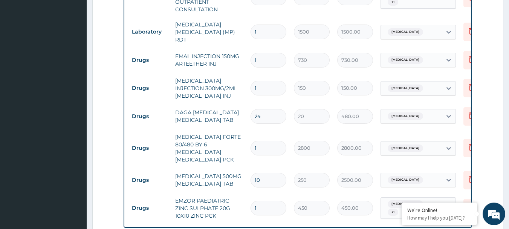
drag, startPoint x: 269, startPoint y: 84, endPoint x: 209, endPoint y: 88, distance: 60.1
click at [209, 88] on tr "Drugs PARACETAMOL INJECTION 300MG/2ML ACETAMINOPHEN INJ 1 150 150.00 Malaria De…" at bounding box center [312, 88] width 369 height 30
type input "2"
type input "300.00"
type input "2"
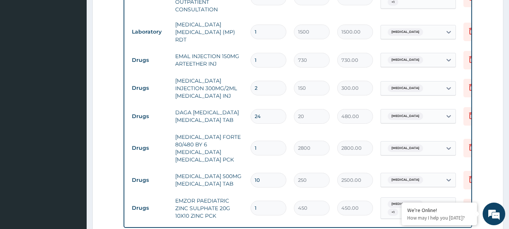
drag, startPoint x: 262, startPoint y: 56, endPoint x: 230, endPoint y: 63, distance: 32.8
click at [230, 63] on tr "Drugs EMAL INJECTION 150MG ARTEETHER INJ 1 730 730.00 Malaria Delete" at bounding box center [312, 60] width 369 height 26
type input "3"
type input "2190.00"
type input "3"
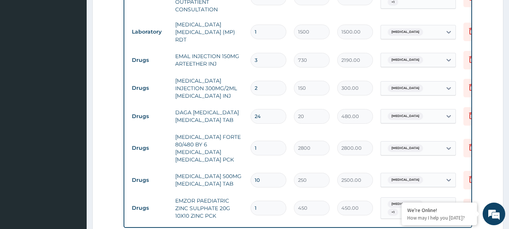
click at [229, 63] on td "EMAL INJECTION 150MG ARTEETHER INJ" at bounding box center [209, 60] width 75 height 23
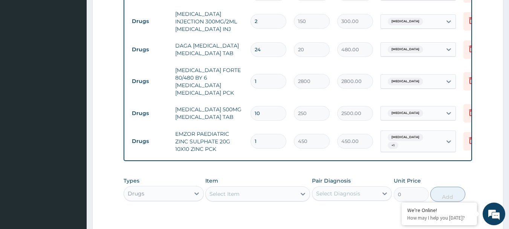
scroll to position [491, 0]
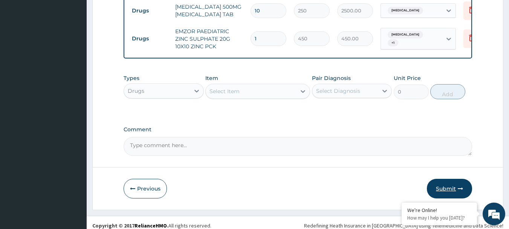
click at [452, 179] on button "Submit" at bounding box center [449, 189] width 45 height 20
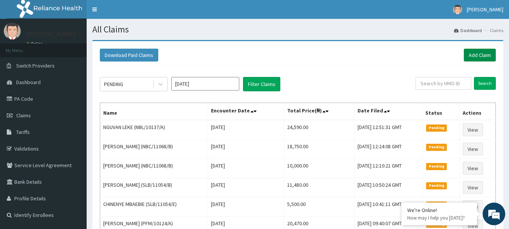
click at [468, 54] on link "Add Claim" at bounding box center [480, 55] width 32 height 13
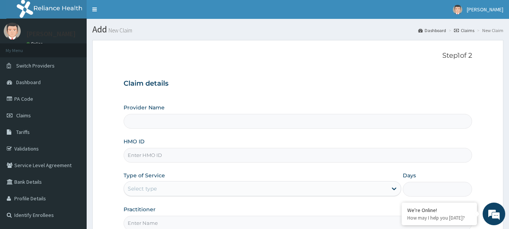
type input "International Clinics And Hospitals Ltd"
click at [199, 147] on div "HMO ID" at bounding box center [298, 150] width 349 height 25
click at [181, 154] on input "HMO ID" at bounding box center [298, 155] width 349 height 15
type input "NEL/10060/B"
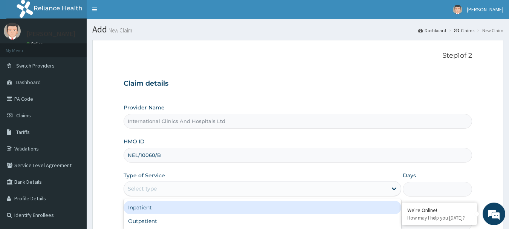
click at [164, 192] on div "Select type" at bounding box center [256, 188] width 264 height 12
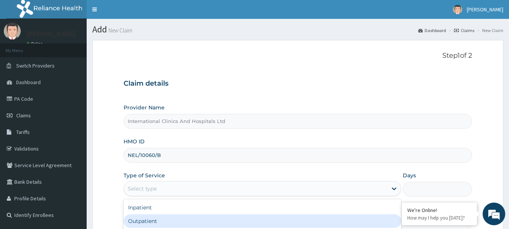
click at [164, 222] on div "Outpatient" at bounding box center [263, 221] width 278 height 14
type input "1"
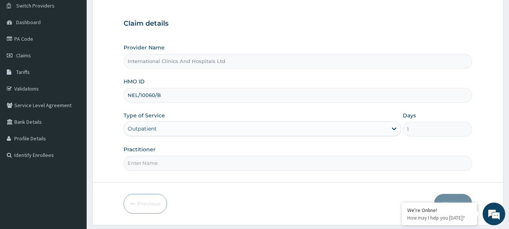
scroll to position [75, 0]
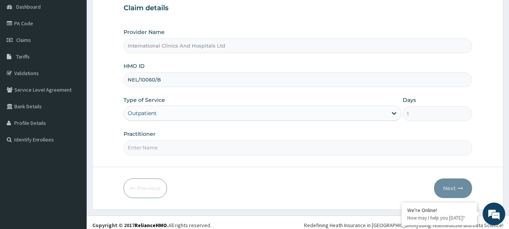
click at [156, 148] on input "Practitioner" at bounding box center [298, 147] width 349 height 15
type input "DR.NONSO"
click at [441, 186] on button "Next" at bounding box center [453, 188] width 38 height 20
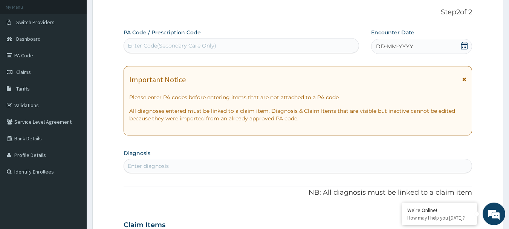
scroll to position [0, 0]
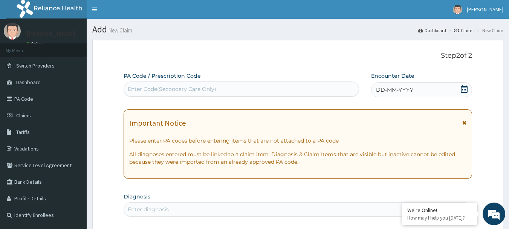
click at [215, 88] on div "Enter Code(Secondary Care Only)" at bounding box center [172, 89] width 89 height 8
paste input "PA/8CDA08"
type input "PA/8CDA08"
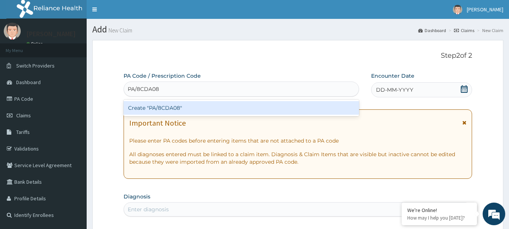
click at [169, 109] on div "Create "PA/8CDA08"" at bounding box center [242, 108] width 236 height 14
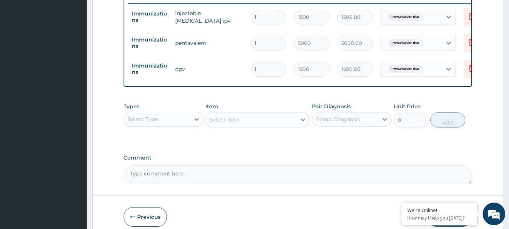
scroll to position [337, 0]
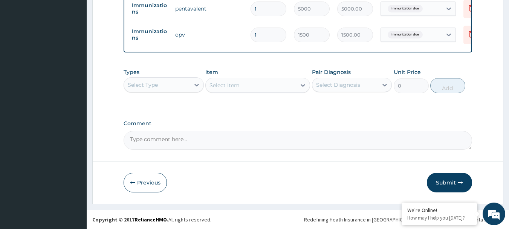
click at [441, 183] on button "Submit" at bounding box center [449, 183] width 45 height 20
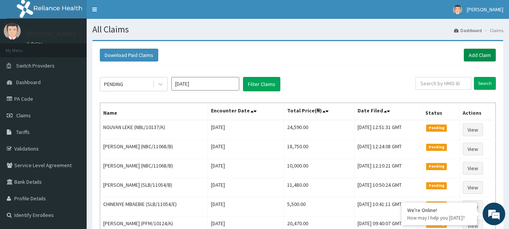
click at [470, 57] on link "Add Claim" at bounding box center [480, 55] width 32 height 13
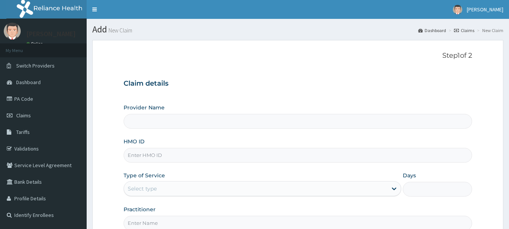
type input "International Clinics And Hospitals Ltd"
click at [172, 158] on input "HMO ID" at bounding box center [298, 155] width 349 height 15
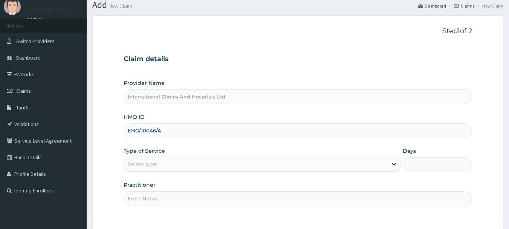
scroll to position [38, 0]
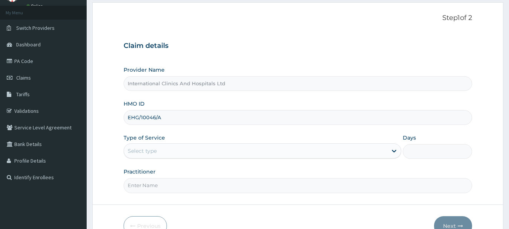
type input "EHG/10046/A"
click at [164, 149] on div "Select type" at bounding box center [256, 151] width 264 height 12
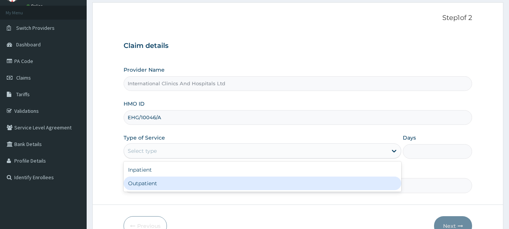
click at [169, 180] on div "Outpatient" at bounding box center [263, 183] width 278 height 14
type input "1"
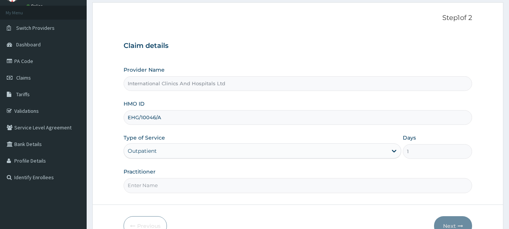
click at [175, 185] on input "Practitioner" at bounding box center [298, 185] width 349 height 15
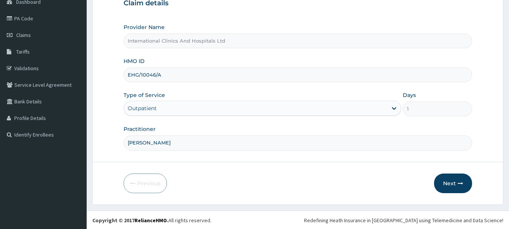
scroll to position [81, 0]
type input "[PERSON_NAME]"
click at [442, 187] on button "Next" at bounding box center [453, 183] width 38 height 20
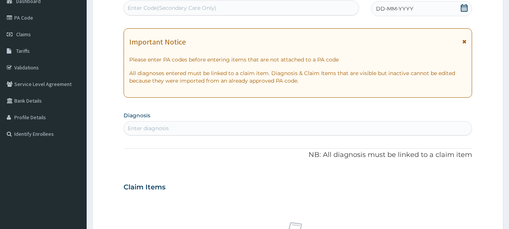
scroll to position [0, 0]
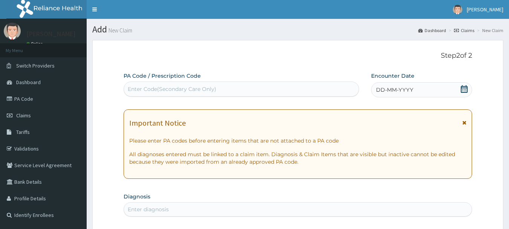
click at [401, 88] on span "DD-MM-YYYY" at bounding box center [394, 90] width 37 height 8
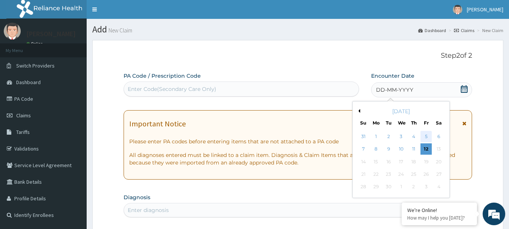
click at [424, 135] on div "5" at bounding box center [426, 136] width 11 height 11
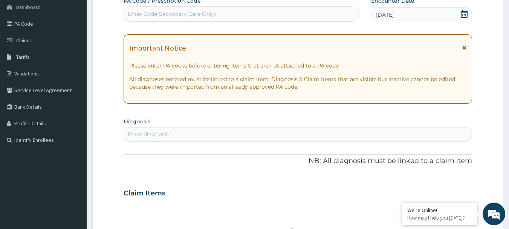
scroll to position [75, 0]
click at [196, 136] on div "Enter diagnosis" at bounding box center [298, 134] width 348 height 12
type input "MALARIA"
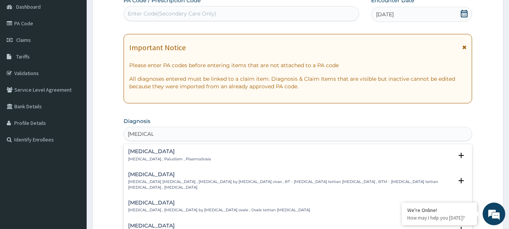
click at [147, 158] on p "Malaria , Paludism , Plasmodiosis" at bounding box center [169, 158] width 83 height 5
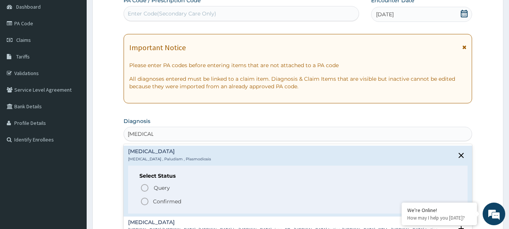
click at [143, 198] on icon "status option filled" at bounding box center [144, 201] width 9 height 9
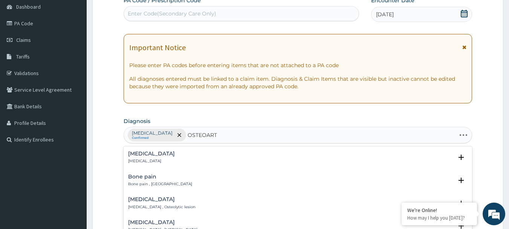
type input "OSTEOARTH"
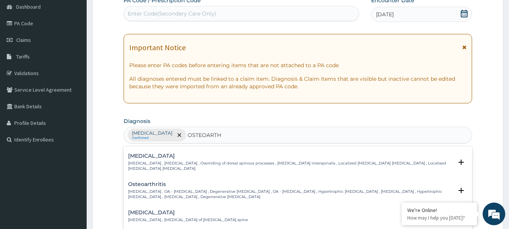
scroll to position [38, 0]
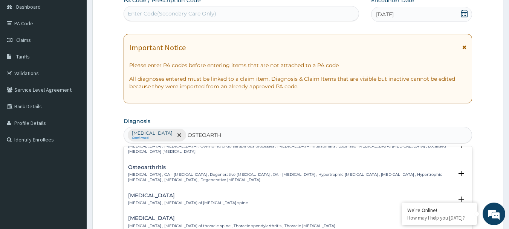
click at [147, 172] on div "Osteoarthritis Osteoarthritis , OA - Osteoarthritis , Degenerative arthritis , …" at bounding box center [290, 173] width 325 height 18
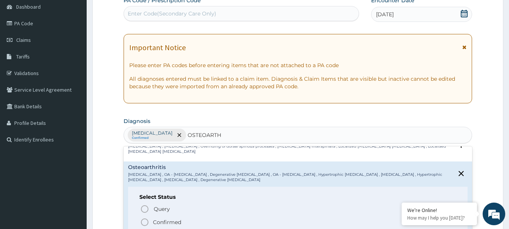
click at [143, 218] on icon "status option filled" at bounding box center [144, 222] width 9 height 9
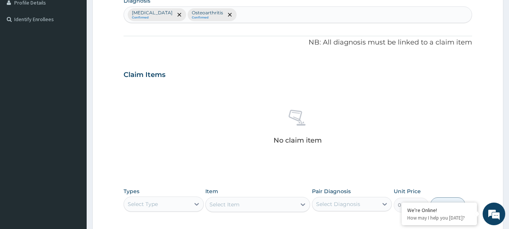
scroll to position [264, 0]
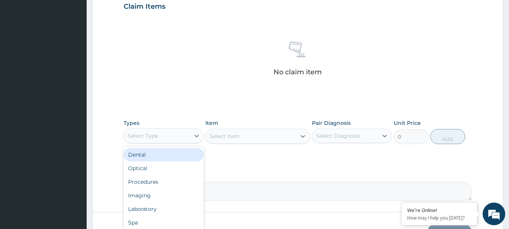
click at [165, 137] on div "Select Type" at bounding box center [157, 136] width 66 height 12
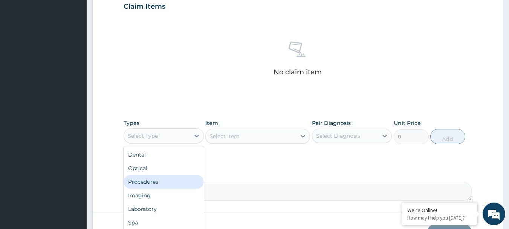
click at [170, 179] on div "Procedures" at bounding box center [164, 182] width 80 height 14
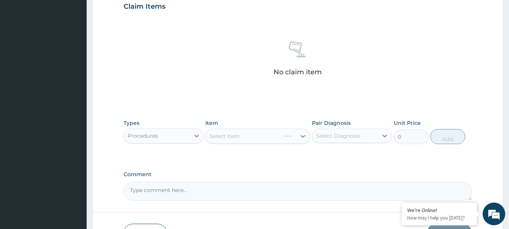
click at [234, 139] on div "Select Item" at bounding box center [257, 136] width 105 height 15
click at [234, 139] on div "Select Item" at bounding box center [225, 136] width 30 height 8
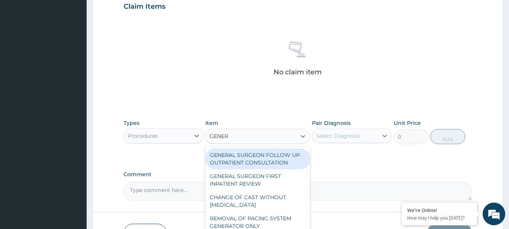
type input "GENERA"
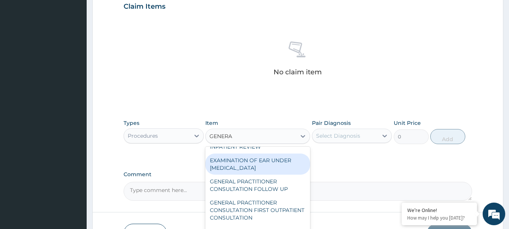
scroll to position [113, 0]
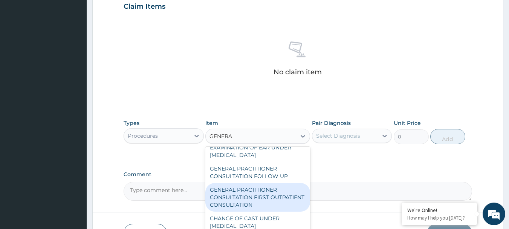
click at [268, 207] on div "GENERAL PRACTITIONER CONSULTATION FIRST OUTPATIENT CONSULTATION" at bounding box center [257, 197] width 105 height 29
type input "3000"
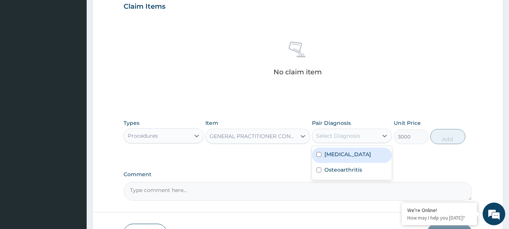
click at [357, 133] on div "Select Diagnosis" at bounding box center [338, 136] width 44 height 8
click at [358, 156] on div "Malaria" at bounding box center [352, 154] width 80 height 15
checkbox input "true"
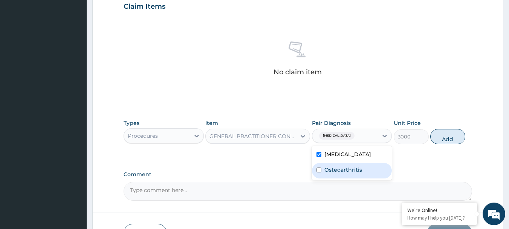
drag, startPoint x: 361, startPoint y: 170, endPoint x: 374, endPoint y: 162, distance: 15.7
click at [361, 170] on label "Osteoarthritis" at bounding box center [344, 170] width 38 height 8
checkbox input "true"
click at [440, 138] on button "Add" at bounding box center [448, 136] width 35 height 15
type input "0"
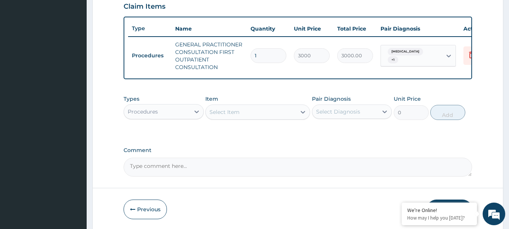
click at [151, 115] on div "Procedures" at bounding box center [143, 112] width 30 height 8
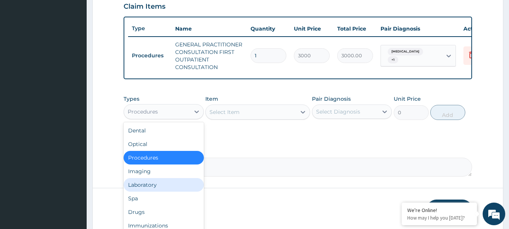
click at [170, 188] on div "Laboratory" at bounding box center [164, 185] width 80 height 14
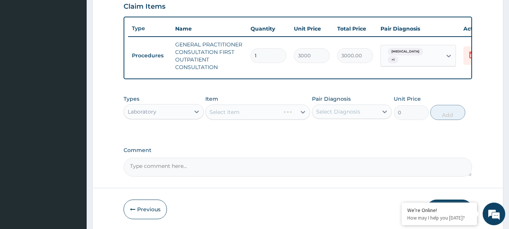
click at [241, 120] on div "Select Item" at bounding box center [257, 111] width 105 height 15
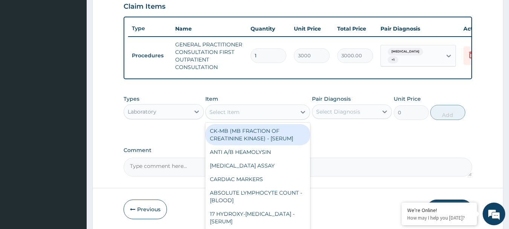
click at [241, 118] on div "Select Item" at bounding box center [251, 112] width 90 height 12
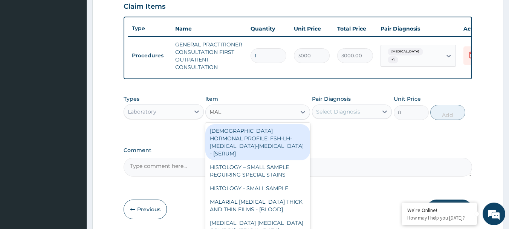
type input "MALA"
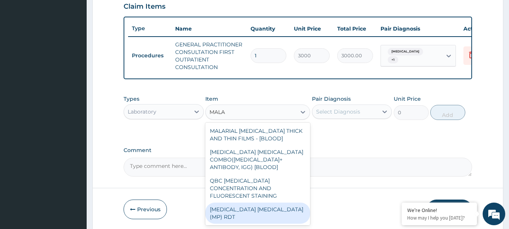
click at [247, 207] on div "MALARIA PARASITE (MP) RDT" at bounding box center [257, 212] width 105 height 21
type input "1500"
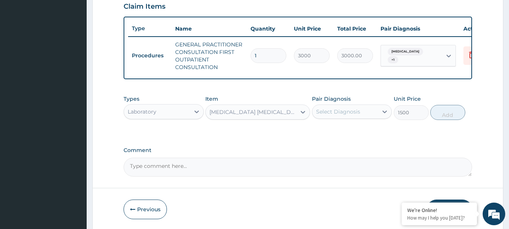
click at [343, 115] on div "Select Diagnosis" at bounding box center [338, 112] width 44 height 8
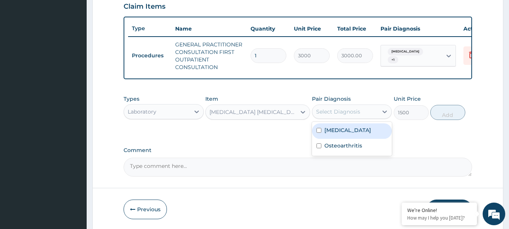
click at [355, 134] on div "Malaria" at bounding box center [352, 130] width 80 height 15
checkbox input "true"
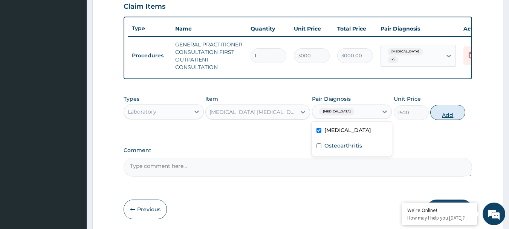
click at [446, 120] on button "Add" at bounding box center [448, 112] width 35 height 15
type input "0"
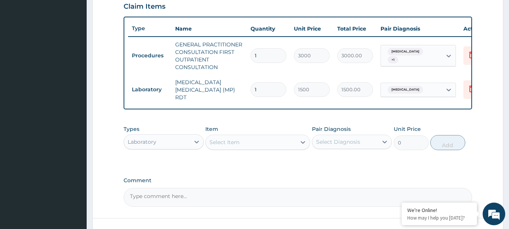
click at [170, 146] on div "Laboratory" at bounding box center [157, 142] width 66 height 12
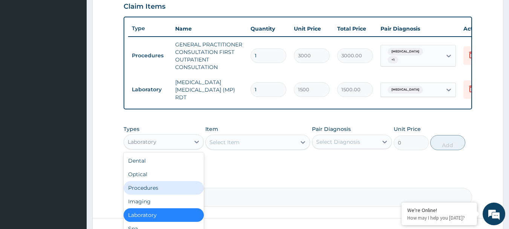
scroll to position [26, 0]
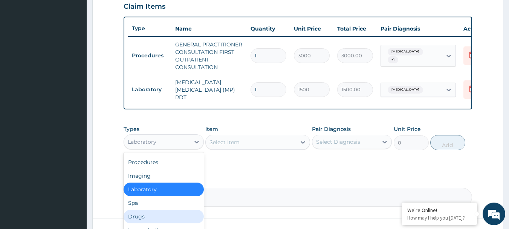
drag, startPoint x: 163, startPoint y: 219, endPoint x: 208, endPoint y: 183, distance: 57.4
click at [163, 219] on div "Drugs" at bounding box center [164, 217] width 80 height 14
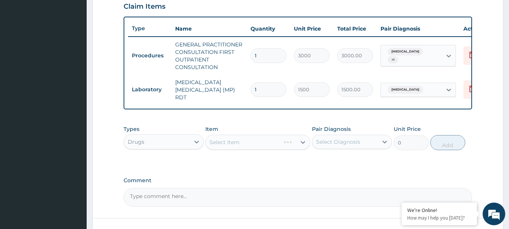
click at [252, 140] on div "Select Item" at bounding box center [257, 142] width 105 height 15
click at [252, 140] on div "Select Item" at bounding box center [251, 142] width 90 height 12
click at [244, 145] on div "Select Item" at bounding box center [251, 142] width 90 height 12
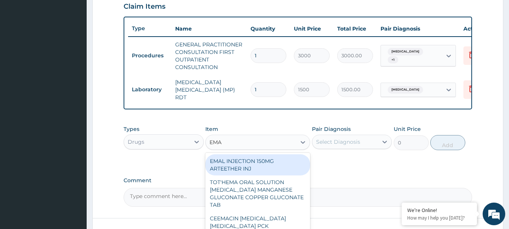
type input "EMAL"
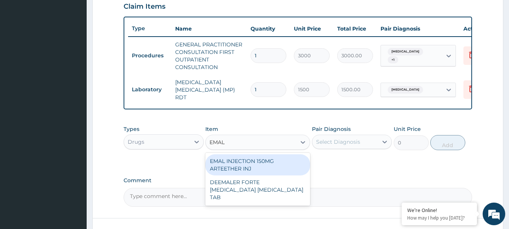
click at [264, 160] on div "EMAL INJECTION 150MG ARTEETHER INJ" at bounding box center [257, 164] width 105 height 21
type input "730"
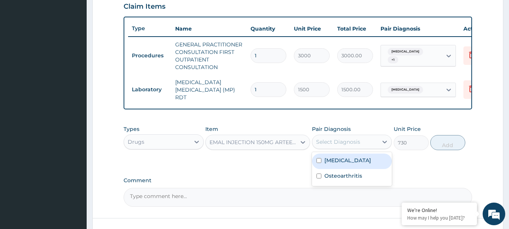
click at [349, 143] on div "Select Diagnosis" at bounding box center [338, 142] width 44 height 8
click at [351, 159] on div "Malaria" at bounding box center [352, 160] width 80 height 15
checkbox input "true"
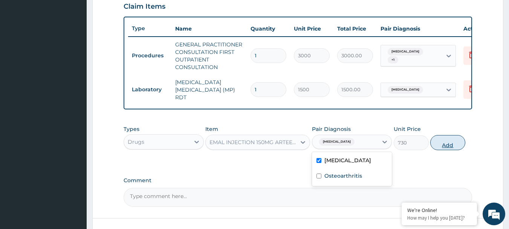
click at [436, 142] on button "Add" at bounding box center [448, 142] width 35 height 15
type input "0"
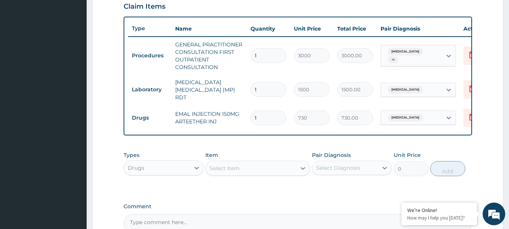
click at [241, 165] on div "Select Item" at bounding box center [251, 168] width 90 height 12
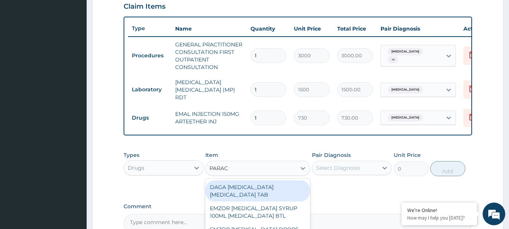
type input "PARACE"
click at [281, 192] on div "DAGA [MEDICAL_DATA] [MEDICAL_DATA] TAB" at bounding box center [257, 190] width 105 height 21
type input "20"
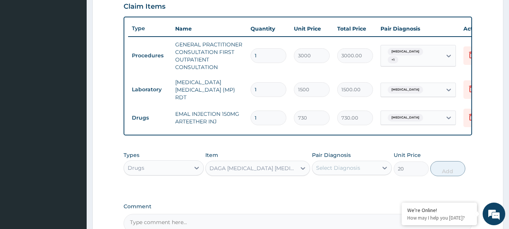
click at [340, 170] on div "Select Diagnosis" at bounding box center [338, 168] width 44 height 8
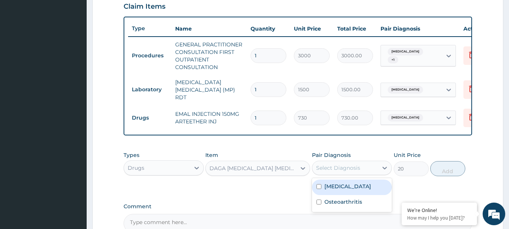
click at [352, 187] on div "[MEDICAL_DATA]" at bounding box center [352, 186] width 80 height 15
checkbox input "true"
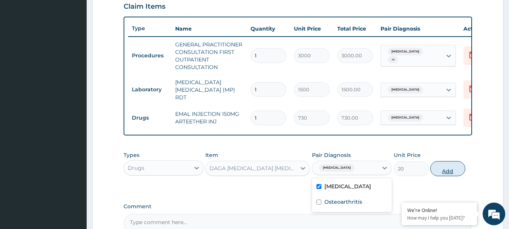
click at [447, 170] on button "Add" at bounding box center [448, 168] width 35 height 15
type input "0"
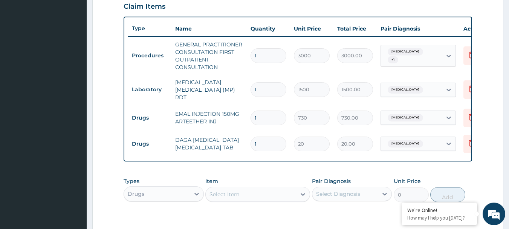
click at [246, 198] on div "Select Item" at bounding box center [251, 194] width 90 height 12
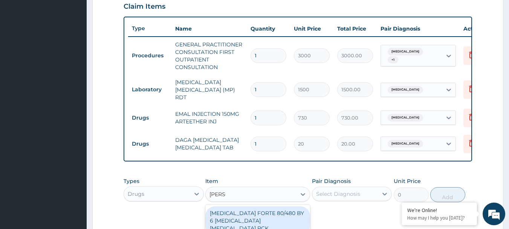
type input "COART"
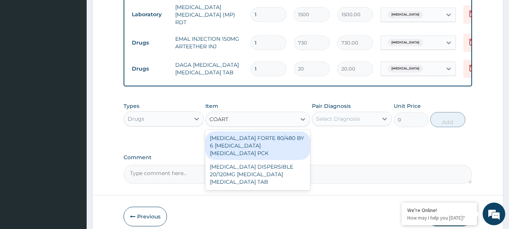
scroll to position [339, 0]
click at [274, 151] on div "[MEDICAL_DATA] FORTE 80/480 BY 6 [MEDICAL_DATA] [MEDICAL_DATA] PCK" at bounding box center [257, 145] width 105 height 29
type input "2800"
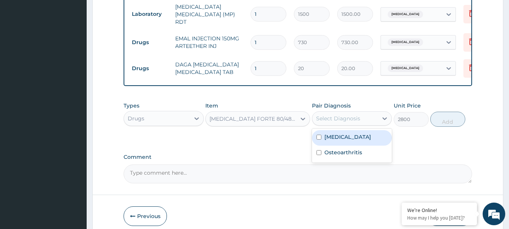
click at [352, 124] on div "Select Diagnosis" at bounding box center [346, 118] width 66 height 12
click at [351, 136] on div "[MEDICAL_DATA]" at bounding box center [352, 137] width 80 height 15
checkbox input "true"
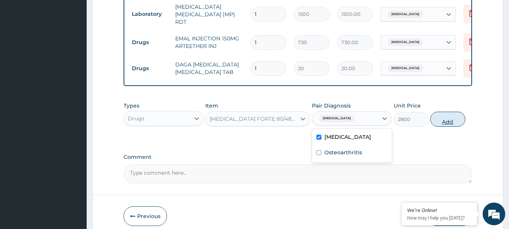
click at [445, 124] on button "Add" at bounding box center [448, 119] width 35 height 15
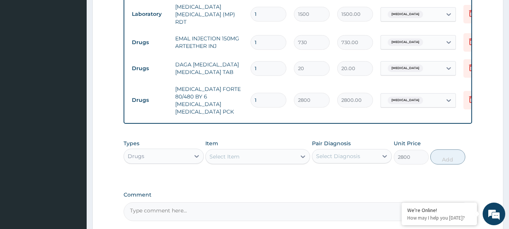
type input "0"
click at [244, 153] on div "Select Item" at bounding box center [251, 156] width 90 height 12
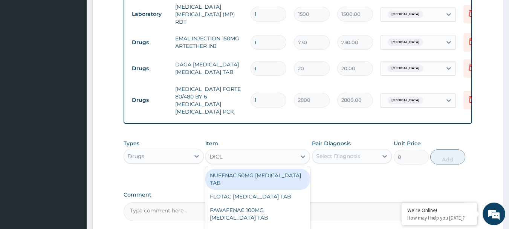
type input "DICLO"
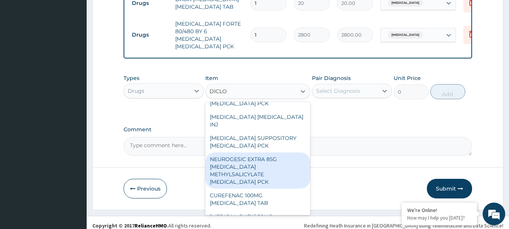
scroll to position [151, 0]
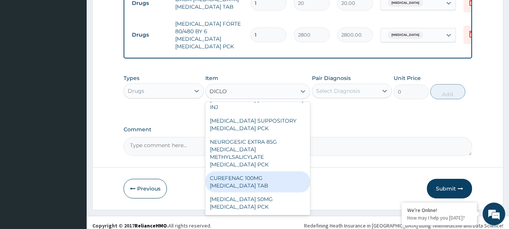
click at [268, 171] on div "CUREFENAC 100MG [MEDICAL_DATA] TAB" at bounding box center [257, 181] width 105 height 21
type input "45"
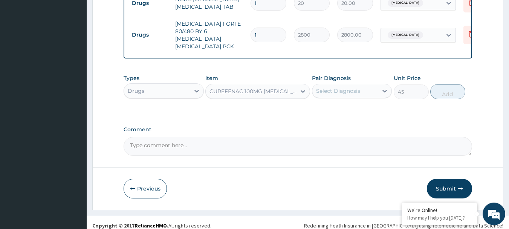
click at [265, 87] on div "CUREFENAC 100MG [MEDICAL_DATA] TAB" at bounding box center [253, 91] width 87 height 8
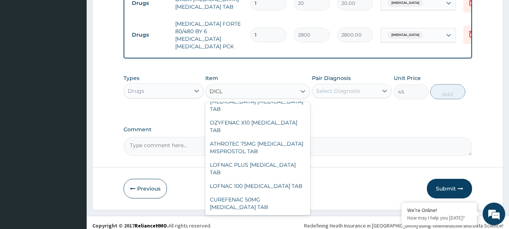
scroll to position [184, 0]
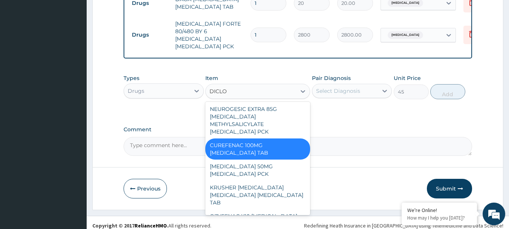
type input "DICLOF"
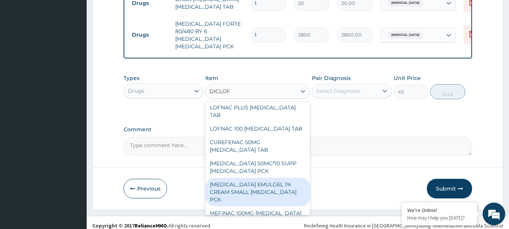
scroll to position [372, 0]
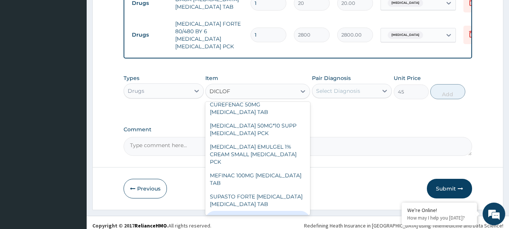
click at [279, 211] on div "[MEDICAL_DATA] 100MG [MEDICAL_DATA] TAB" at bounding box center [257, 221] width 105 height 21
type input "70"
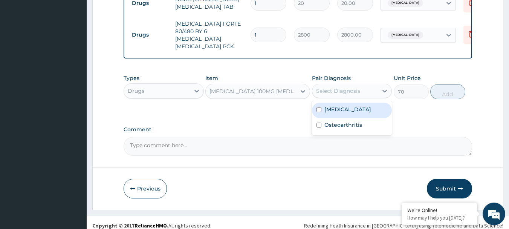
click at [347, 87] on div "Select Diagnosis" at bounding box center [338, 91] width 44 height 8
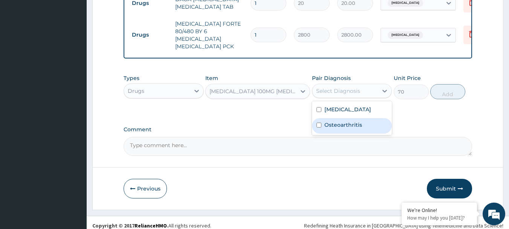
drag, startPoint x: 362, startPoint y: 116, endPoint x: 387, endPoint y: 114, distance: 25.4
click at [362, 118] on div "Osteoarthritis" at bounding box center [352, 125] width 80 height 15
checkbox input "true"
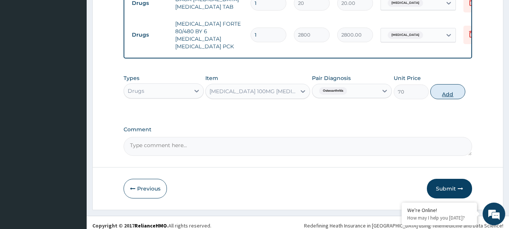
click at [447, 90] on button "Add" at bounding box center [448, 91] width 35 height 15
type input "0"
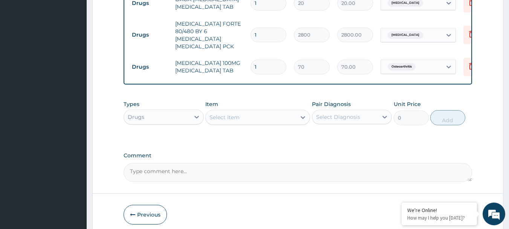
click at [269, 60] on input "1" at bounding box center [269, 67] width 36 height 15
type input "10"
type input "700.00"
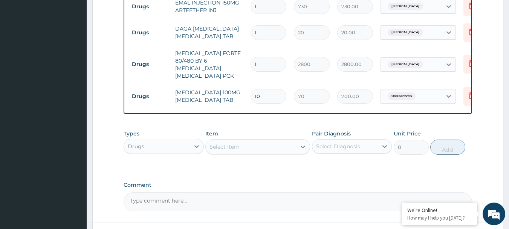
scroll to position [367, 0]
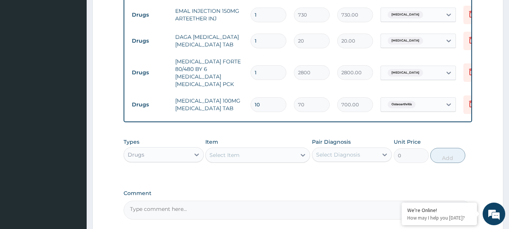
type input "10"
drag, startPoint x: 268, startPoint y: 41, endPoint x: 235, endPoint y: 44, distance: 33.7
click at [235, 44] on tr "Drugs DAGA PARACETAMOL ACETAMINOPHEN TAB 1 20 20.00 Malaria Delete" at bounding box center [312, 41] width 369 height 26
type input "2"
type input "40.00"
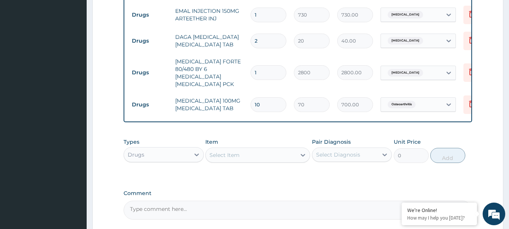
type input "24"
type input "480.00"
type input "24"
click at [235, 44] on td "DAGA PARACETAMOL ACETAMINOPHEN TAB" at bounding box center [209, 40] width 75 height 23
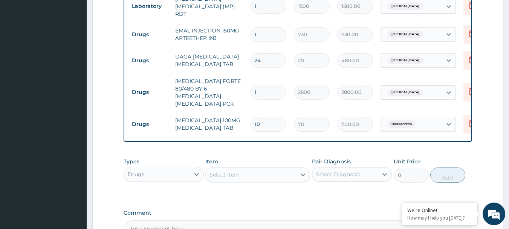
scroll to position [329, 0]
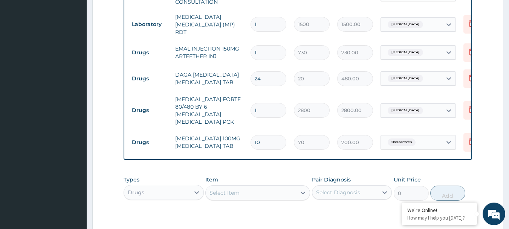
drag, startPoint x: 266, startPoint y: 42, endPoint x: 247, endPoint y: 46, distance: 19.3
click at [248, 46] on td "1" at bounding box center [268, 52] width 43 height 22
type input "2"
type input "1460.00"
drag, startPoint x: 262, startPoint y: 47, endPoint x: 253, endPoint y: 52, distance: 9.8
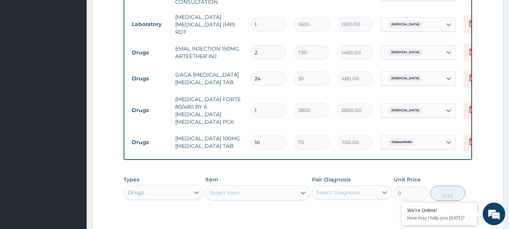
click at [253, 52] on input "2" at bounding box center [269, 52] width 36 height 15
type input "3"
type input "2190.00"
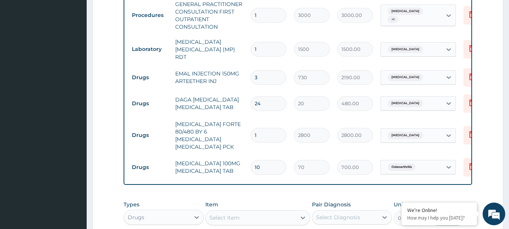
scroll to position [291, 0]
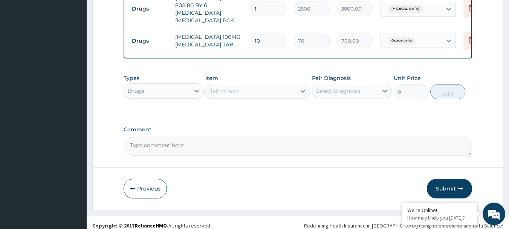
type input "3"
click at [452, 180] on button "Submit" at bounding box center [449, 189] width 45 height 20
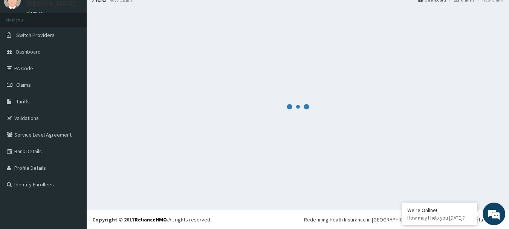
scroll to position [431, 0]
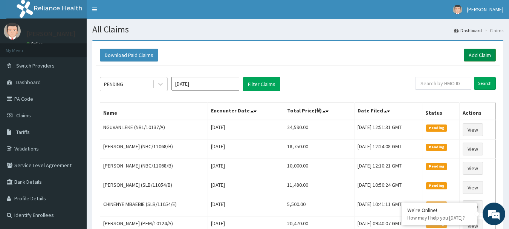
click at [472, 54] on link "Add Claim" at bounding box center [480, 55] width 32 height 13
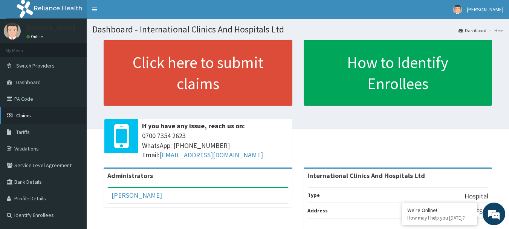
click at [37, 115] on link "Claims" at bounding box center [43, 115] width 87 height 17
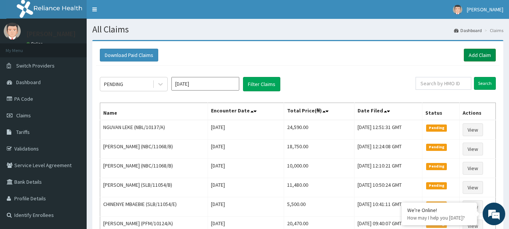
click at [477, 57] on link "Add Claim" at bounding box center [480, 55] width 32 height 13
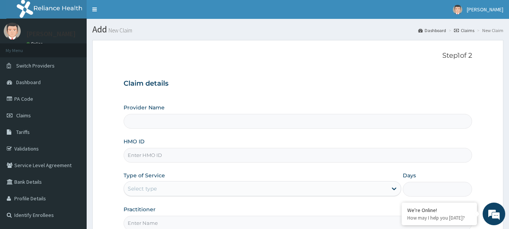
type input "International Clinics And Hospitals Ltd"
click at [164, 152] on input "HMO ID" at bounding box center [298, 155] width 349 height 15
type input "GSV/10173/A"
click at [150, 181] on div "Select type" at bounding box center [263, 188] width 278 height 15
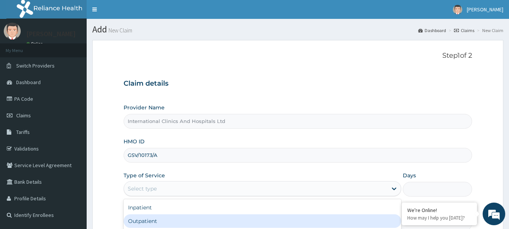
click at [161, 219] on div "Outpatient" at bounding box center [263, 221] width 278 height 14
type input "1"
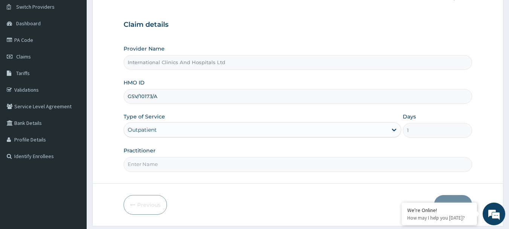
scroll to position [75, 0]
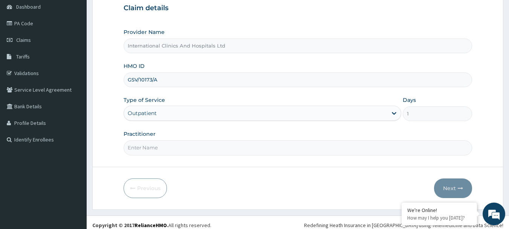
click at [167, 154] on input "Practitioner" at bounding box center [298, 147] width 349 height 15
click at [161, 152] on input "Practitioner" at bounding box center [298, 147] width 349 height 15
type input "DR.[PERSON_NAME]"
click at [449, 186] on button "Next" at bounding box center [453, 188] width 38 height 20
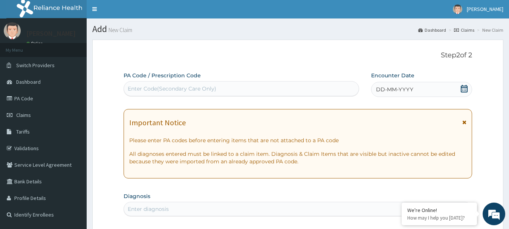
scroll to position [0, 0]
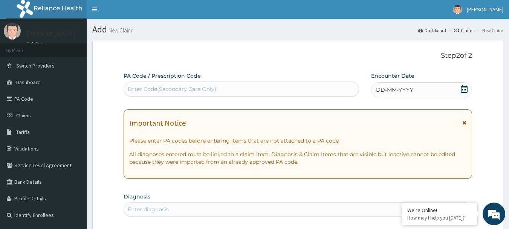
click at [220, 86] on div "Enter Code(Secondary Care Only)" at bounding box center [241, 89] width 235 height 12
click at [395, 88] on span "DD-MM-YYYY" at bounding box center [394, 90] width 37 height 8
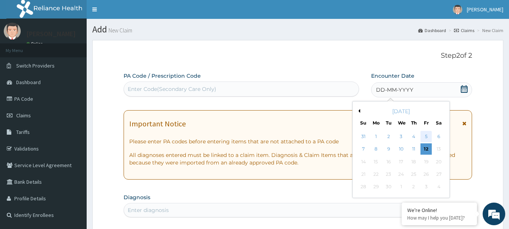
click at [424, 138] on div "5" at bounding box center [426, 136] width 11 height 11
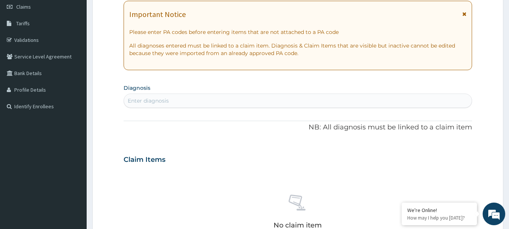
scroll to position [113, 0]
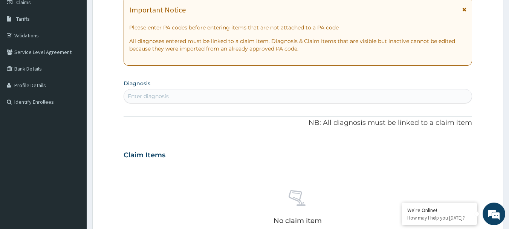
click at [195, 101] on div "Enter diagnosis" at bounding box center [298, 96] width 348 height 12
type input "[MEDICAL_DATA]"
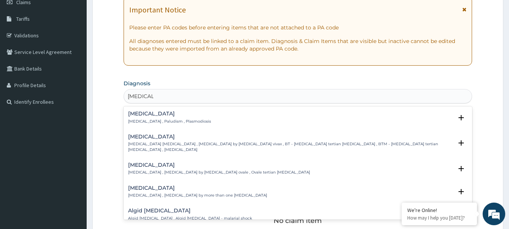
click at [137, 119] on p "[MEDICAL_DATA] , Paludism , Plasmodiosis" at bounding box center [169, 121] width 83 height 5
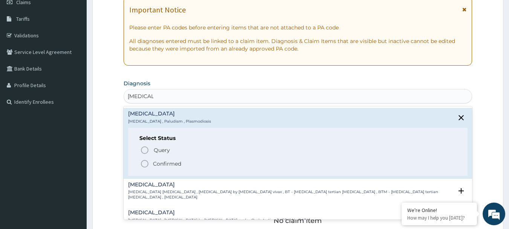
click at [146, 165] on icon "status option filled" at bounding box center [144, 163] width 9 height 9
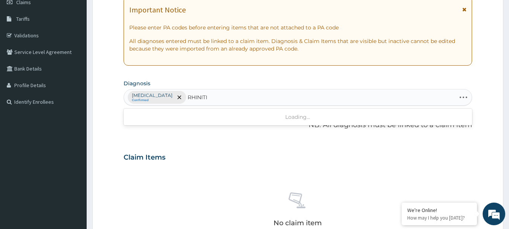
type input "RHINITIS"
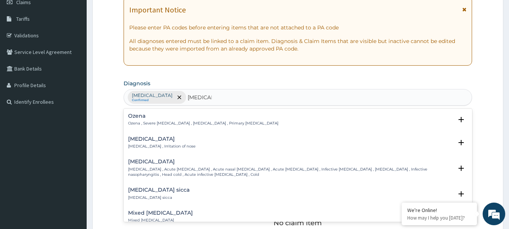
click at [154, 139] on h4 "Rhinitis" at bounding box center [161, 139] width 67 height 6
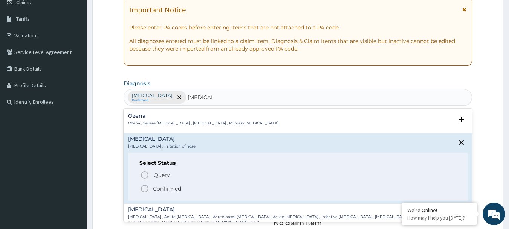
click at [146, 186] on icon "status option filled" at bounding box center [144, 188] width 9 height 9
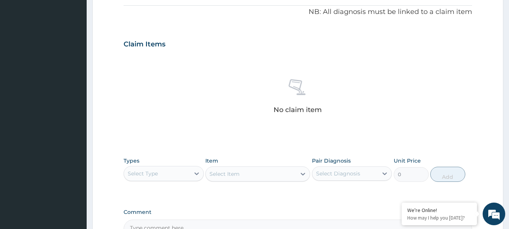
scroll to position [264, 0]
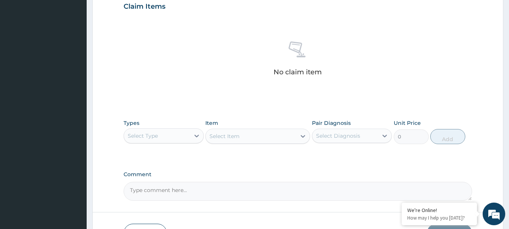
click at [169, 139] on div "Select Type" at bounding box center [157, 136] width 66 height 12
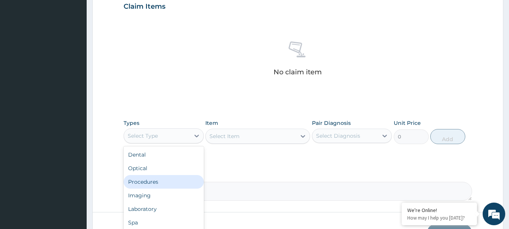
click at [175, 184] on div "Procedures" at bounding box center [164, 182] width 80 height 14
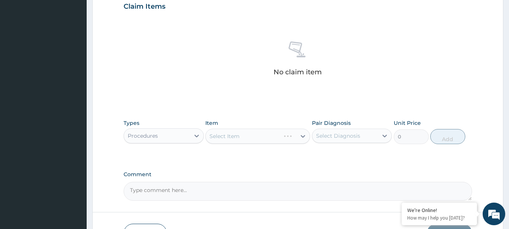
click at [239, 136] on div "Select Item" at bounding box center [257, 136] width 105 height 15
click at [239, 136] on div "Select Item" at bounding box center [225, 136] width 30 height 8
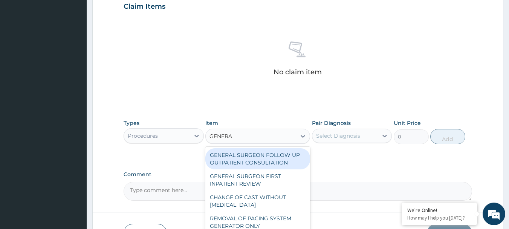
type input "GENERAL"
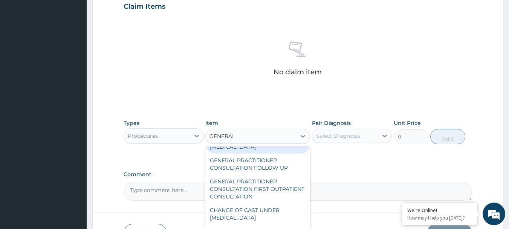
scroll to position [113, 0]
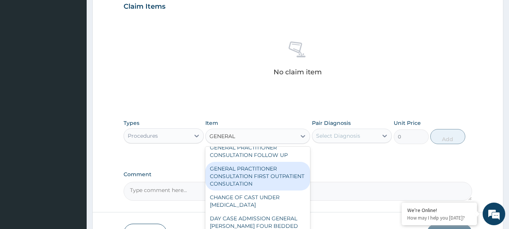
click at [279, 183] on div "GENERAL PRACTITIONER CONSULTATION FIRST OUTPATIENT CONSULTATION" at bounding box center [257, 176] width 105 height 29
type input "3000"
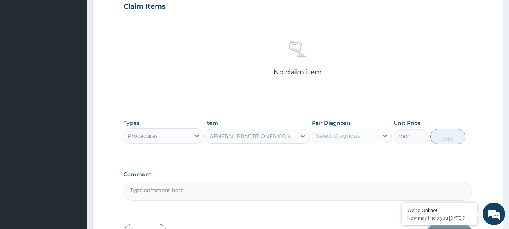
click at [349, 137] on div "Select Diagnosis" at bounding box center [338, 136] width 44 height 8
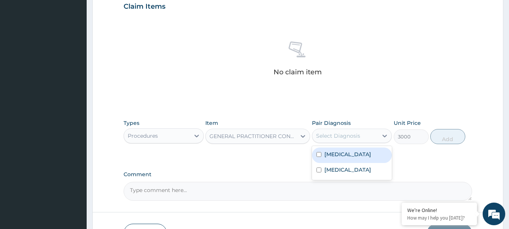
click at [353, 156] on div "Malaria" at bounding box center [352, 154] width 80 height 15
checkbox input "true"
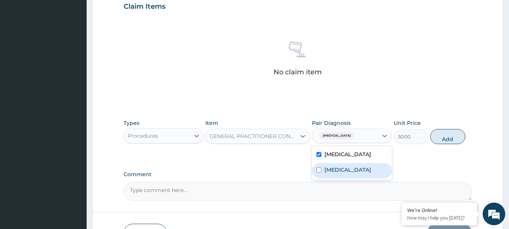
click at [349, 166] on div "Rhinitis" at bounding box center [352, 170] width 80 height 15
checkbox input "true"
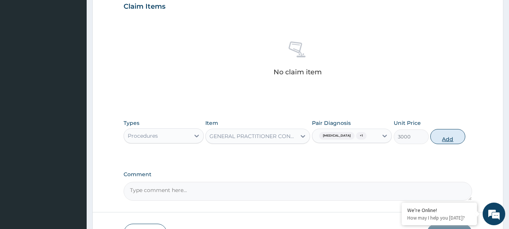
click at [441, 140] on button "Add" at bounding box center [448, 136] width 35 height 15
type input "0"
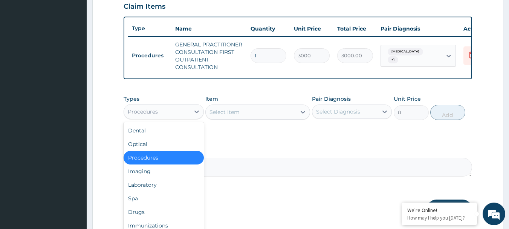
drag, startPoint x: 133, startPoint y: 114, endPoint x: 146, endPoint y: 150, distance: 38.7
click at [133, 114] on div "Procedures" at bounding box center [143, 112] width 30 height 8
click at [159, 187] on div "Laboratory" at bounding box center [164, 185] width 80 height 14
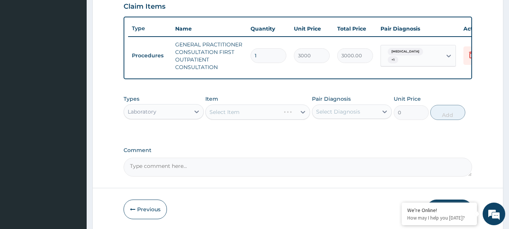
click at [240, 114] on div "Select Item" at bounding box center [257, 111] width 105 height 15
click at [242, 115] on div "Select Item" at bounding box center [257, 111] width 105 height 15
click at [256, 118] on div "Select Item" at bounding box center [251, 112] width 90 height 12
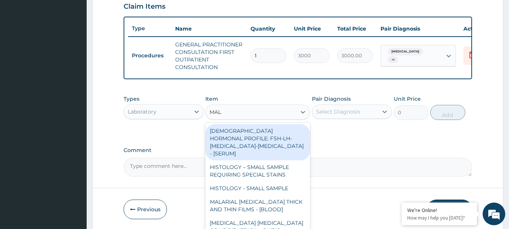
type input "MALA"
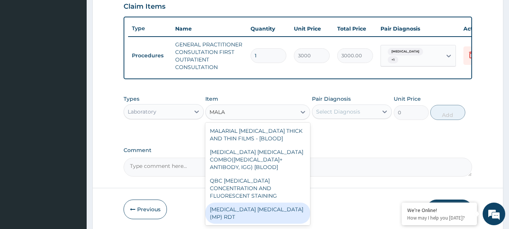
click at [251, 209] on div "MALARIA PARASITE (MP) RDT" at bounding box center [257, 212] width 105 height 21
type input "1500"
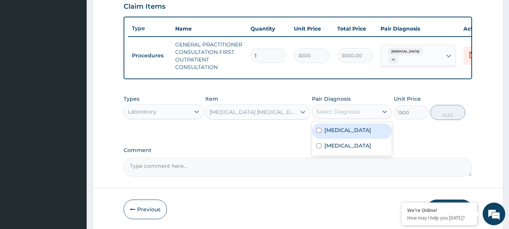
click at [347, 115] on div "Select Diagnosis" at bounding box center [338, 112] width 44 height 8
drag, startPoint x: 348, startPoint y: 140, endPoint x: 401, endPoint y: 120, distance: 56.6
click at [349, 139] on div "Malaria" at bounding box center [352, 130] width 80 height 15
checkbox input "true"
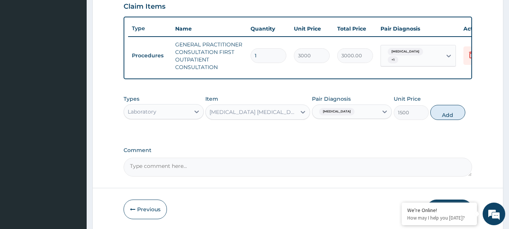
drag, startPoint x: 450, startPoint y: 120, endPoint x: 363, endPoint y: 121, distance: 87.1
click at [445, 120] on button "Add" at bounding box center [448, 112] width 35 height 15
type input "0"
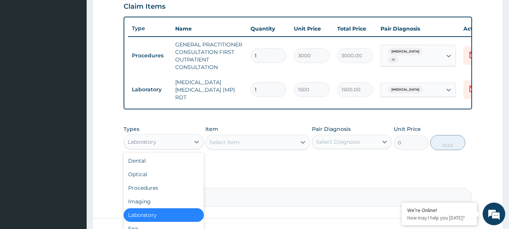
click at [166, 140] on div "Laboratory" at bounding box center [157, 142] width 66 height 12
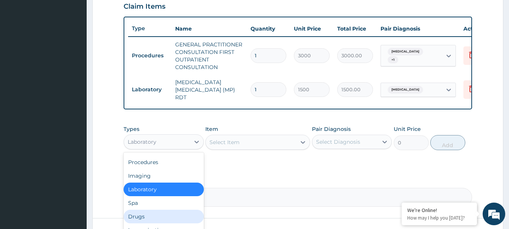
click at [157, 220] on div "Drugs" at bounding box center [164, 217] width 80 height 14
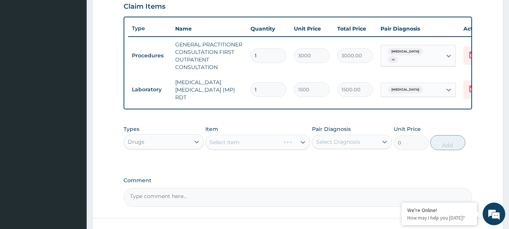
click at [251, 143] on div "Select Item" at bounding box center [257, 142] width 105 height 15
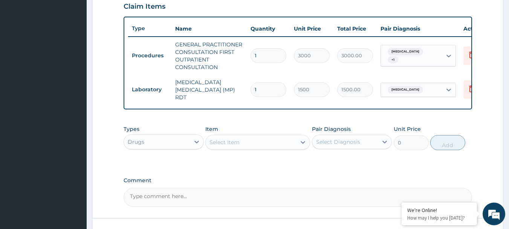
click at [252, 143] on div "Select Item" at bounding box center [251, 142] width 90 height 12
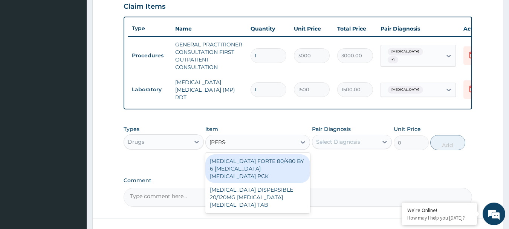
type input "COART"
click at [266, 163] on div "COARTEM FORTE 80/480 BY 6 ARTEMETHER LUMEFANTRINE PCK" at bounding box center [257, 168] width 105 height 29
type input "2800"
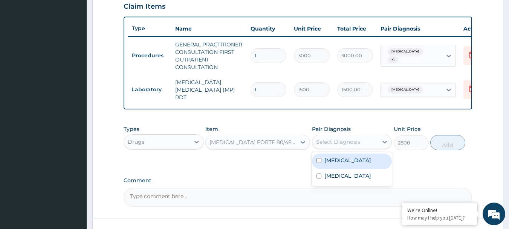
click at [354, 143] on div "Select Diagnosis" at bounding box center [338, 142] width 44 height 8
click at [360, 165] on div "Malaria" at bounding box center [352, 160] width 80 height 15
checkbox input "true"
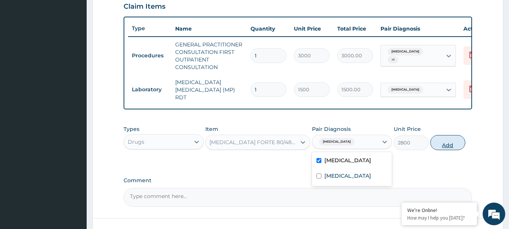
click at [444, 148] on button "Add" at bounding box center [448, 142] width 35 height 15
type input "0"
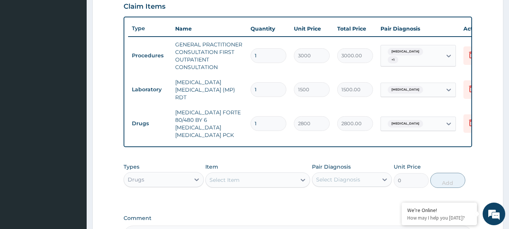
click at [257, 174] on div "Select Item" at bounding box center [251, 180] width 90 height 12
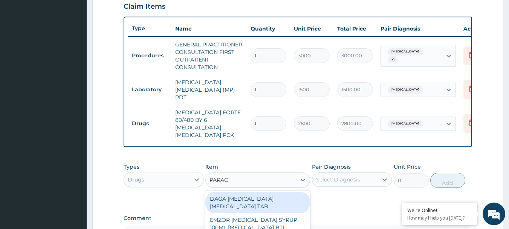
type input "PARACE"
click at [277, 196] on div "DAGA PARACETAMOL ACETAMINOPHEN TAB" at bounding box center [257, 202] width 105 height 21
type input "20"
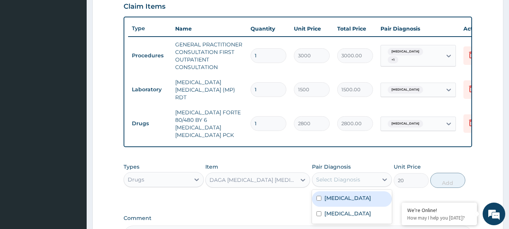
click at [344, 178] on div "Select Diagnosis" at bounding box center [346, 179] width 66 height 12
click at [347, 193] on div "[MEDICAL_DATA]" at bounding box center [352, 198] width 80 height 15
checkbox input "true"
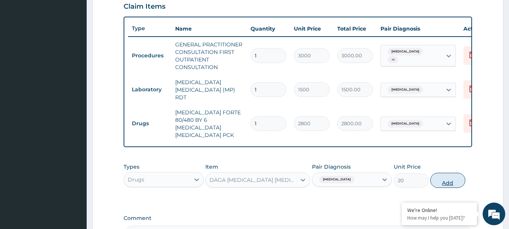
click at [443, 178] on button "Add" at bounding box center [448, 180] width 35 height 15
type input "0"
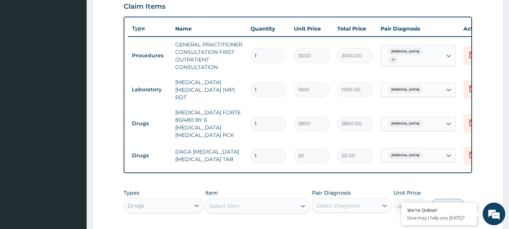
click at [248, 200] on div "Select Item" at bounding box center [251, 206] width 90 height 12
type input "LORAT"
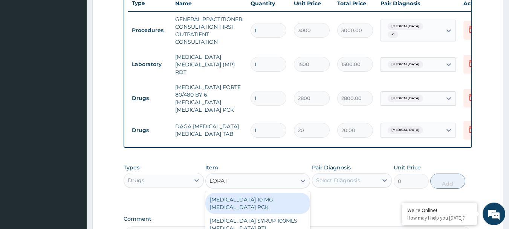
scroll to position [302, 0]
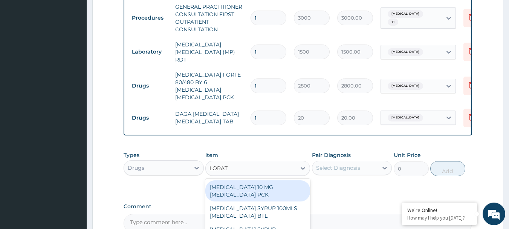
click at [279, 182] on div "[MEDICAL_DATA] 10 MG [MEDICAL_DATA] PCK" at bounding box center [257, 190] width 105 height 21
type input "700"
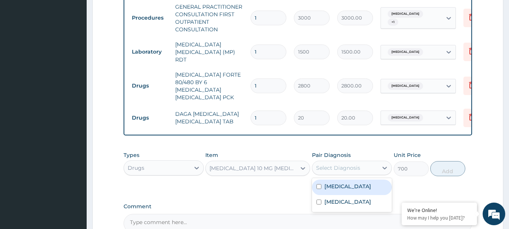
click at [348, 164] on div "Select Diagnosis" at bounding box center [338, 168] width 44 height 8
click at [346, 186] on div "[MEDICAL_DATA]" at bounding box center [352, 186] width 80 height 15
checkbox input "true"
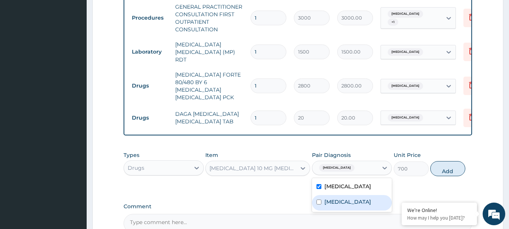
click at [364, 195] on div "Rhinitis" at bounding box center [352, 202] width 80 height 15
checkbox input "true"
click at [356, 179] on div "[MEDICAL_DATA]" at bounding box center [352, 186] width 80 height 15
checkbox input "false"
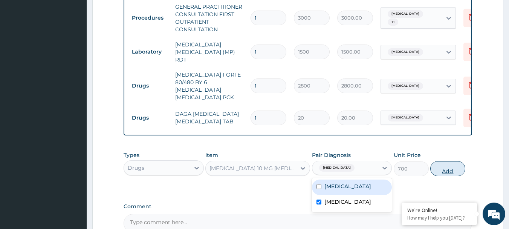
click at [454, 161] on button "Add" at bounding box center [448, 168] width 35 height 15
type input "0"
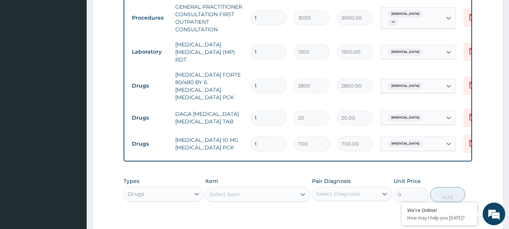
drag, startPoint x: 278, startPoint y: 110, endPoint x: 228, endPoint y: 119, distance: 50.1
click at [228, 119] on tbody "Procedures GENERAL PRACTITIONER CONSULTATION FIRST OUTPATIENT CONSULTATION 1 30…" at bounding box center [312, 78] width 369 height 158
type input "2"
type input "40.00"
type input "24"
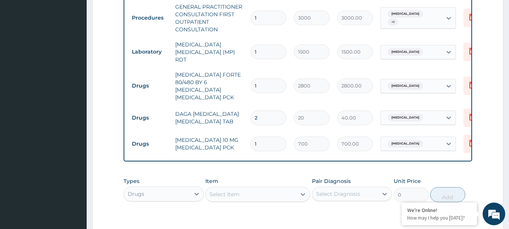
type input "480.00"
type input "24"
click at [235, 132] on td "[MEDICAL_DATA] 10 MG [MEDICAL_DATA] PCK" at bounding box center [209, 143] width 75 height 23
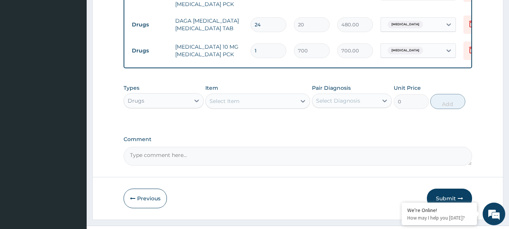
scroll to position [404, 0]
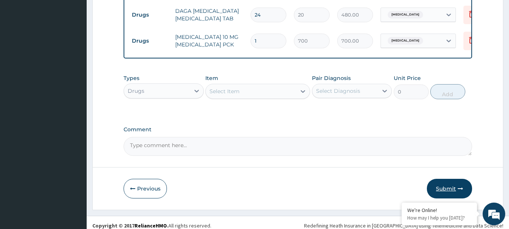
click at [445, 181] on button "Submit" at bounding box center [449, 189] width 45 height 20
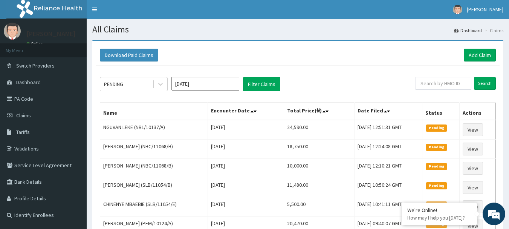
click at [412, 46] on div "Download Paid Claims Add Claim" at bounding box center [298, 55] width 404 height 21
click at [478, 51] on link "Add Claim" at bounding box center [480, 55] width 32 height 13
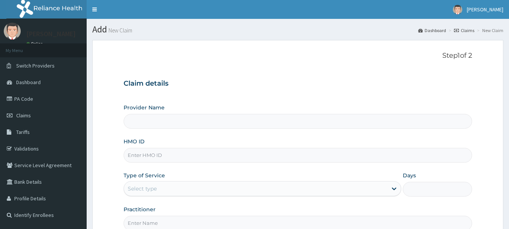
scroll to position [38, 0]
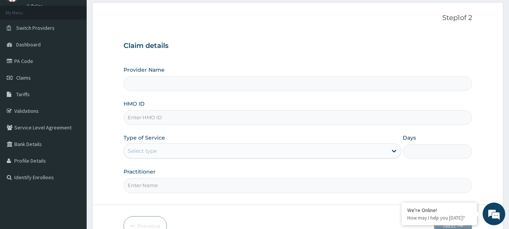
click at [156, 118] on input "HMO ID" at bounding box center [298, 117] width 349 height 15
type input "International Clinics And Hospitals Ltd"
type input "SRS/10629/A"
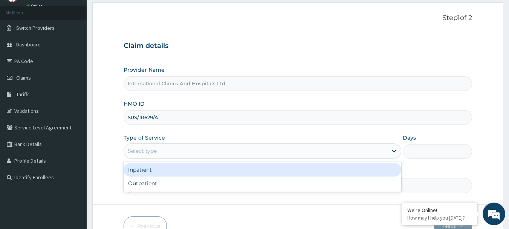
click at [154, 148] on div "Select type" at bounding box center [142, 151] width 29 height 8
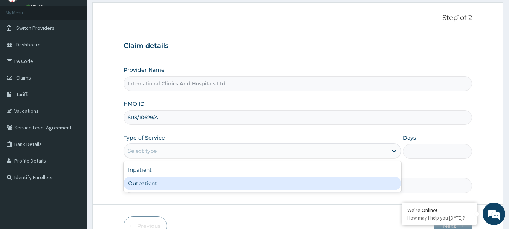
click at [157, 179] on div "Outpatient" at bounding box center [263, 183] width 278 height 14
type input "1"
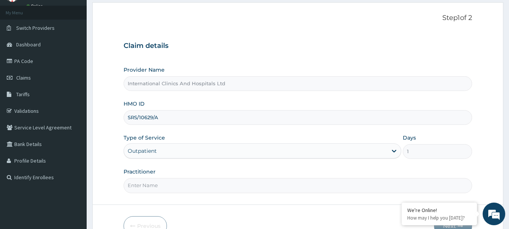
click at [175, 187] on input "Practitioner" at bounding box center [298, 185] width 349 height 15
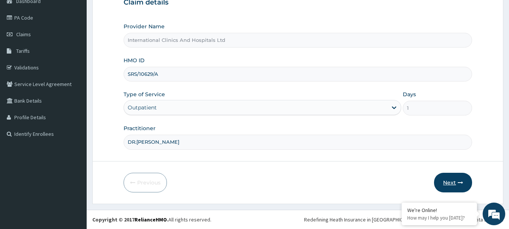
type input "DR.GENEVIEVE"
click at [445, 183] on button "Next" at bounding box center [453, 183] width 38 height 20
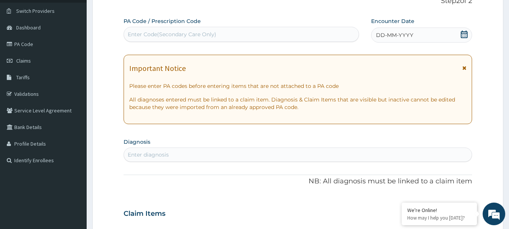
scroll to position [6, 0]
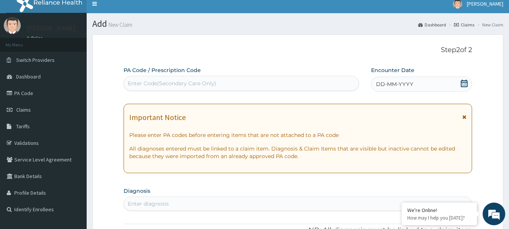
click at [395, 86] on span "DD-MM-YYYY" at bounding box center [394, 84] width 37 height 8
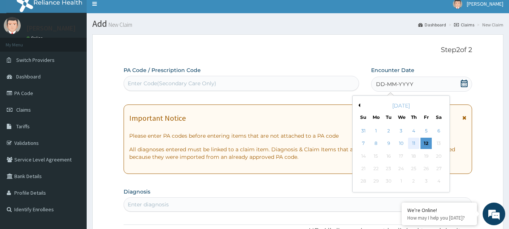
click at [410, 144] on div "11" at bounding box center [413, 143] width 11 height 11
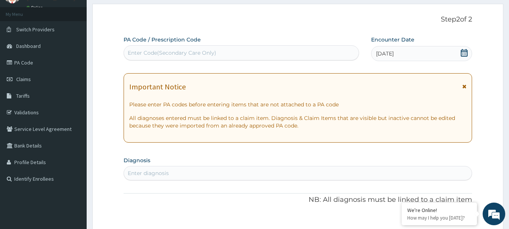
scroll to position [81, 0]
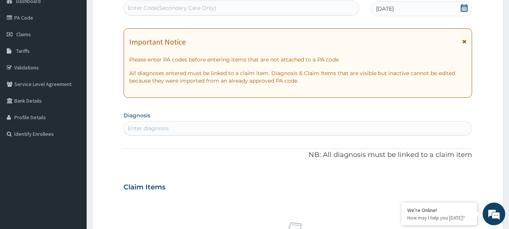
click at [186, 127] on div "Enter diagnosis" at bounding box center [298, 128] width 348 height 12
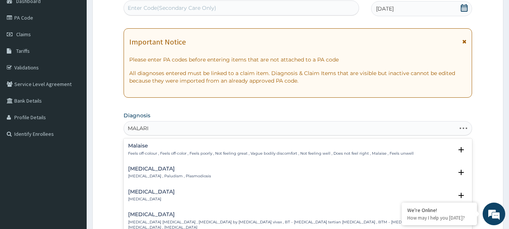
type input "MALARIA"
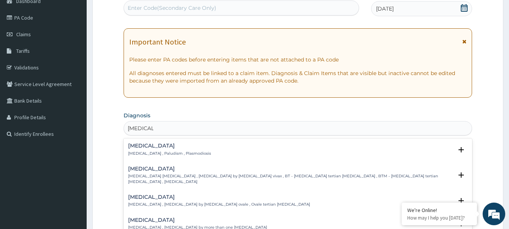
click at [144, 151] on p "Malaria , Paludism , Plasmodiosis" at bounding box center [169, 153] width 83 height 5
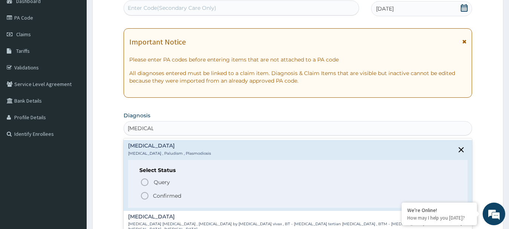
click at [145, 197] on icon "status option filled" at bounding box center [144, 195] width 9 height 9
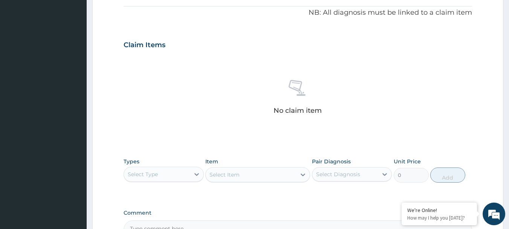
scroll to position [232, 0]
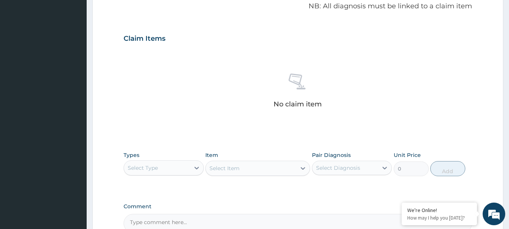
click at [155, 167] on div "Select Type" at bounding box center [143, 168] width 30 height 8
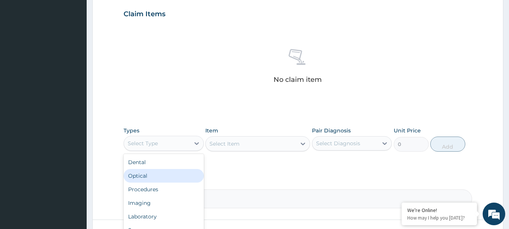
scroll to position [270, 0]
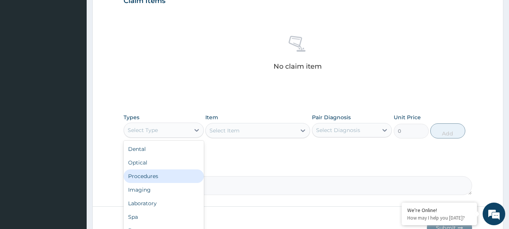
click at [162, 176] on div "Procedures" at bounding box center [164, 176] width 80 height 14
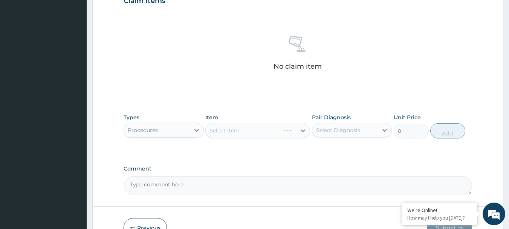
click at [241, 135] on div "Select Item" at bounding box center [257, 130] width 105 height 15
click at [241, 133] on div "Select Item" at bounding box center [257, 130] width 105 height 15
click at [241, 133] on div "Select Item" at bounding box center [251, 130] width 90 height 12
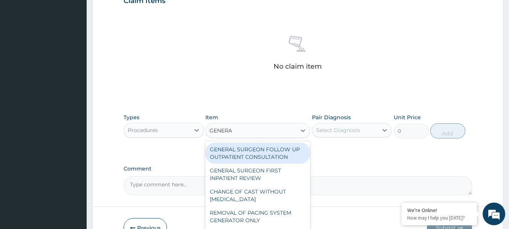
type input "GENERAL"
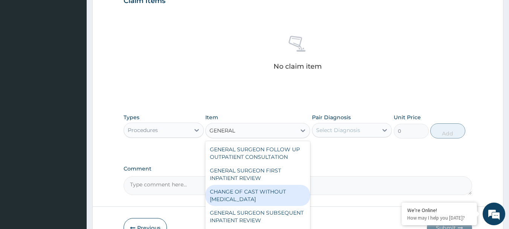
scroll to position [113, 0]
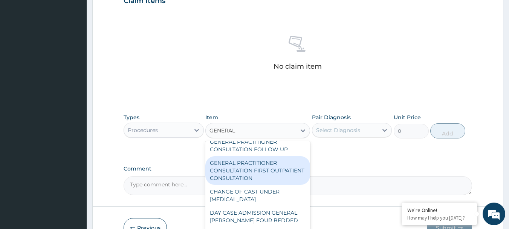
click at [273, 185] on div "GENERAL PRACTITIONER CONSULTATION FIRST OUTPATIENT CONSULTATION" at bounding box center [257, 170] width 105 height 29
type input "3000"
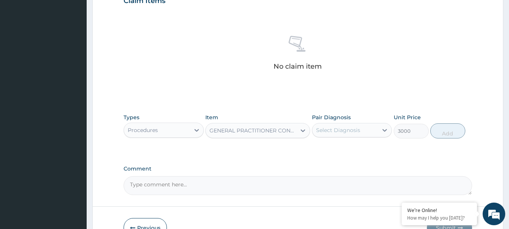
click at [339, 126] on div "Select Diagnosis" at bounding box center [338, 130] width 44 height 8
click at [346, 144] on div "Malaria" at bounding box center [352, 149] width 80 height 15
checkbox input "true"
click at [438, 136] on button "Add" at bounding box center [448, 130] width 35 height 15
type input "0"
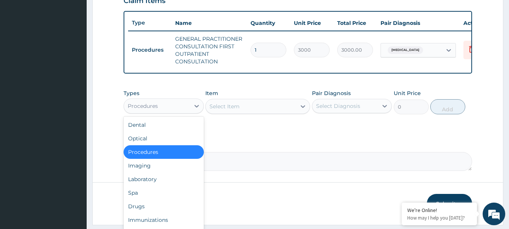
click at [147, 110] on div "Procedures" at bounding box center [143, 106] width 30 height 8
click at [166, 186] on div "Laboratory" at bounding box center [164, 179] width 80 height 14
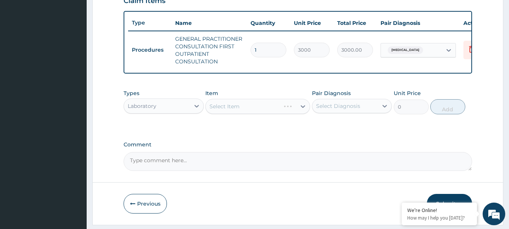
click at [244, 113] on div "Select Item" at bounding box center [257, 106] width 105 height 15
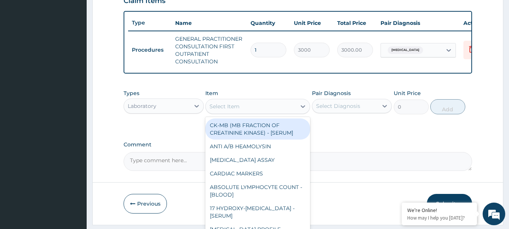
click at [244, 112] on div "Select Item" at bounding box center [251, 106] width 90 height 12
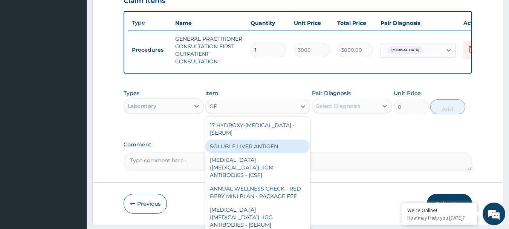
type input "G"
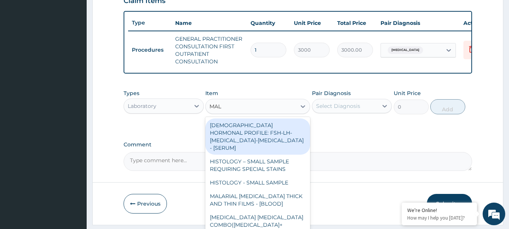
type input "MALA"
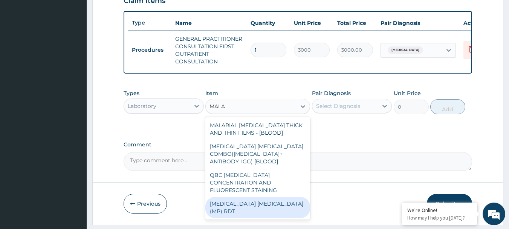
click at [283, 201] on div "MALARIA PARASITE (MP) RDT" at bounding box center [257, 207] width 105 height 21
type input "1500"
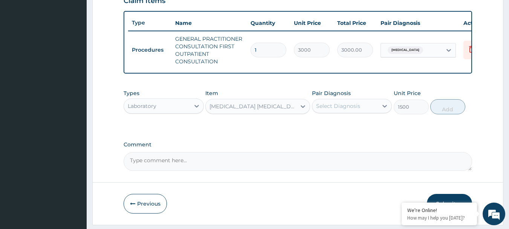
click at [355, 110] on div "Select Diagnosis" at bounding box center [338, 106] width 44 height 8
click at [360, 132] on div "Malaria" at bounding box center [352, 125] width 80 height 15
checkbox input "true"
click at [444, 114] on button "Add" at bounding box center [448, 106] width 35 height 15
type input "0"
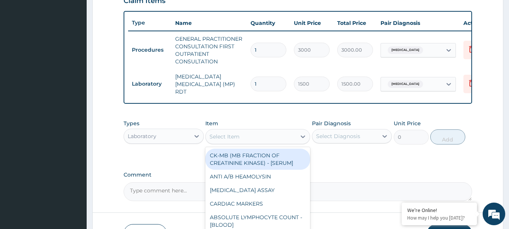
click at [240, 139] on div "Select Item" at bounding box center [251, 136] width 90 height 12
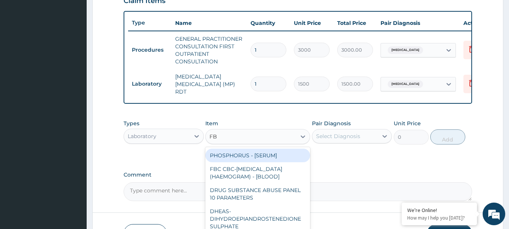
type input "FBC"
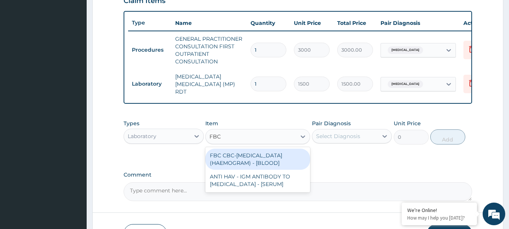
click at [264, 157] on div "FBC CBC-COMPLETE BLOOD COUNT (HAEMOGRAM) - [BLOOD]" at bounding box center [257, 159] width 105 height 21
type input "3000"
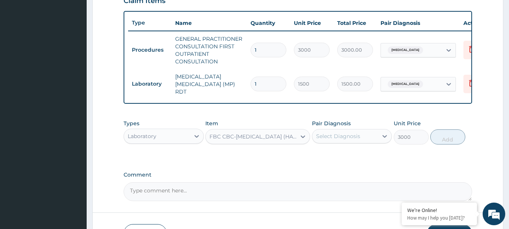
click at [346, 132] on div "Select Diagnosis" at bounding box center [346, 136] width 66 height 12
click at [359, 158] on div "Malaria" at bounding box center [352, 155] width 80 height 15
checkbox input "true"
click at [443, 139] on button "Add" at bounding box center [448, 136] width 35 height 15
type input "0"
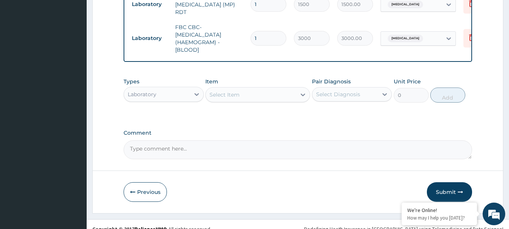
scroll to position [360, 0]
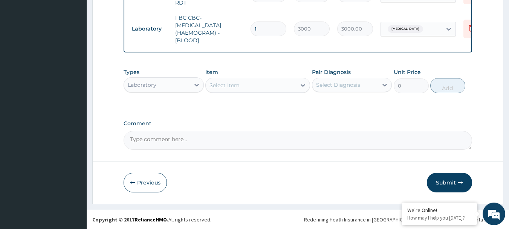
click at [149, 90] on div "Laboratory" at bounding box center [157, 85] width 66 height 12
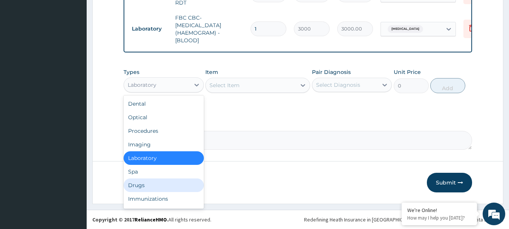
click at [155, 184] on div "Drugs" at bounding box center [164, 185] width 80 height 14
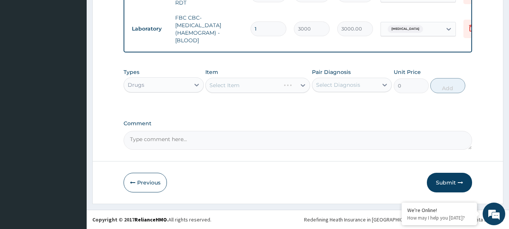
click at [245, 89] on div "Select Item" at bounding box center [257, 85] width 105 height 15
click at [247, 88] on div "Select Item" at bounding box center [257, 85] width 105 height 15
click at [251, 83] on div "Select Item" at bounding box center [257, 85] width 105 height 15
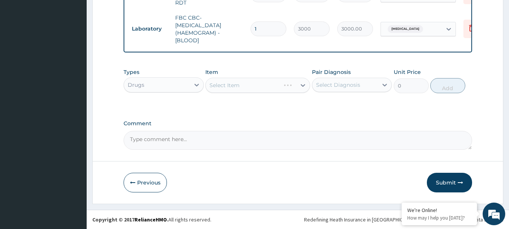
click at [264, 85] on div "Select Item" at bounding box center [257, 85] width 105 height 15
click at [251, 85] on div "Select Item" at bounding box center [257, 85] width 105 height 15
click at [255, 85] on div "Select Item" at bounding box center [257, 85] width 105 height 15
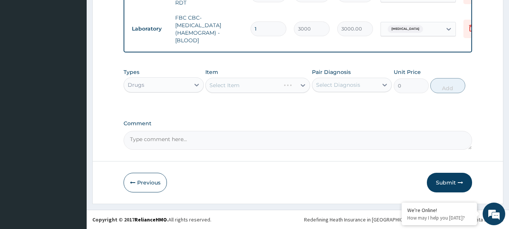
click at [255, 85] on div "Select Item" at bounding box center [257, 85] width 105 height 15
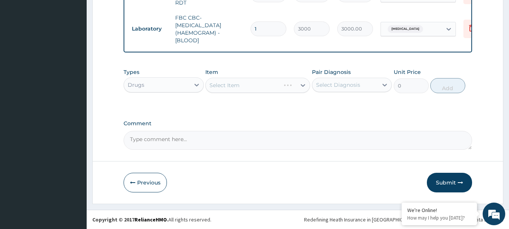
click at [255, 85] on div "Select Item" at bounding box center [257, 85] width 105 height 15
click at [255, 85] on div "Select Item" at bounding box center [251, 85] width 90 height 12
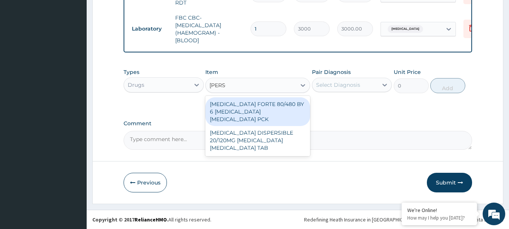
type input "COART"
click at [273, 109] on div "COARTEM FORTE 80/480 BY 6 ARTEMETHER LUMEFANTRINE PCK" at bounding box center [257, 111] width 105 height 29
type input "2800"
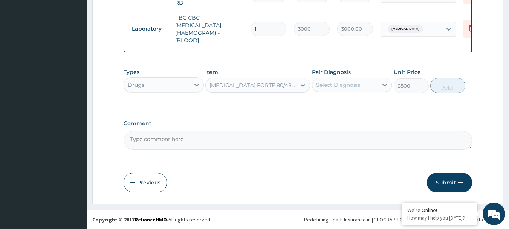
click at [351, 80] on div "Select Diagnosis" at bounding box center [346, 85] width 66 height 12
click at [362, 103] on div "Malaria" at bounding box center [352, 104] width 80 height 15
checkbox input "true"
click at [445, 89] on button "Add" at bounding box center [448, 85] width 35 height 15
type input "0"
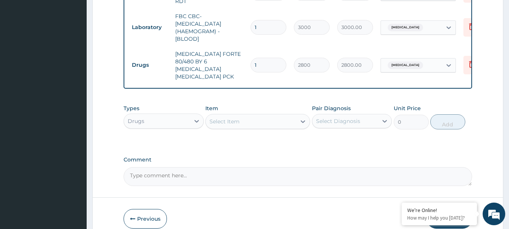
click at [244, 118] on div "Select Item" at bounding box center [251, 121] width 90 height 12
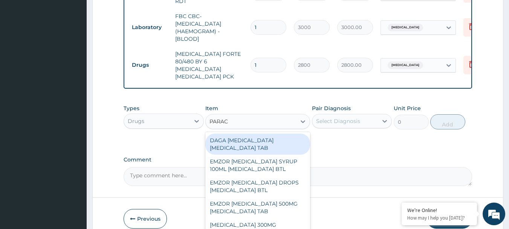
type input "PARACE"
click at [263, 139] on div "DAGA PARACETAMOL ACETAMINOPHEN TAB" at bounding box center [257, 143] width 105 height 21
type input "20"
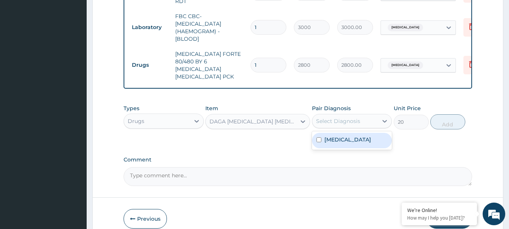
click at [347, 117] on div "Select Diagnosis" at bounding box center [338, 121] width 44 height 8
drag, startPoint x: 350, startPoint y: 130, endPoint x: 383, endPoint y: 124, distance: 33.2
click at [351, 133] on div "Malaria" at bounding box center [352, 140] width 80 height 15
checkbox input "true"
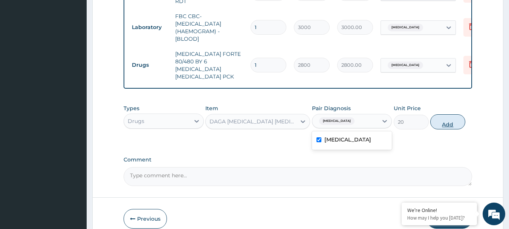
click at [445, 114] on button "Add" at bounding box center [448, 121] width 35 height 15
type input "0"
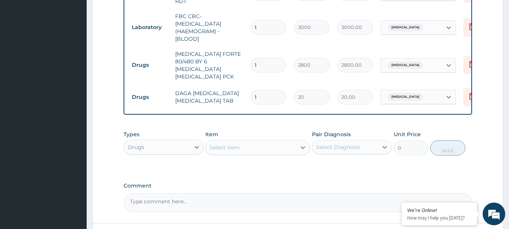
drag, startPoint x: 271, startPoint y: 87, endPoint x: 233, endPoint y: 88, distance: 37.7
click at [236, 87] on tr "Drugs DAGA PARACETAMOL ACETAMINOPHEN TAB 1 20 20.00 Malaria Delete" at bounding box center [312, 97] width 369 height 26
type input "2"
type input "40.00"
type input "24"
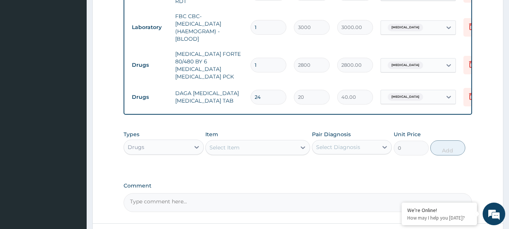
type input "480.00"
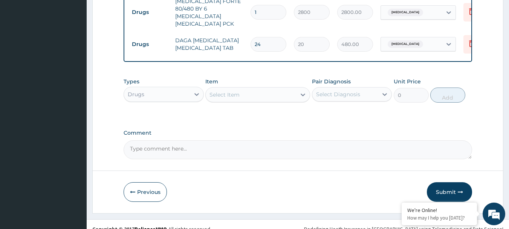
scroll to position [416, 0]
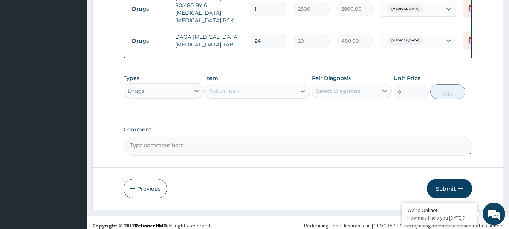
type input "24"
click at [444, 179] on button "Submit" at bounding box center [449, 189] width 45 height 20
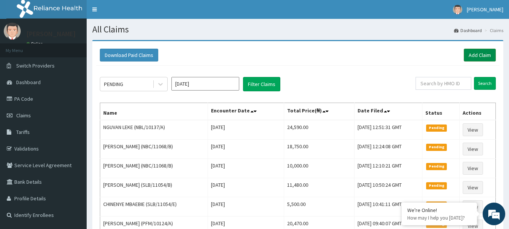
click at [475, 56] on link "Add Claim" at bounding box center [480, 55] width 32 height 13
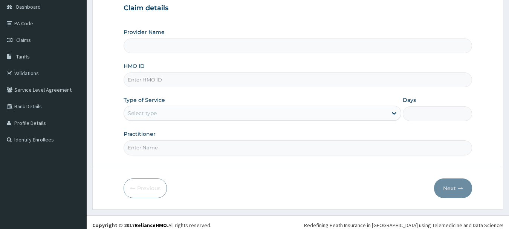
type input "International Clinics And Hospitals Ltd"
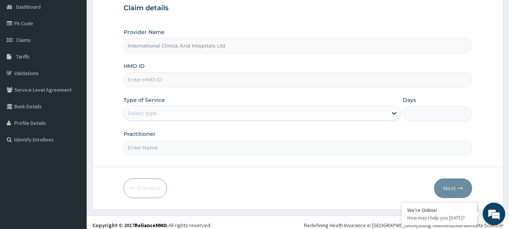
click at [172, 80] on input "HMO ID" at bounding box center [298, 79] width 349 height 15
type input "NEL/10060/B"
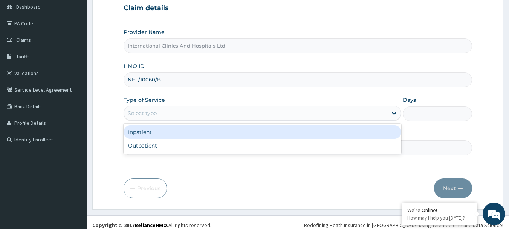
click at [169, 116] on div "Select type" at bounding box center [256, 113] width 264 height 12
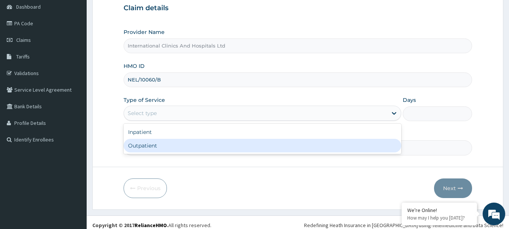
click at [165, 139] on div "Outpatient" at bounding box center [263, 146] width 278 height 14
type input "1"
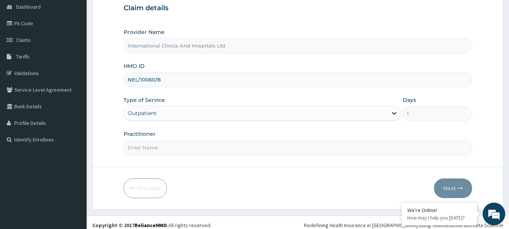
click at [169, 149] on input "Practitioner" at bounding box center [298, 147] width 349 height 15
